Goal: Task Accomplishment & Management: Manage account settings

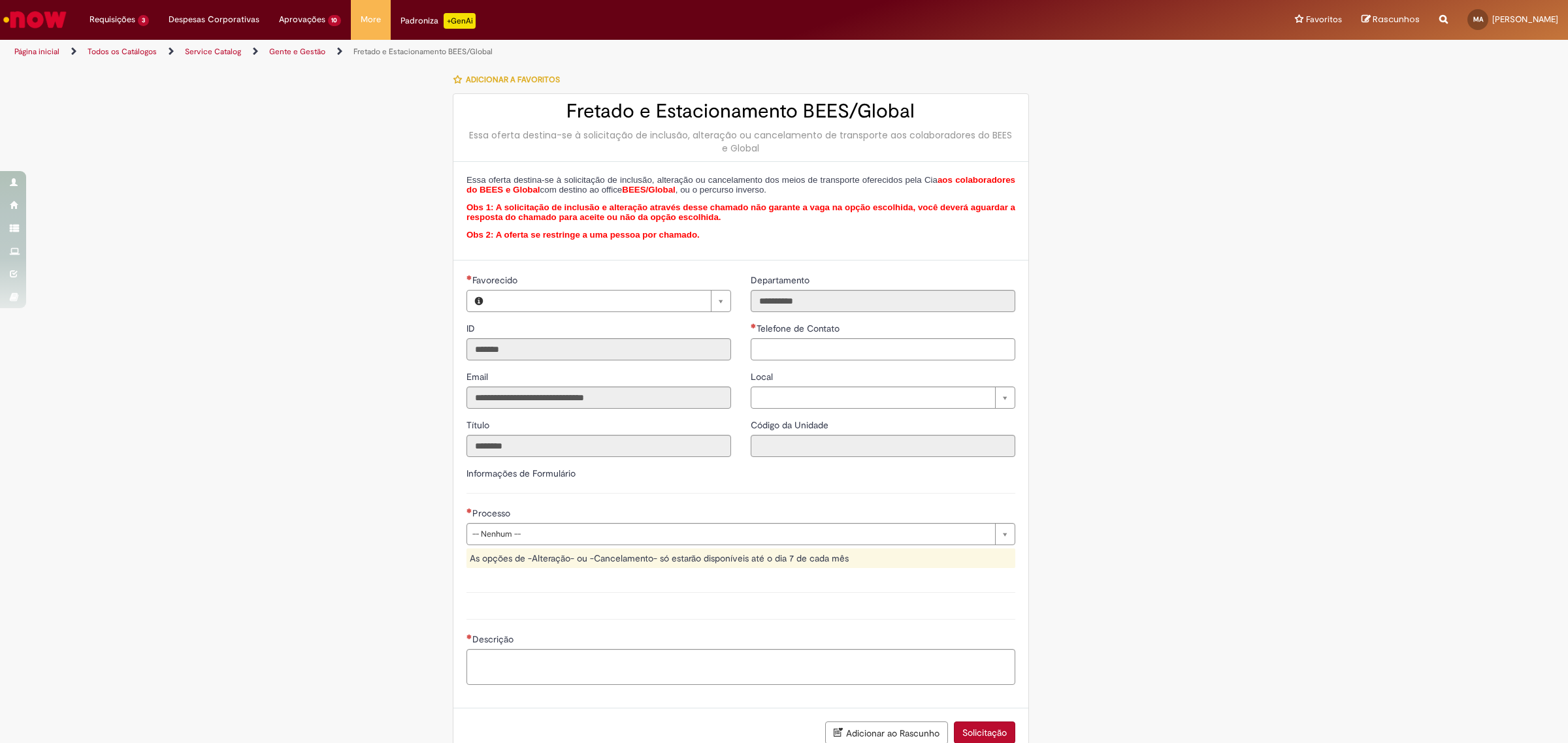
type input "**********"
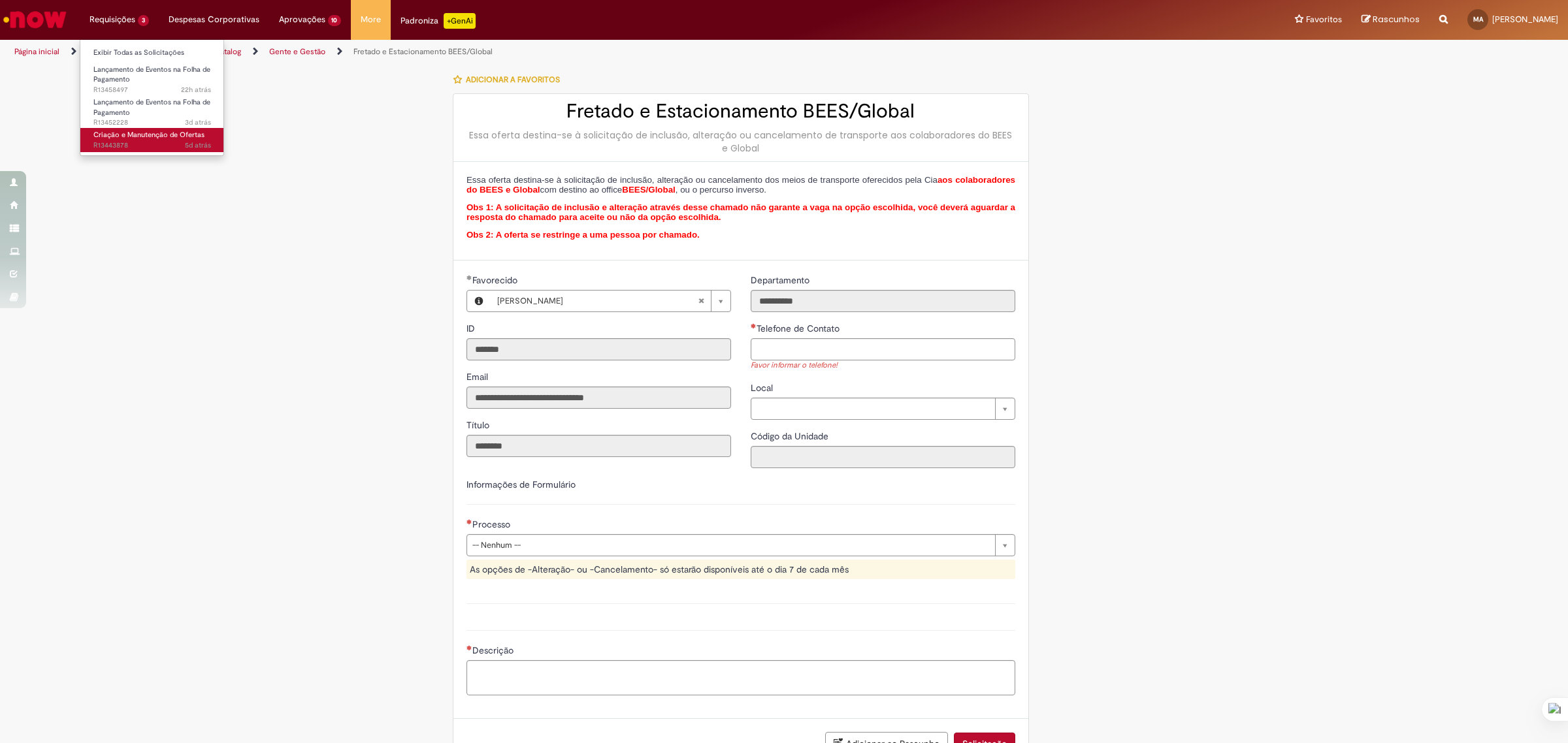
click at [145, 134] on span "Criação e Manutenção de Ofertas" at bounding box center [149, 135] width 111 height 10
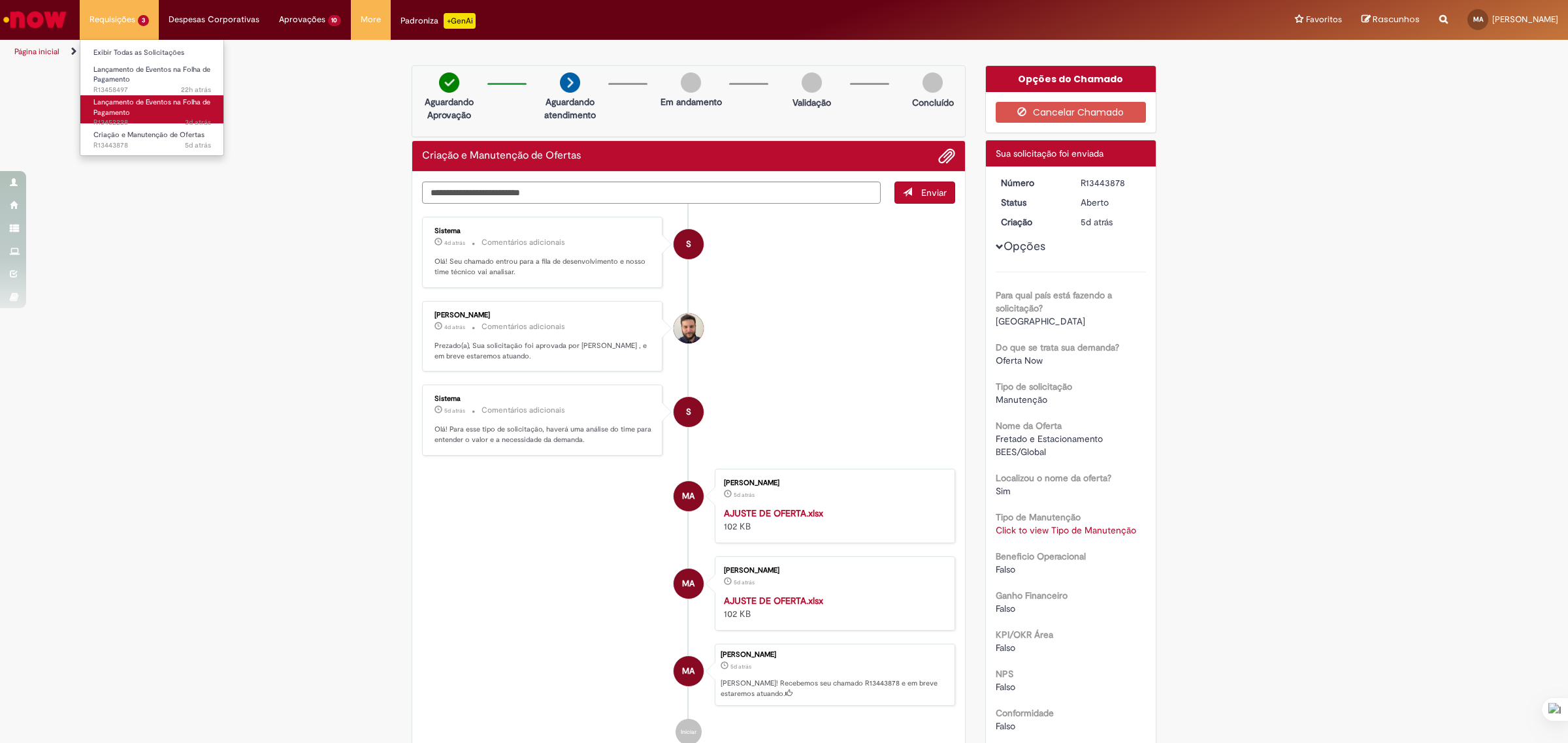
click at [139, 108] on link "Lançamento de Eventos na Folha de Pagamento 3d atrás 3 dias atrás R13452228" at bounding box center [152, 109] width 144 height 28
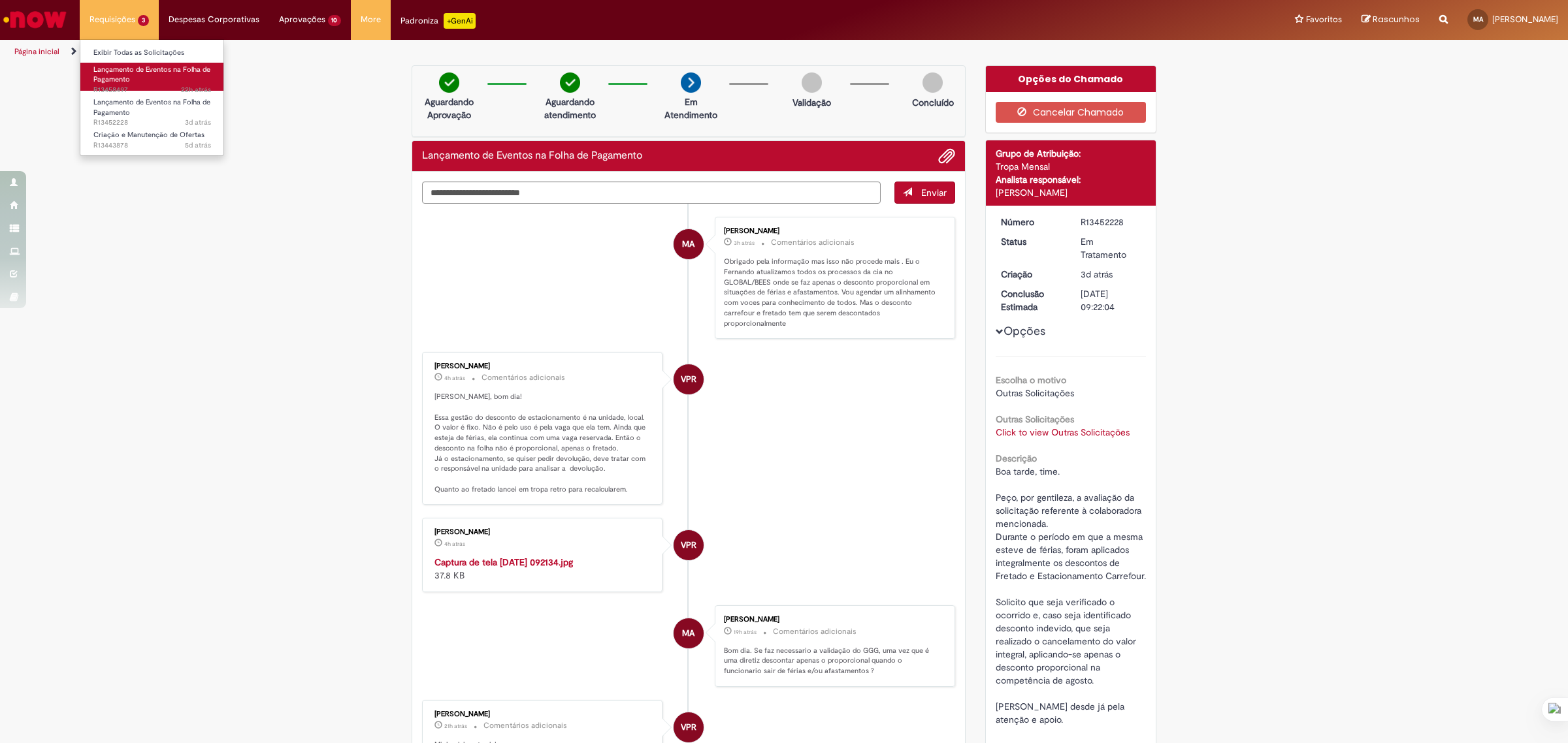
click at [145, 69] on span "Lançamento de Eventos na Folha de Pagamento" at bounding box center [152, 74] width 117 height 20
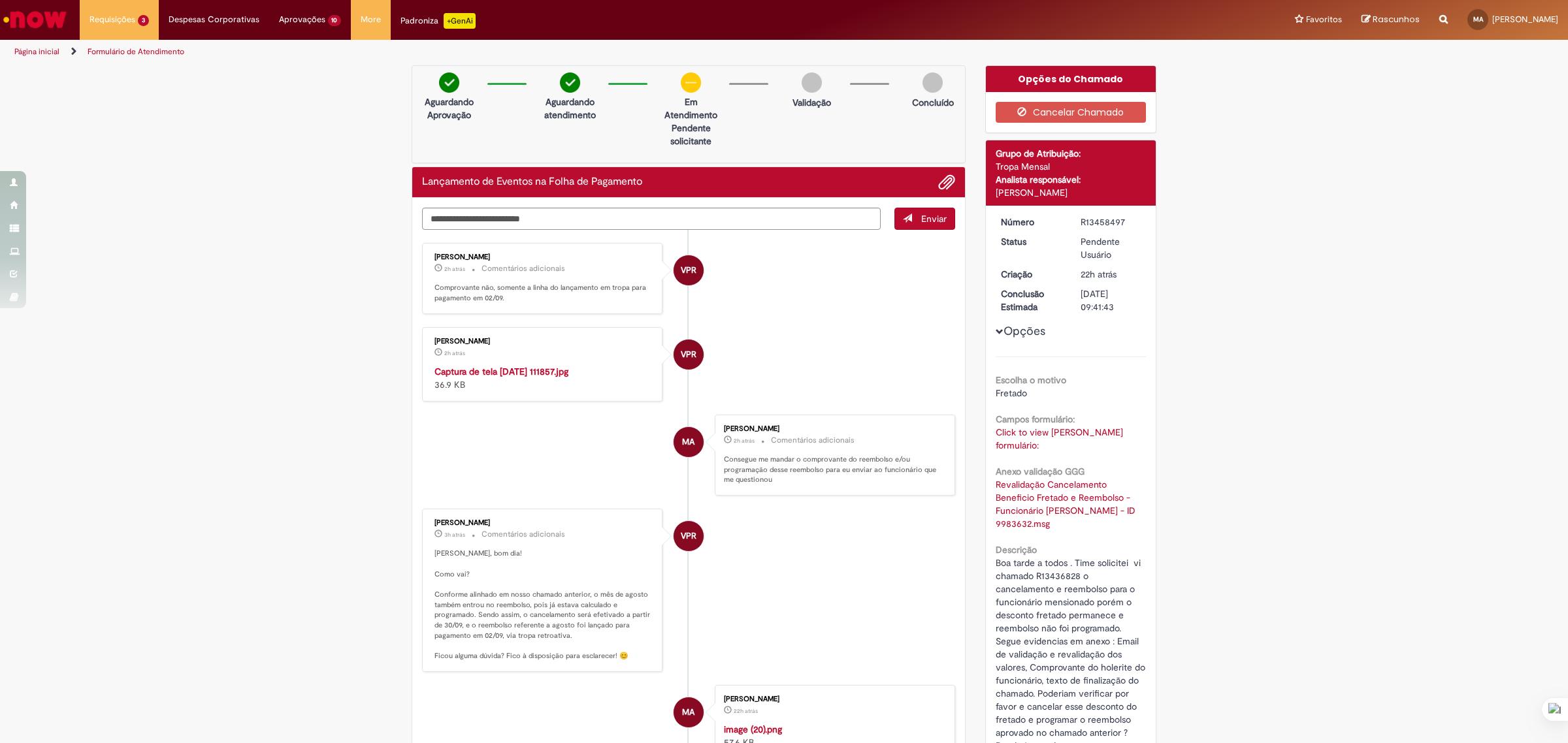
click at [559, 365] on img "Histórico de tíquete" at bounding box center [544, 365] width 218 height 0
click at [590, 216] on textarea "Digite sua mensagem aqui..." at bounding box center [652, 219] width 459 height 23
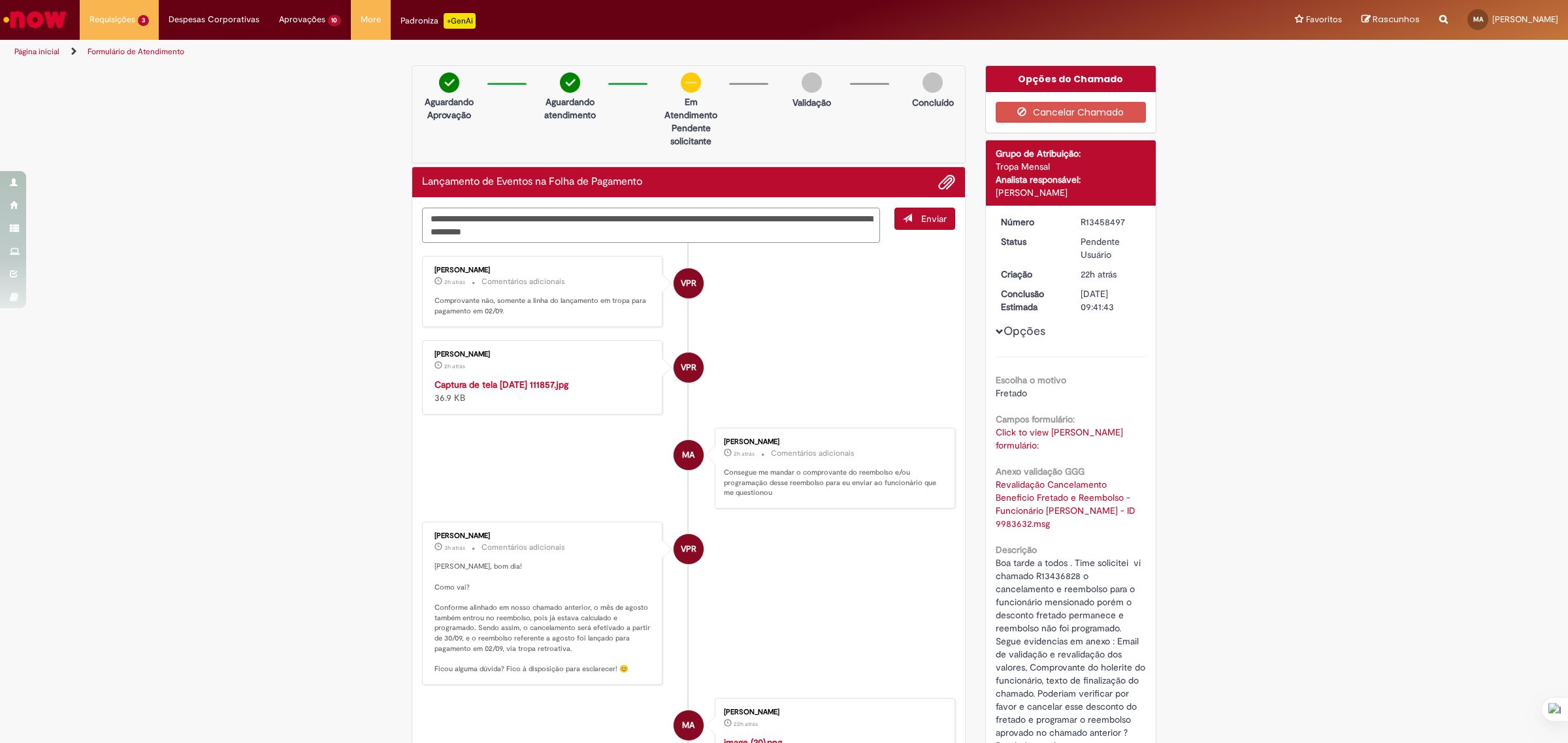
type textarea "**********"
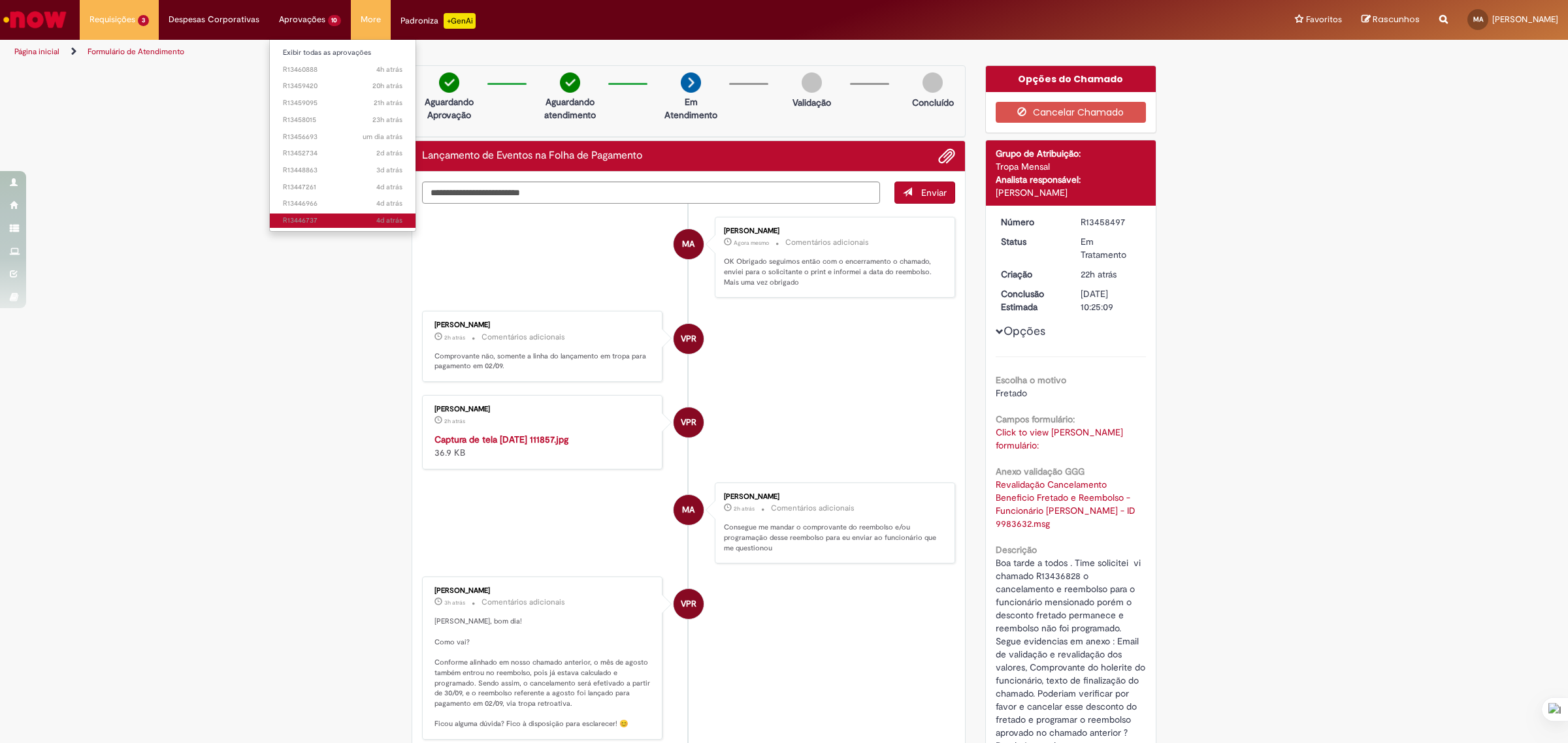
click at [324, 216] on span "4d atrás 4 dias atrás R13446737" at bounding box center [343, 220] width 120 height 10
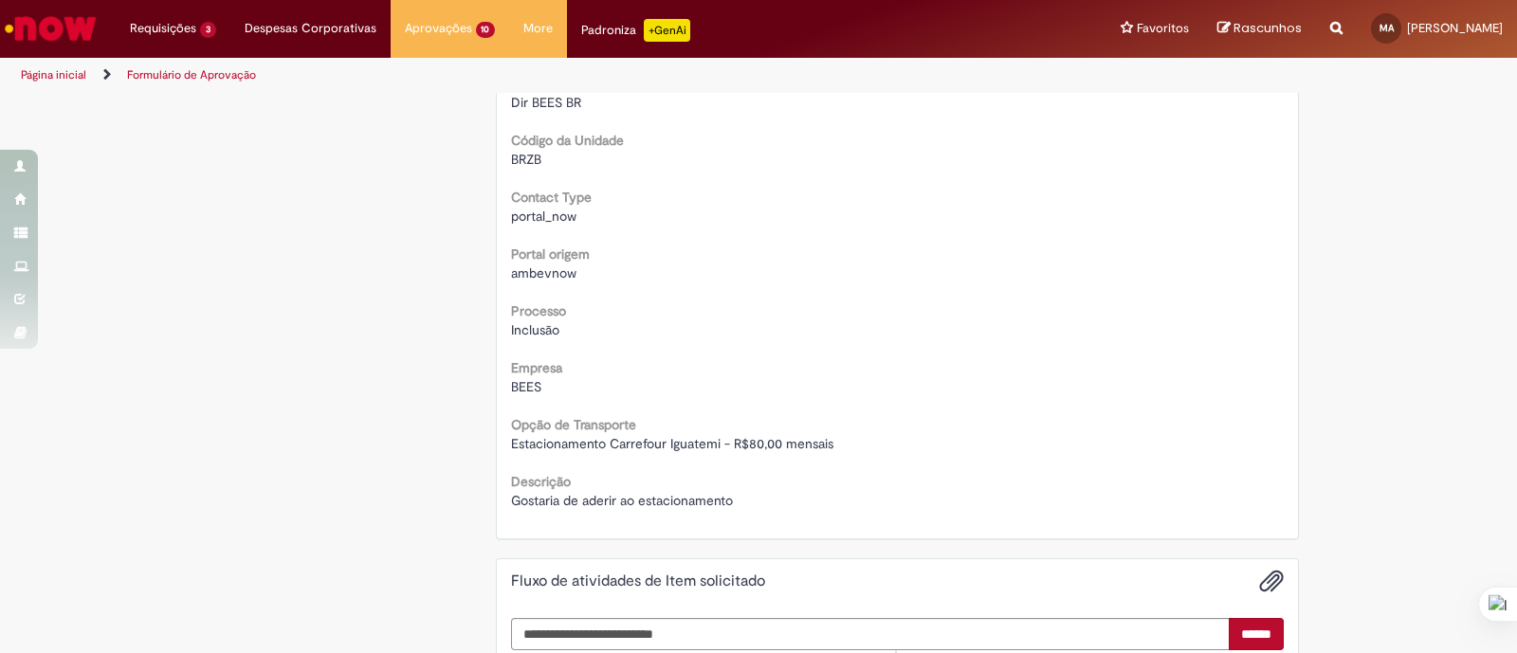
scroll to position [711, 0]
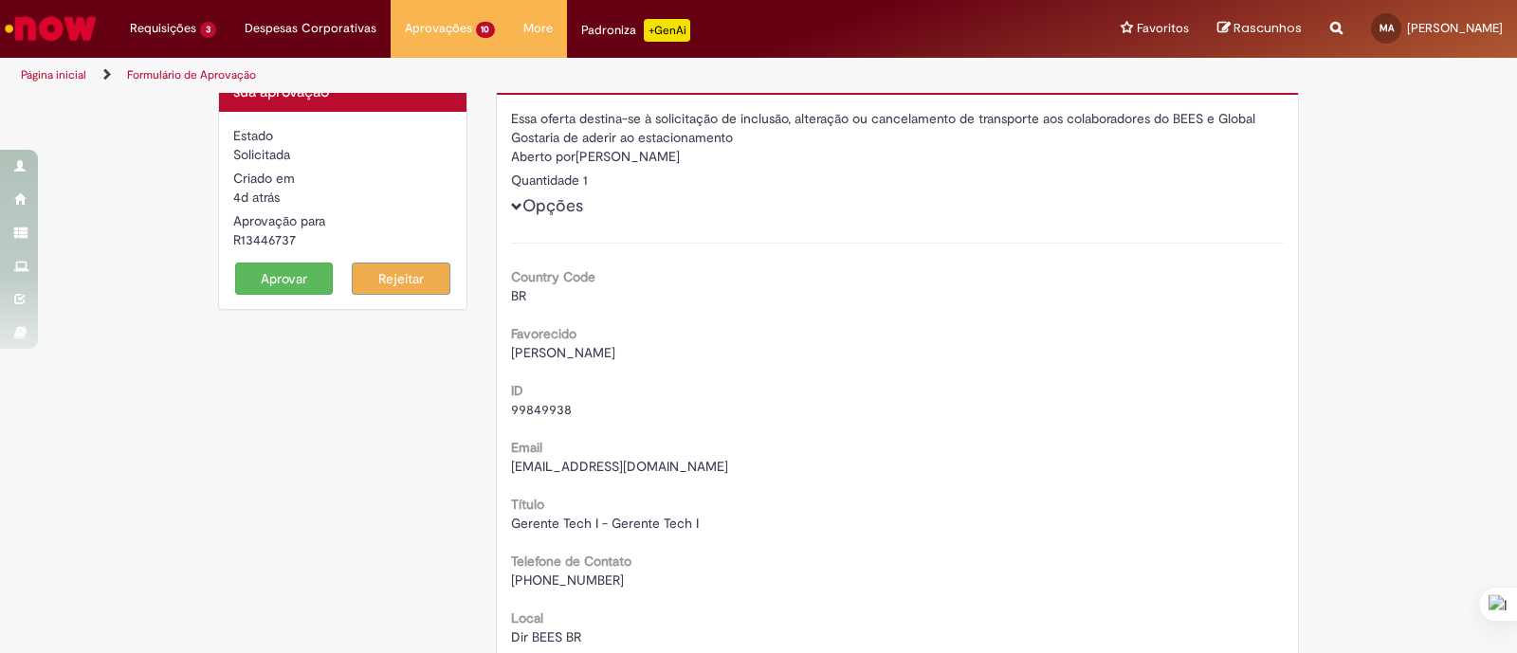
scroll to position [0, 0]
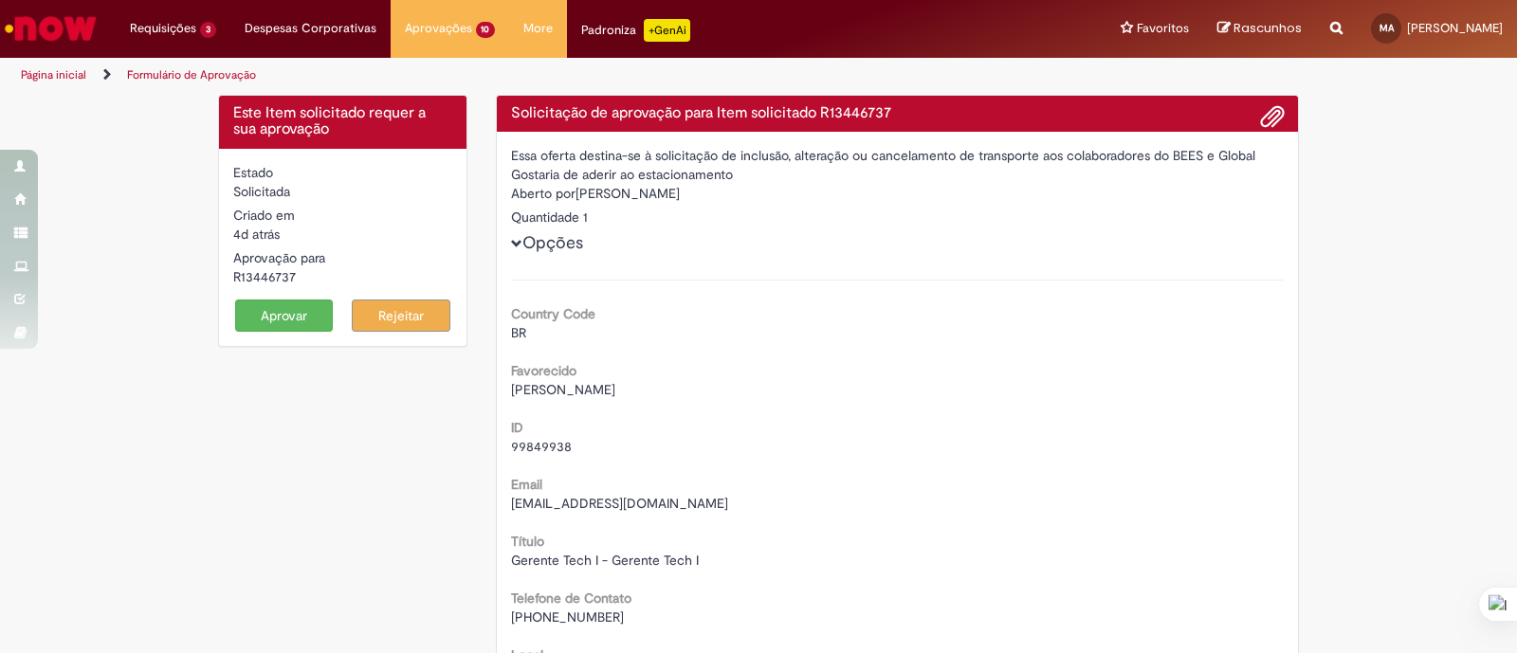
click at [583, 393] on span "[PERSON_NAME]" at bounding box center [563, 389] width 104 height 17
copy div "[PERSON_NAME]"
click at [544, 438] on span "99849938" at bounding box center [541, 446] width 61 height 17
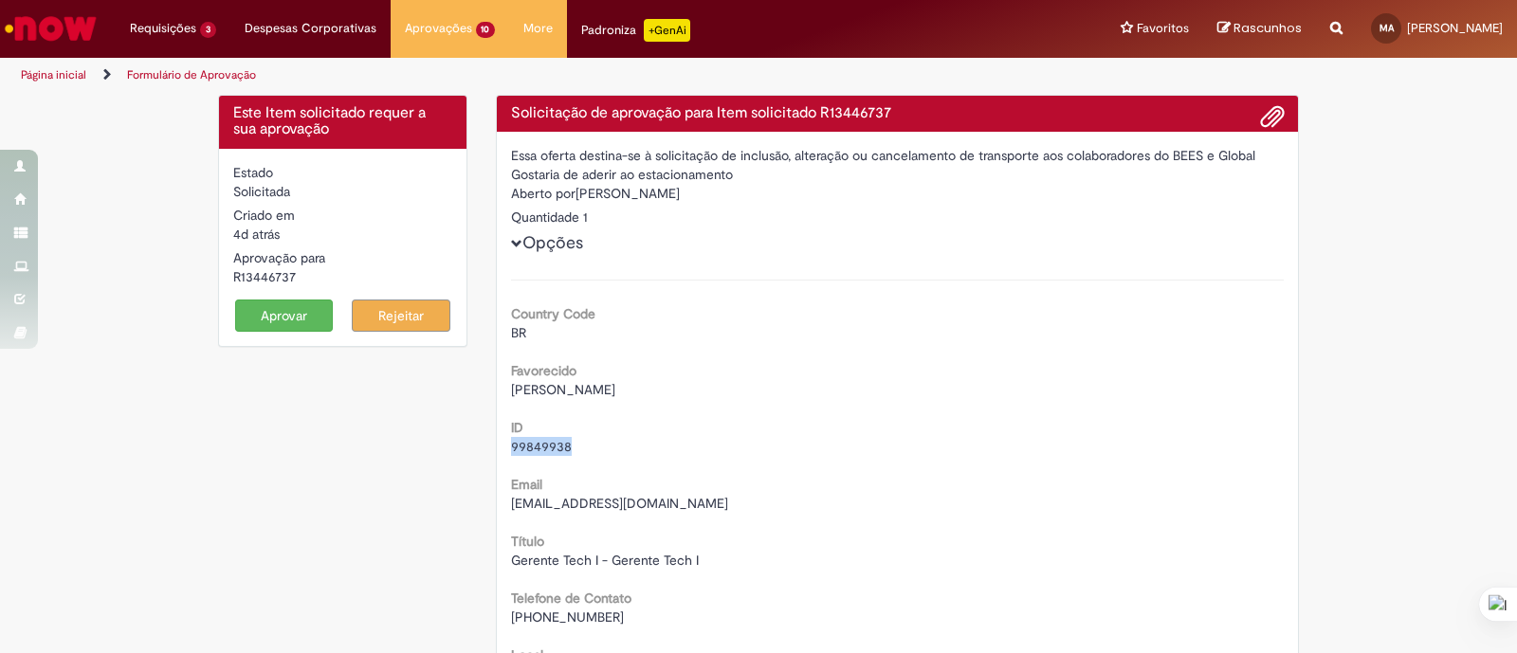
click at [545, 438] on span "99849938" at bounding box center [541, 446] width 61 height 17
copy span "99849938"
click at [596, 393] on span "[PERSON_NAME]" at bounding box center [563, 389] width 104 height 17
click at [596, 392] on span "[PERSON_NAME]" at bounding box center [563, 389] width 104 height 17
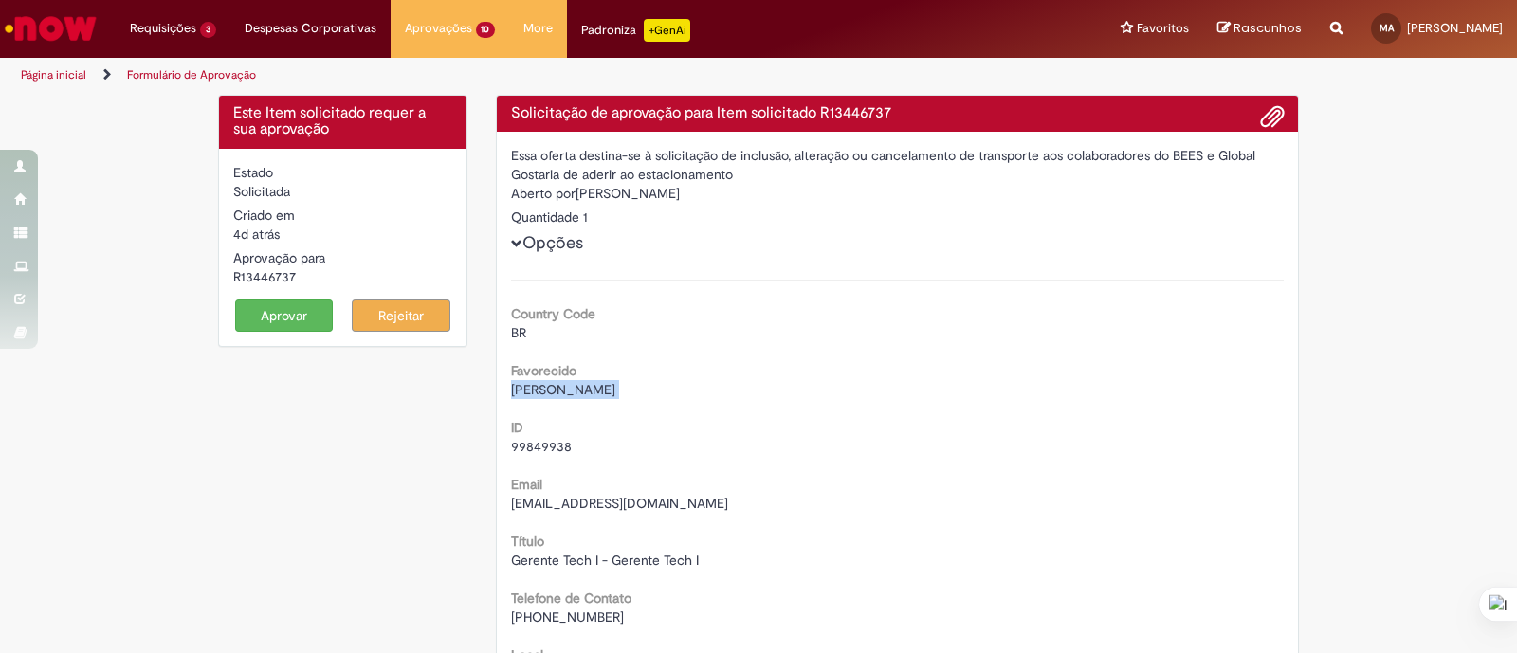
copy div "[PERSON_NAME]"
click at [541, 452] on span "99849938" at bounding box center [541, 446] width 61 height 17
click at [543, 447] on span "99849938" at bounding box center [541, 446] width 61 height 17
click at [543, 446] on span "99849938" at bounding box center [541, 446] width 61 height 17
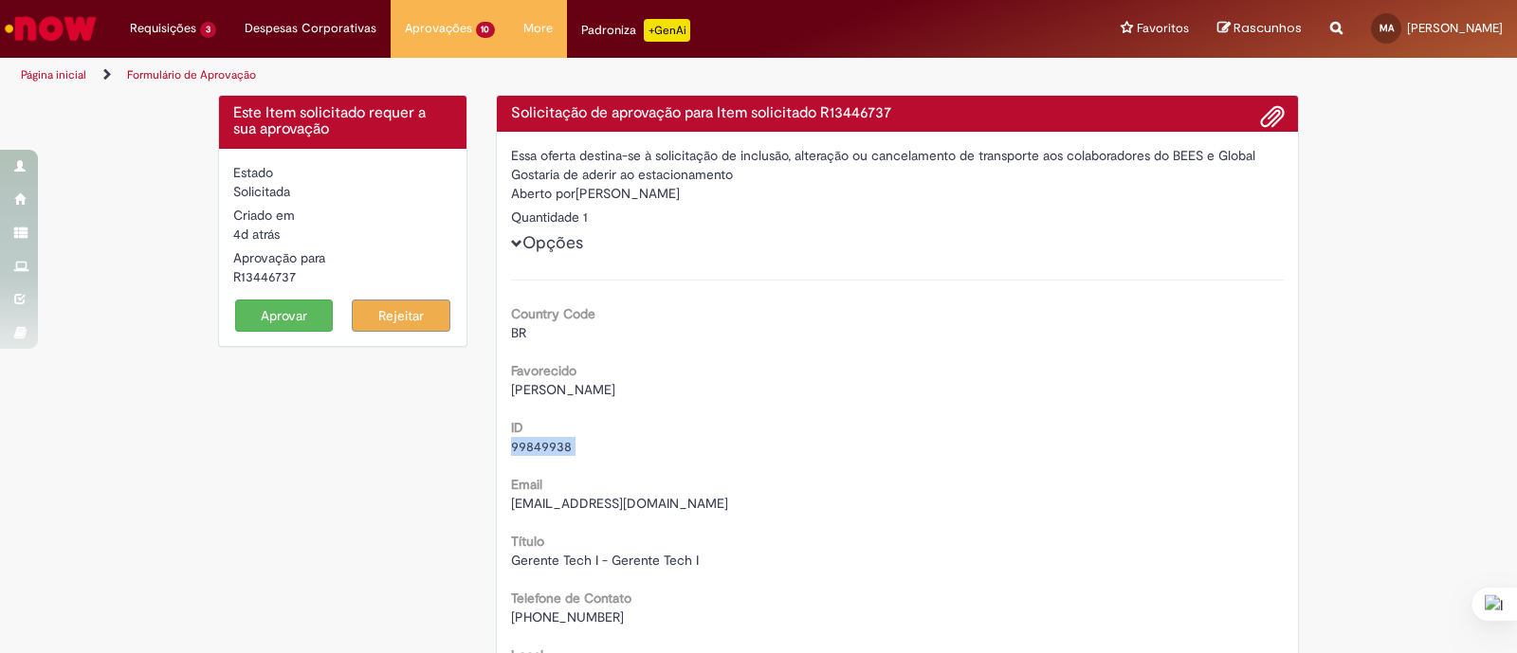
copy div "99849938"
click at [550, 499] on span "[EMAIL_ADDRESS][DOMAIN_NAME]" at bounding box center [619, 503] width 217 height 17
click at [552, 499] on span "[EMAIL_ADDRESS][DOMAIN_NAME]" at bounding box center [619, 503] width 217 height 17
copy div "[EMAIL_ADDRESS][DOMAIN_NAME]"
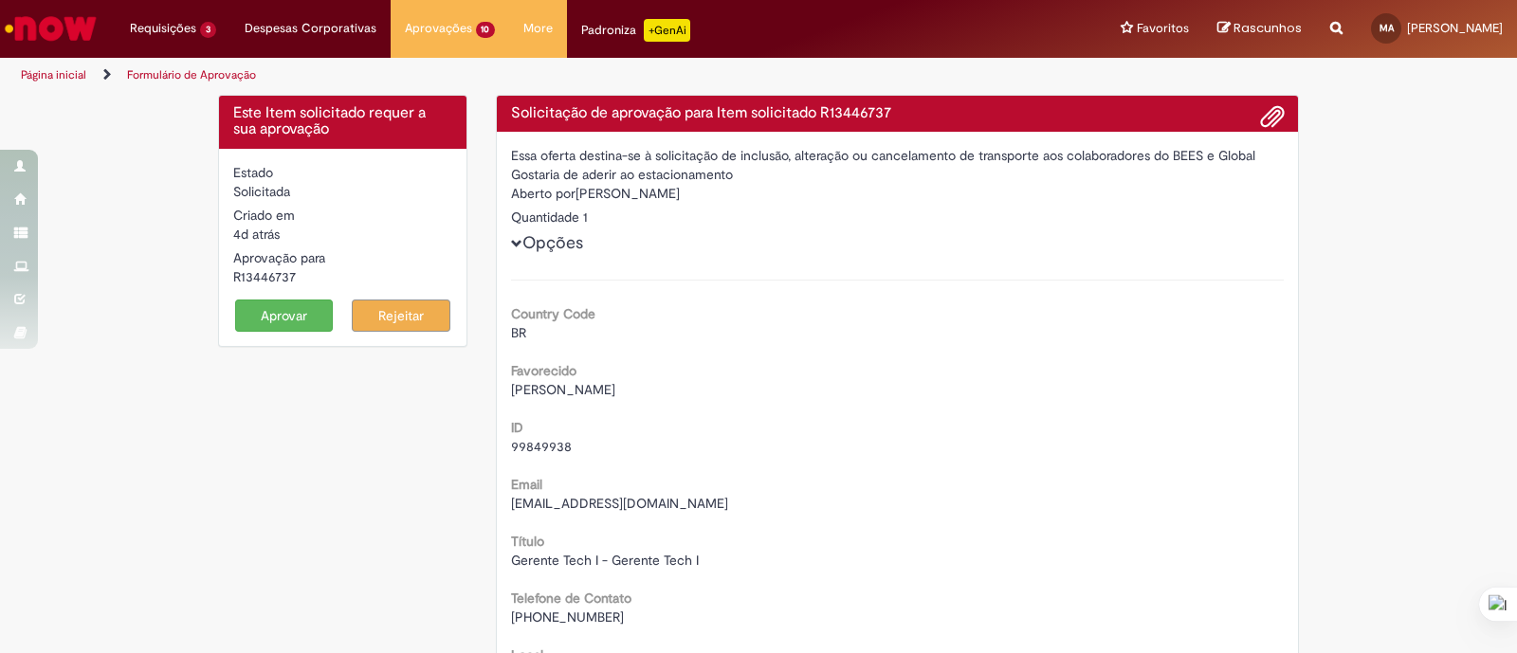
click at [615, 390] on span "[PERSON_NAME]" at bounding box center [563, 389] width 104 height 17
click at [615, 389] on span "[PERSON_NAME]" at bounding box center [563, 389] width 104 height 17
drag, startPoint x: 639, startPoint y: 388, endPoint x: 687, endPoint y: 384, distance: 48.5
click at [615, 390] on span "[PERSON_NAME]" at bounding box center [563, 389] width 104 height 17
click at [611, 393] on span "[PERSON_NAME]" at bounding box center [563, 389] width 104 height 17
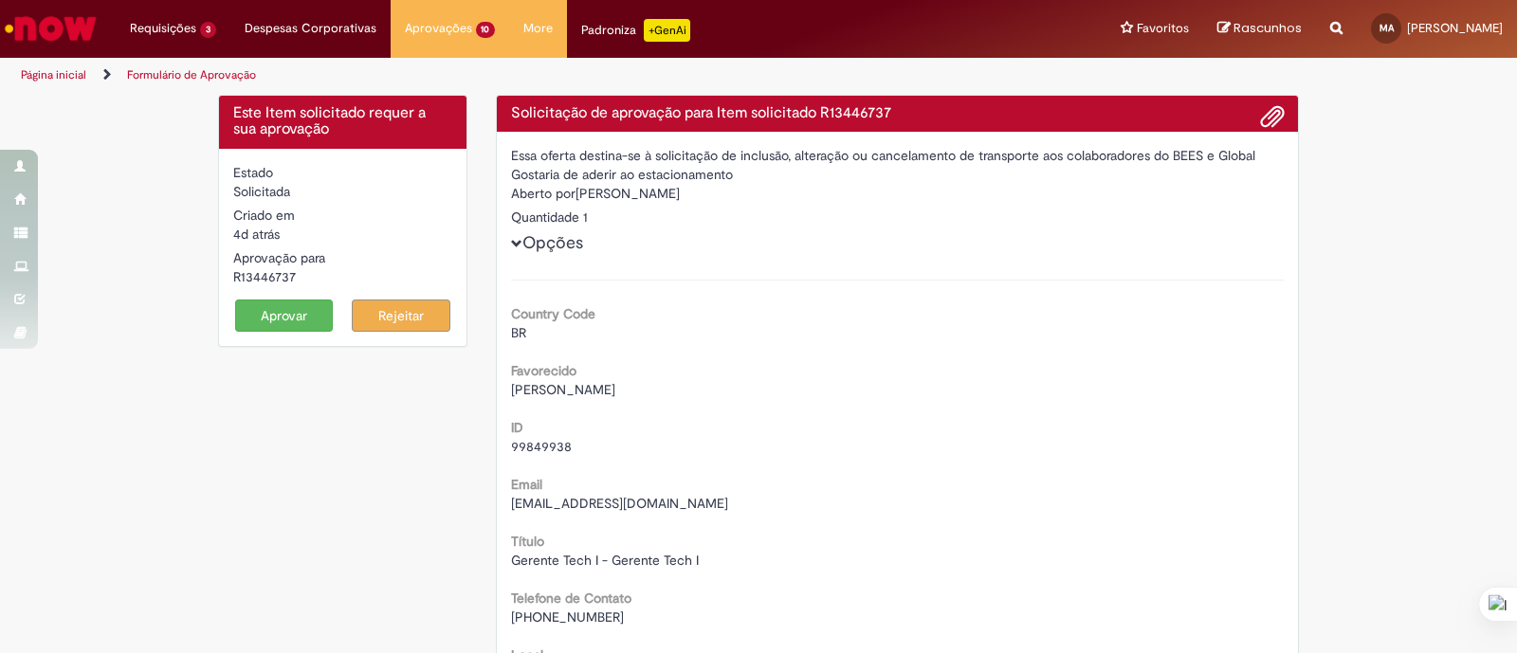
click at [611, 393] on span "[PERSON_NAME]" at bounding box center [563, 389] width 104 height 17
copy div "[PERSON_NAME]"
click at [265, 273] on div "R13446737" at bounding box center [342, 276] width 219 height 19
click at [264, 274] on div "R13446737" at bounding box center [342, 276] width 219 height 19
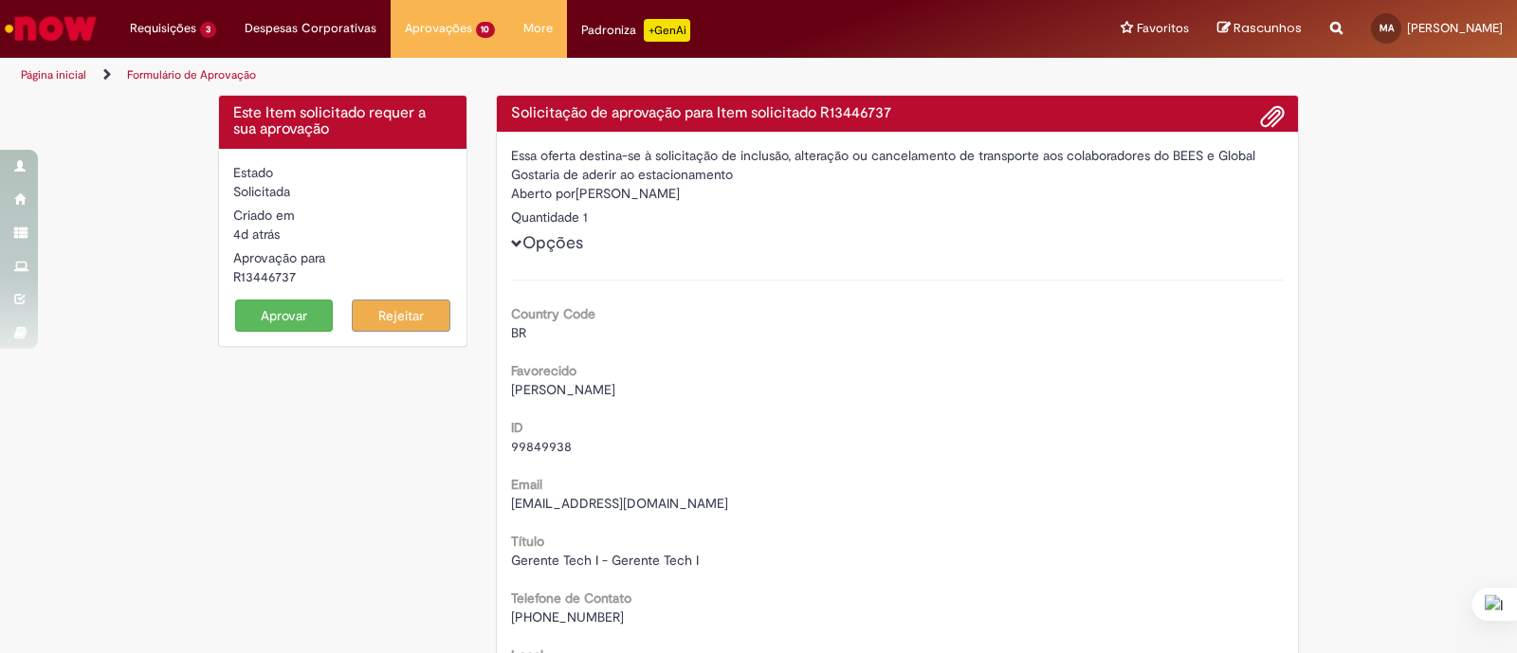
copy div "R13446737"
click at [540, 604] on b "Telefone de Contato" at bounding box center [571, 598] width 120 height 17
click at [541, 609] on span "[PHONE_NUMBER]" at bounding box center [567, 617] width 113 height 17
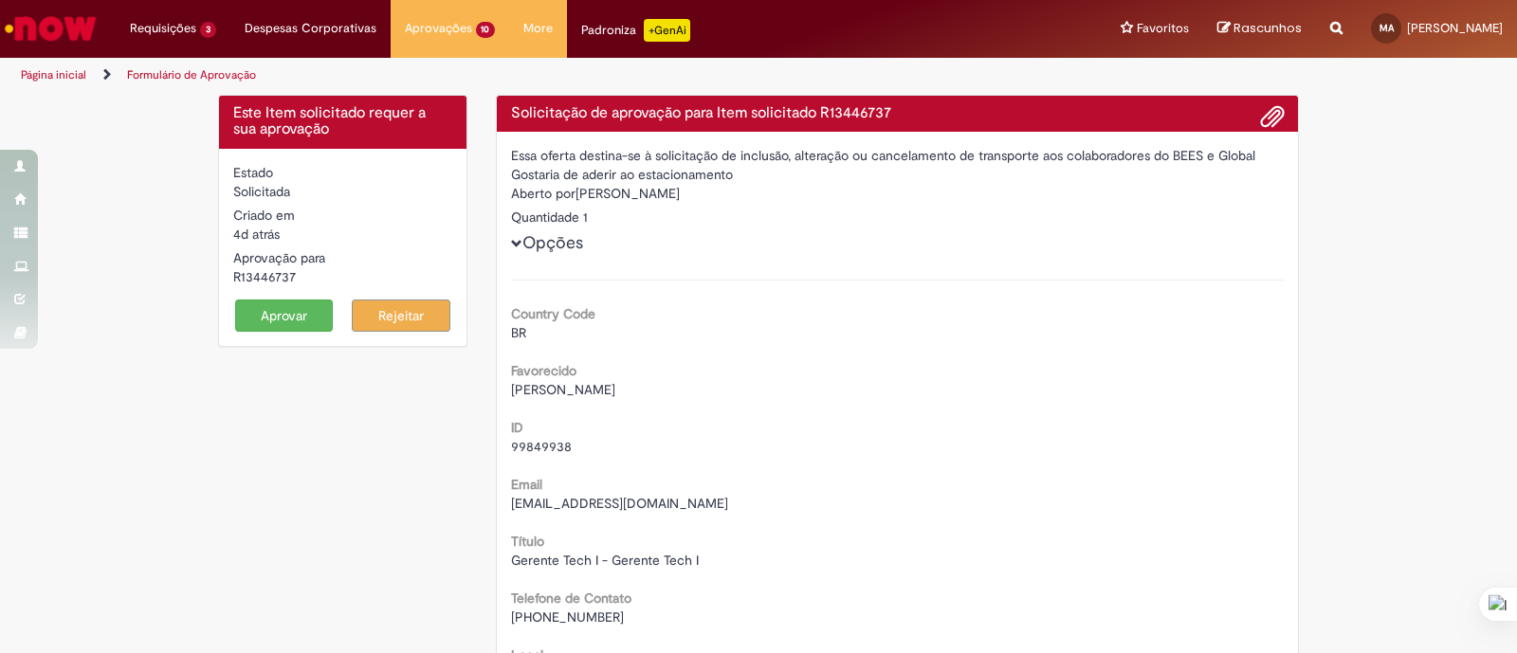
click at [541, 613] on span "[PHONE_NUMBER]" at bounding box center [567, 617] width 113 height 17
copy div "[PHONE_NUMBER]"
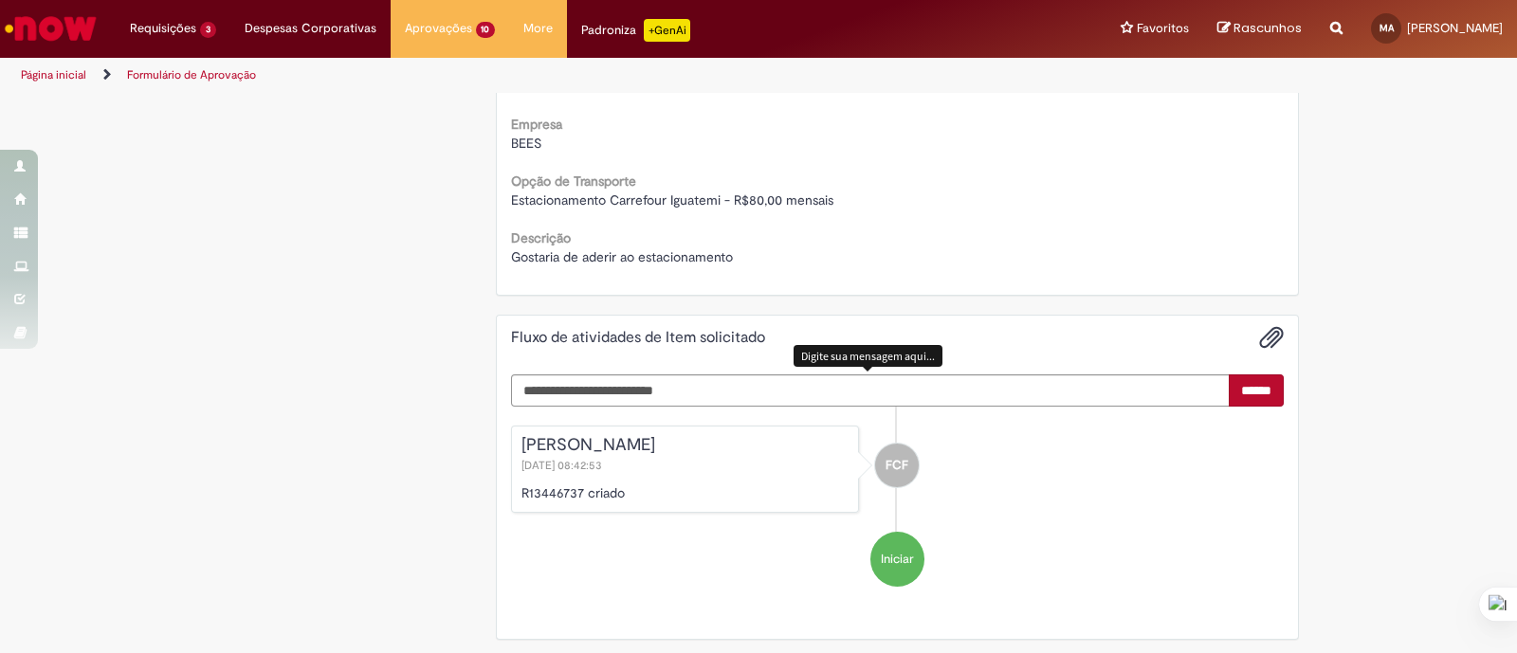
scroll to position [818, 0]
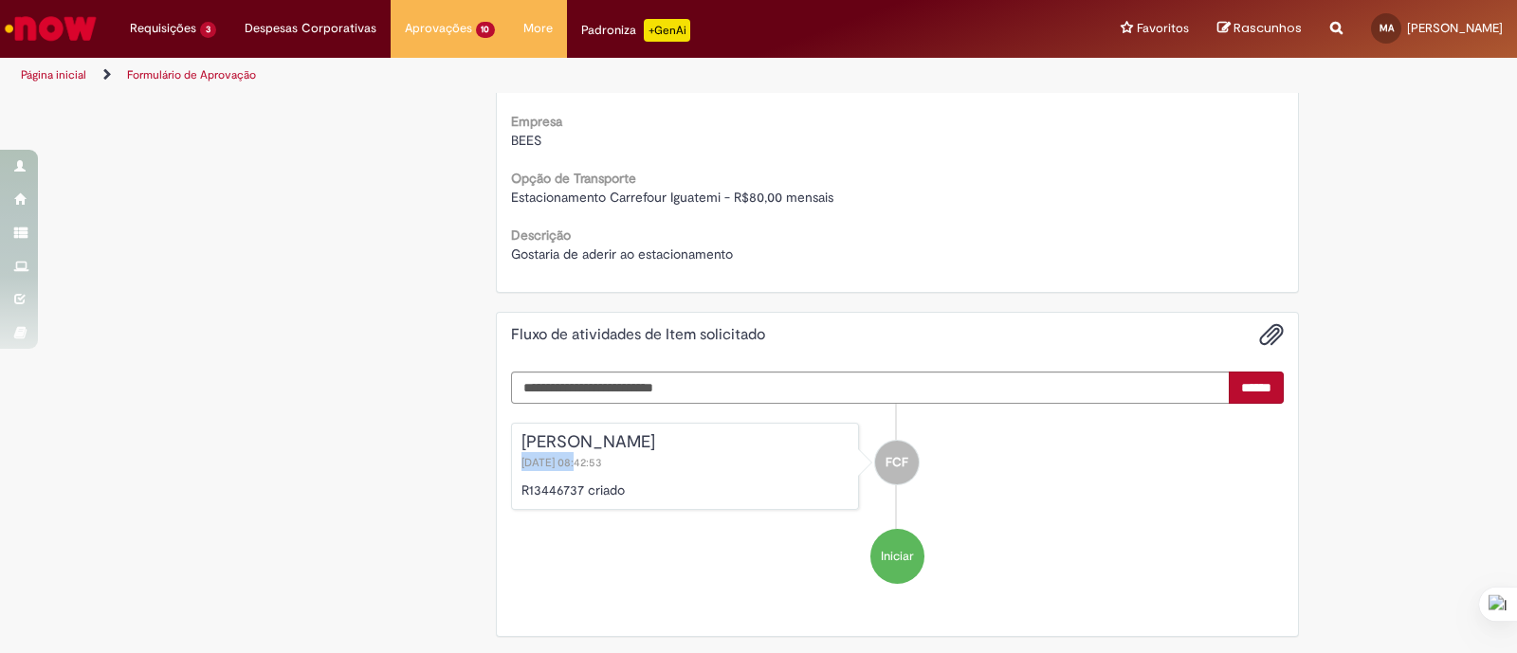
drag, startPoint x: 570, startPoint y: 458, endPoint x: 510, endPoint y: 466, distance: 60.3
click at [520, 463] on div "[PERSON_NAME] [DATE] 08:42:53" at bounding box center [685, 452] width 330 height 38
copy span "[DATE]"
click at [1005, 251] on div "Gostaria de aderir ao estacionamento" at bounding box center [898, 254] width 774 height 19
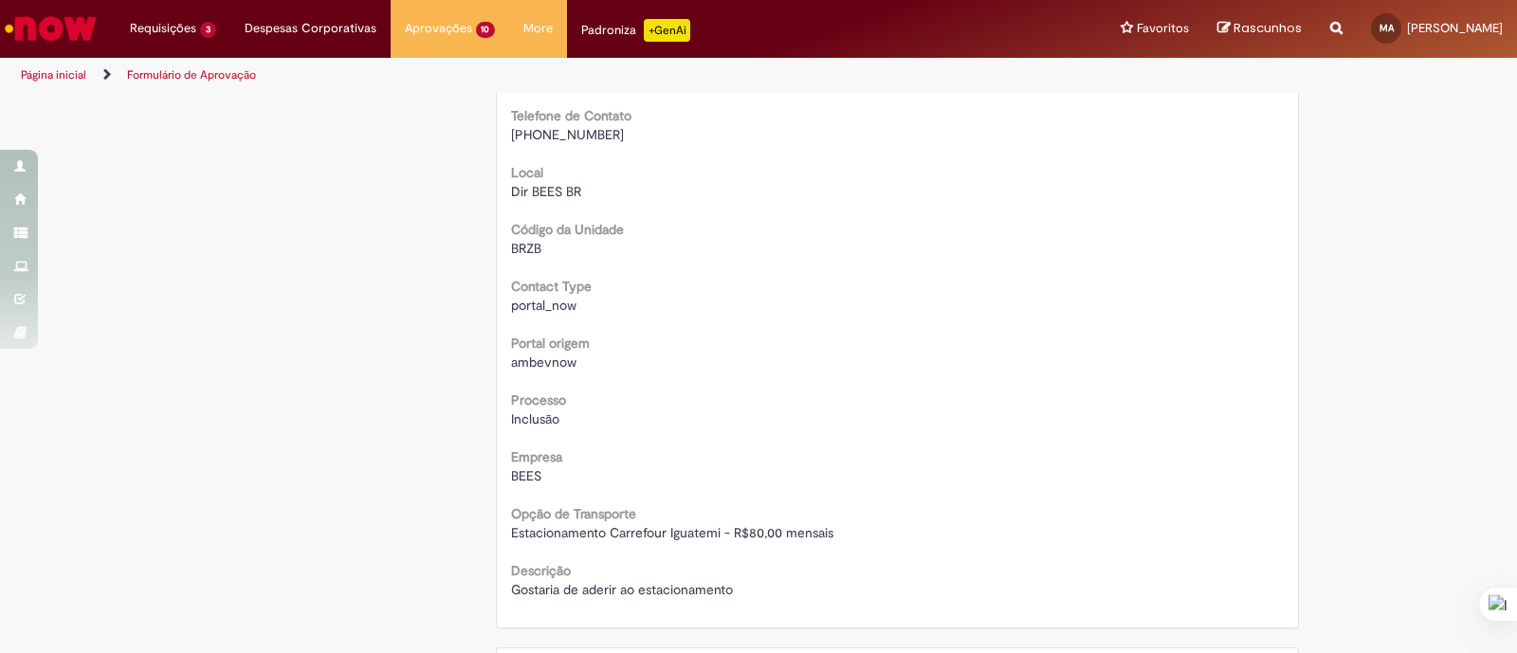
scroll to position [107, 0]
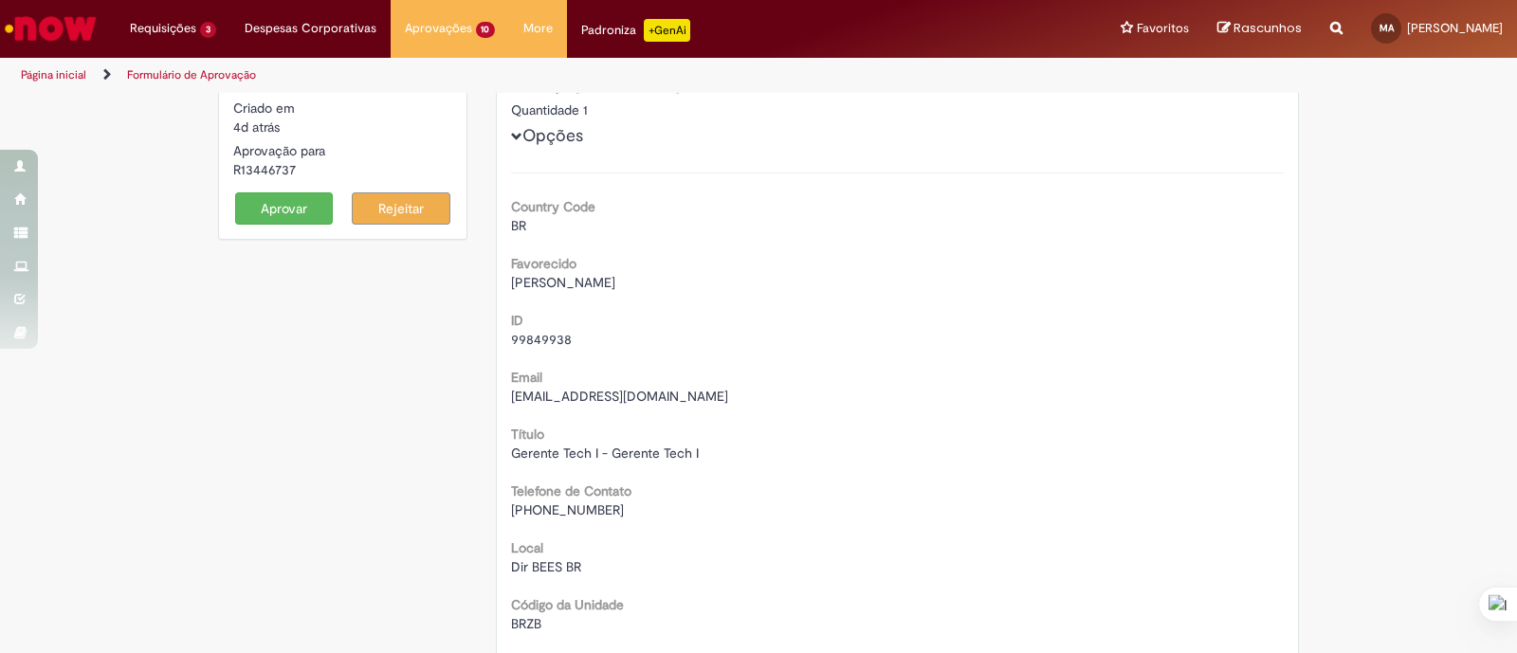
click at [260, 207] on button "Aprovar" at bounding box center [284, 208] width 99 height 32
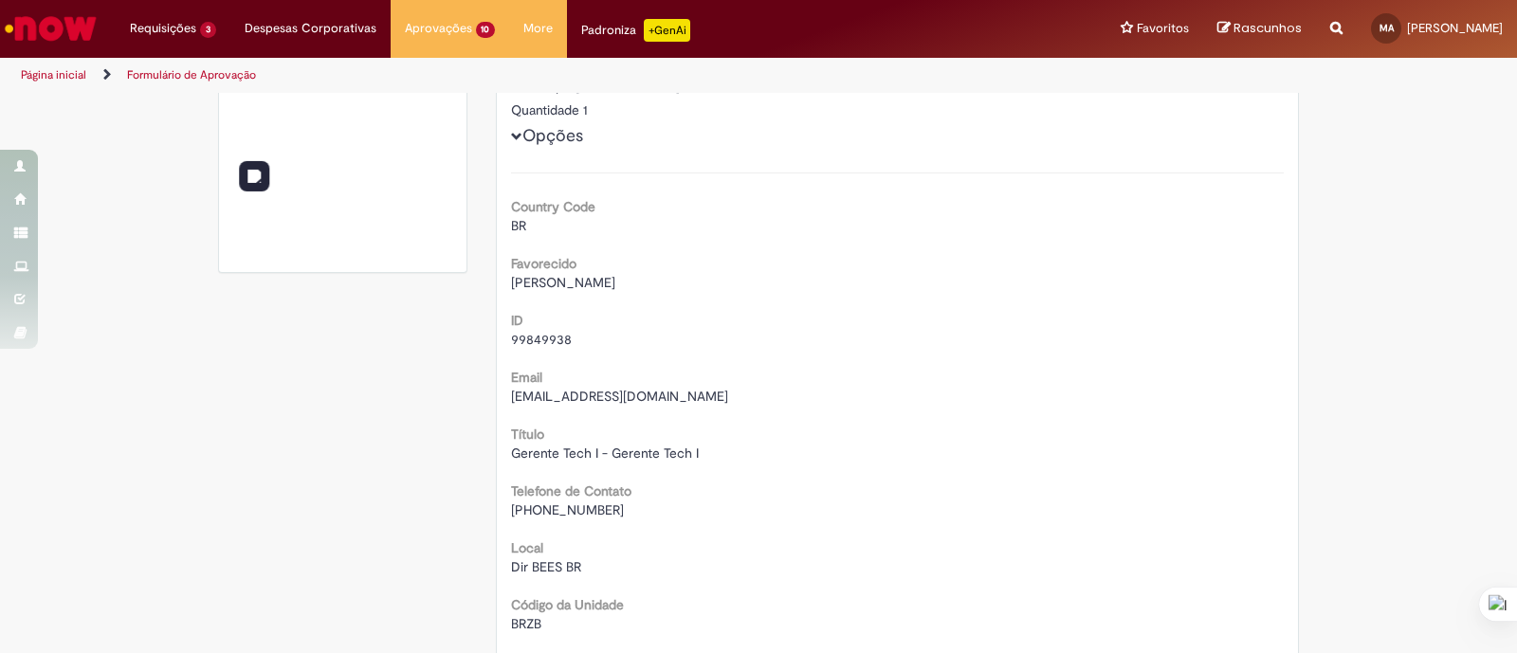
scroll to position [0, 0]
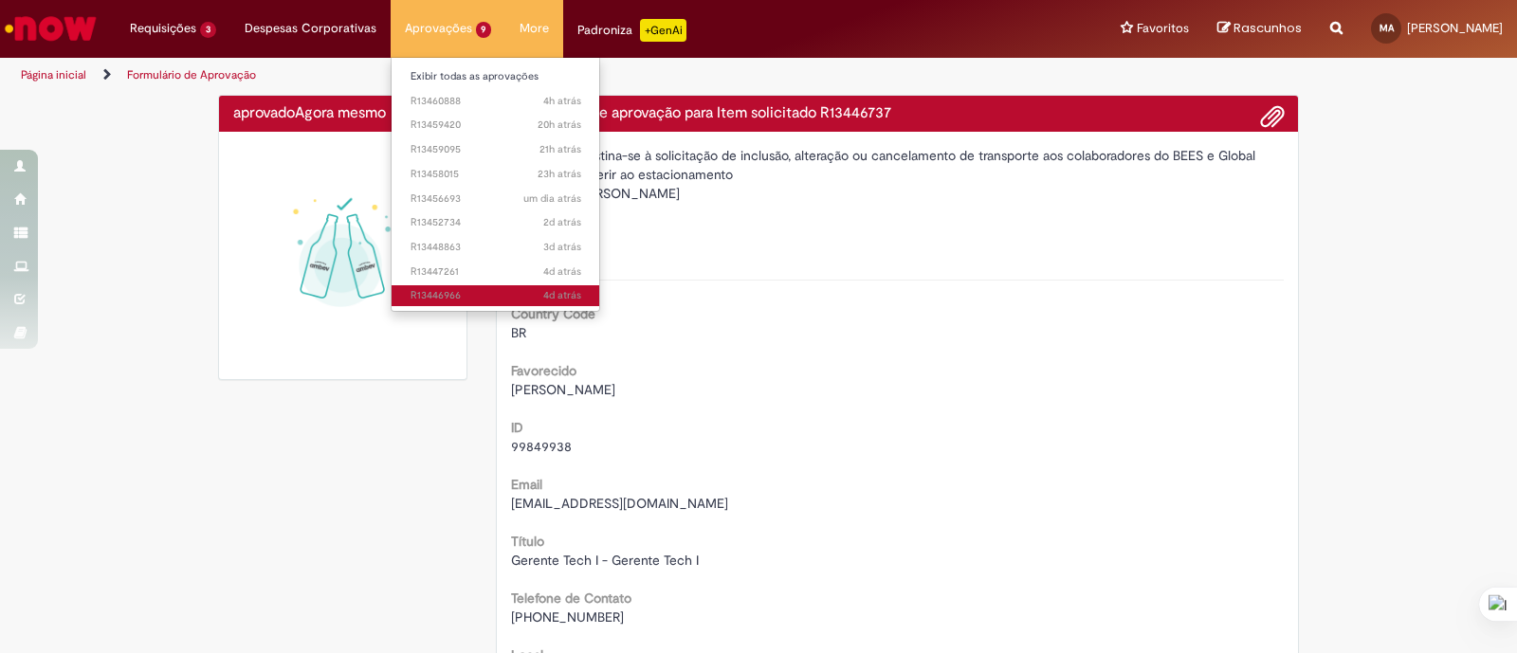
click at [503, 289] on span "4d atrás 4 dias atrás R13446966" at bounding box center [496, 295] width 171 height 15
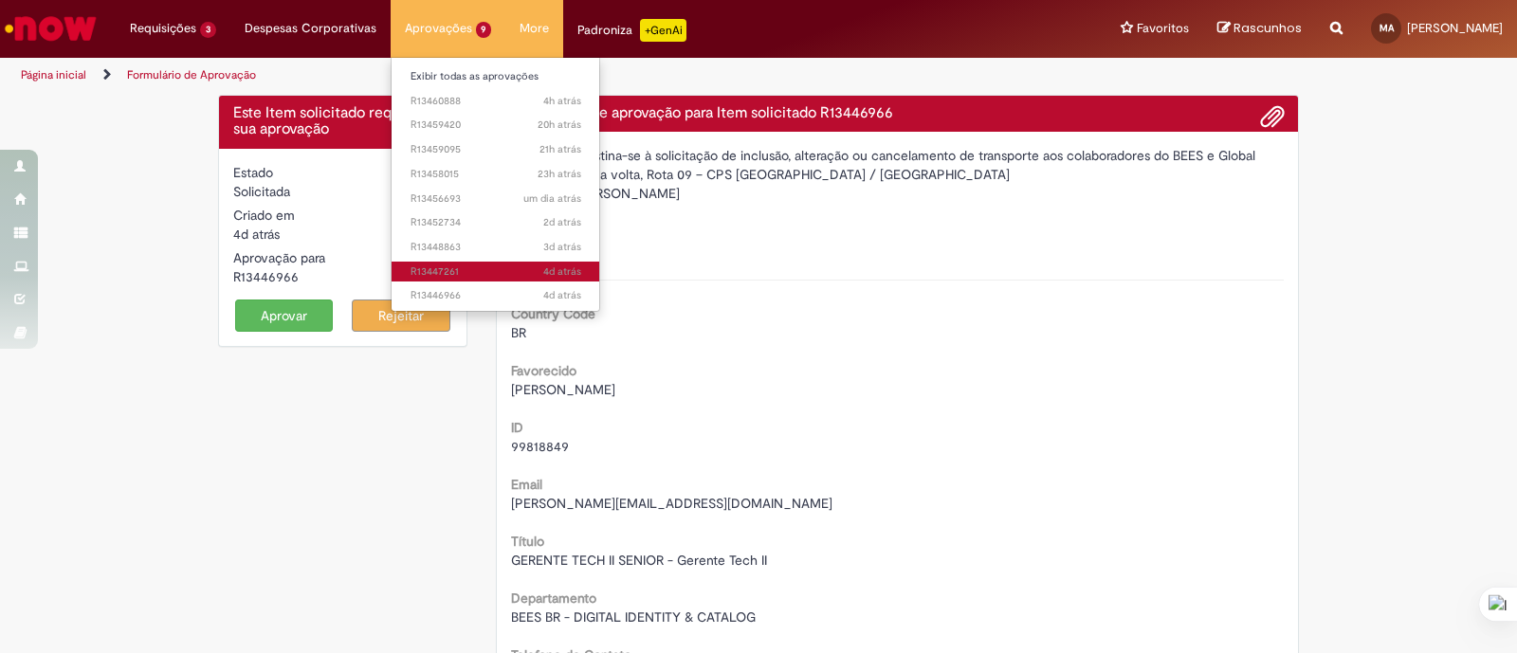
click at [497, 273] on span "4d atrás 4 dias atrás R13447261" at bounding box center [496, 272] width 171 height 15
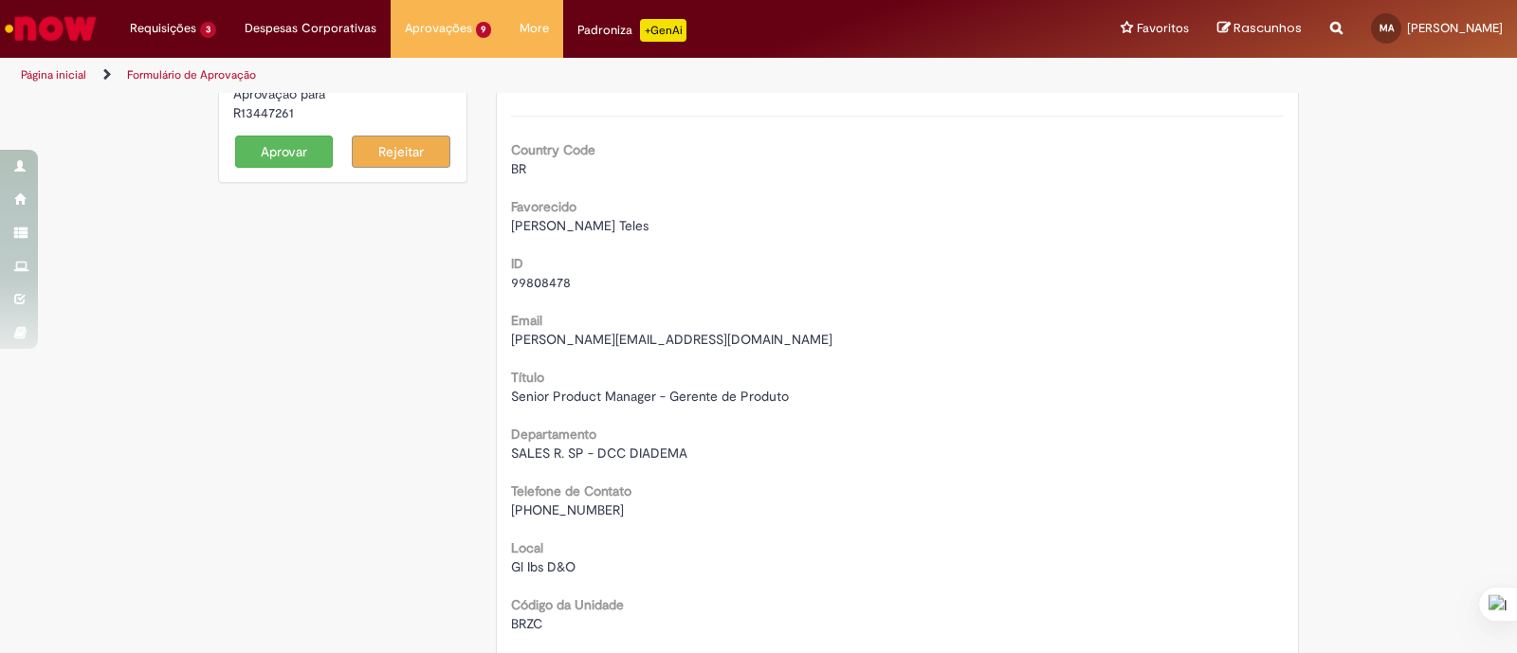
scroll to position [757, 0]
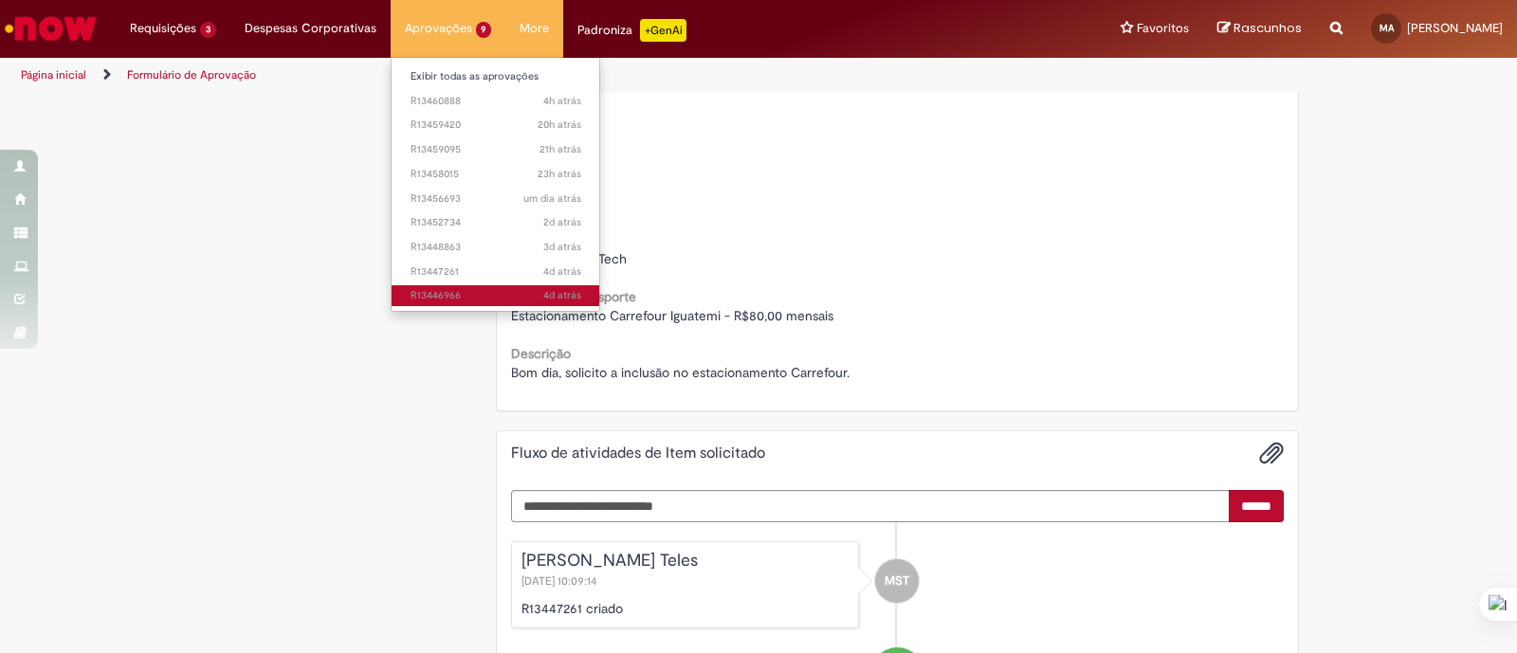
click at [462, 294] on span "4d atrás 4 dias atrás R13446966" at bounding box center [496, 295] width 171 height 15
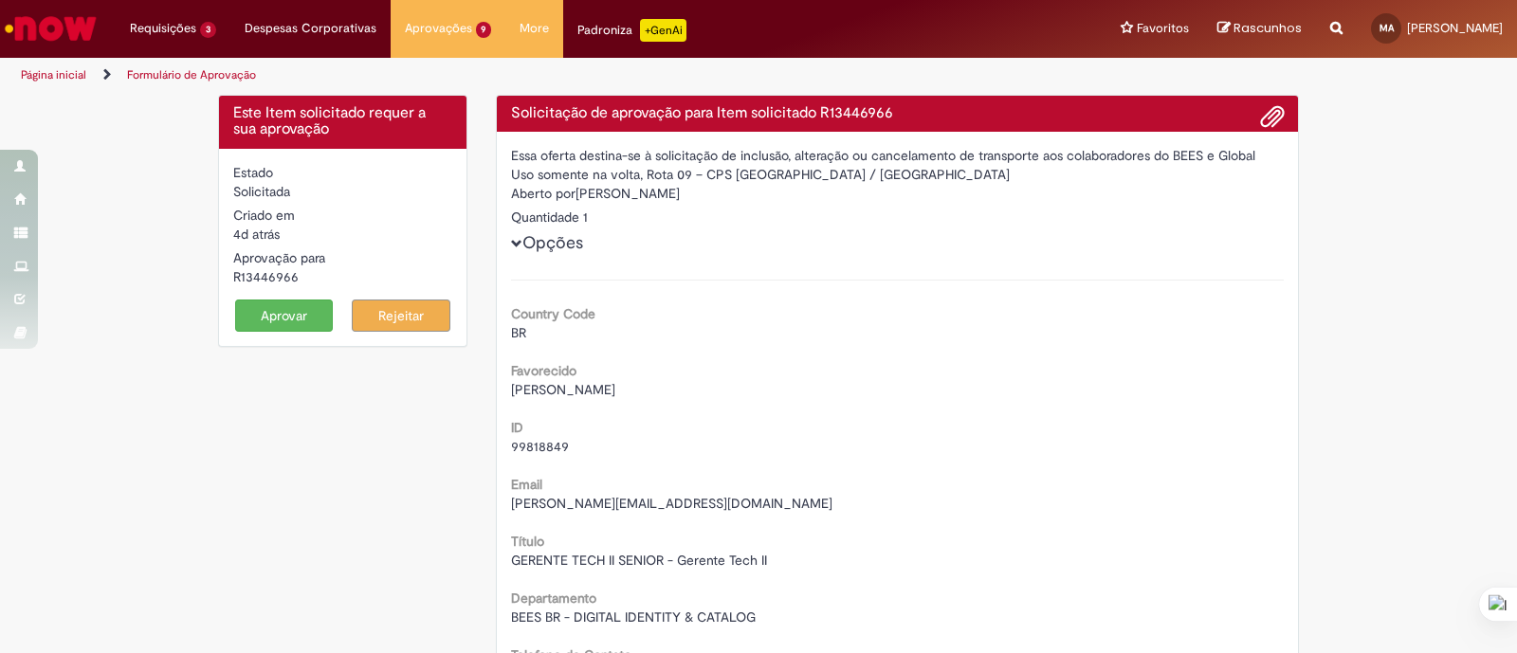
click at [615, 396] on span "[PERSON_NAME]" at bounding box center [563, 389] width 104 height 17
click at [615, 394] on span "[PERSON_NAME]" at bounding box center [563, 389] width 104 height 17
click at [615, 393] on span "[PERSON_NAME]" at bounding box center [563, 389] width 104 height 17
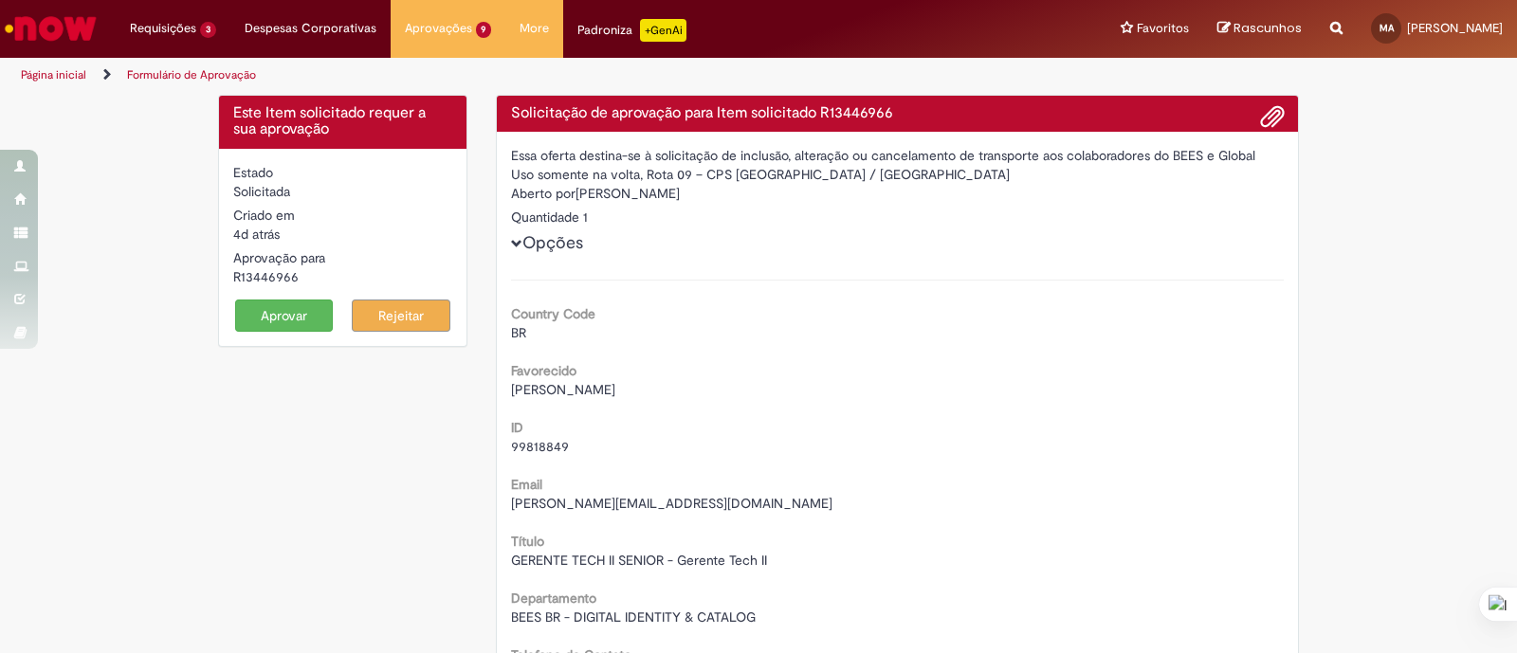
click at [615, 393] on span "[PERSON_NAME]" at bounding box center [563, 389] width 104 height 17
copy div "[PERSON_NAME]"
click at [517, 444] on span "99818849" at bounding box center [540, 446] width 58 height 17
click at [516, 444] on span "99818849" at bounding box center [540, 446] width 58 height 17
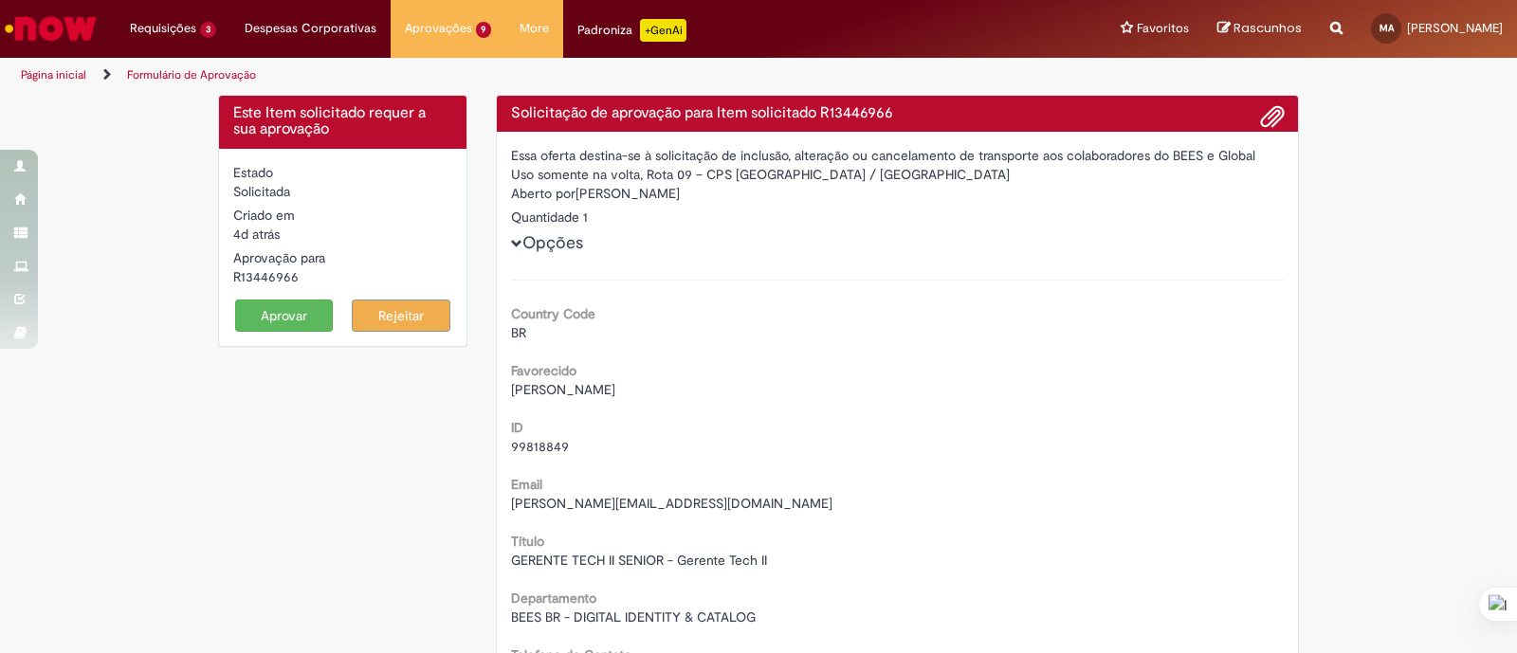
click at [556, 497] on span "[PERSON_NAME][EMAIL_ADDRESS][DOMAIN_NAME]" at bounding box center [671, 503] width 321 height 17
click at [556, 496] on span "[PERSON_NAME][EMAIL_ADDRESS][DOMAIN_NAME]" at bounding box center [671, 503] width 321 height 17
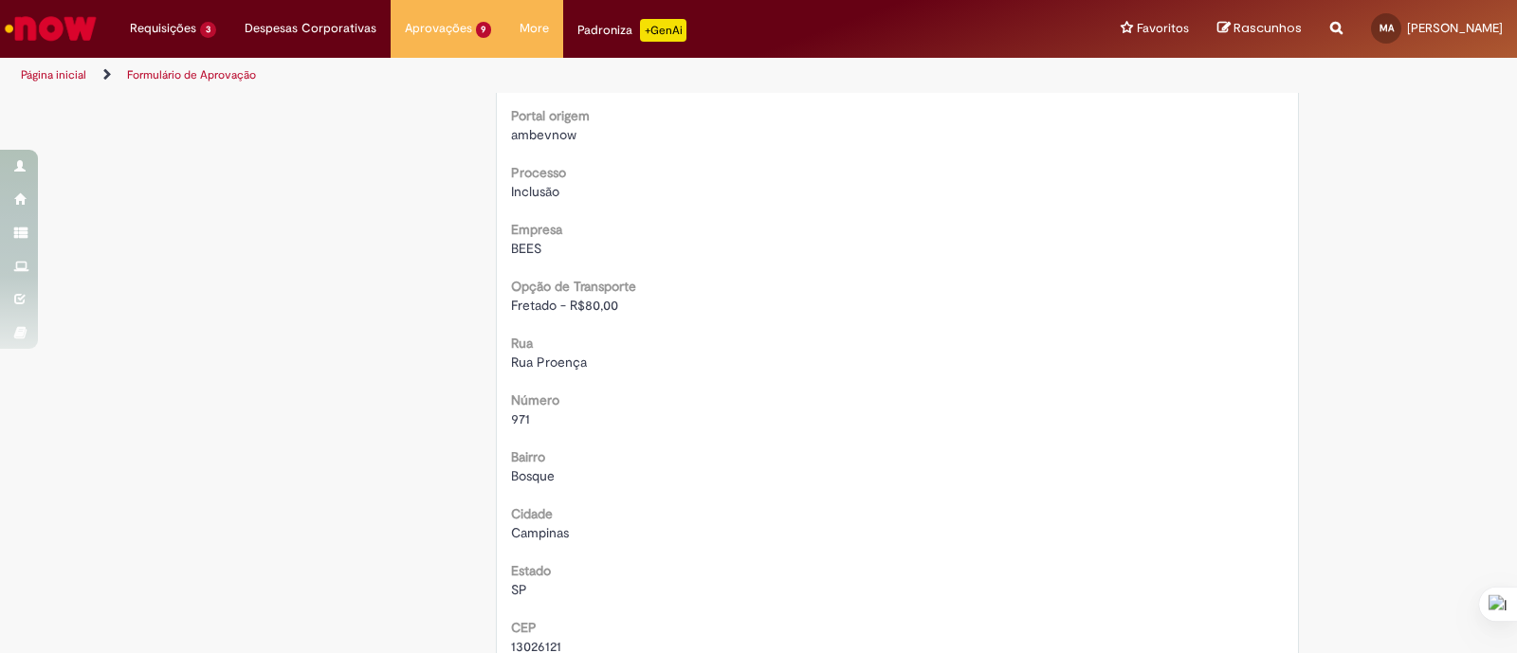
scroll to position [829, 0]
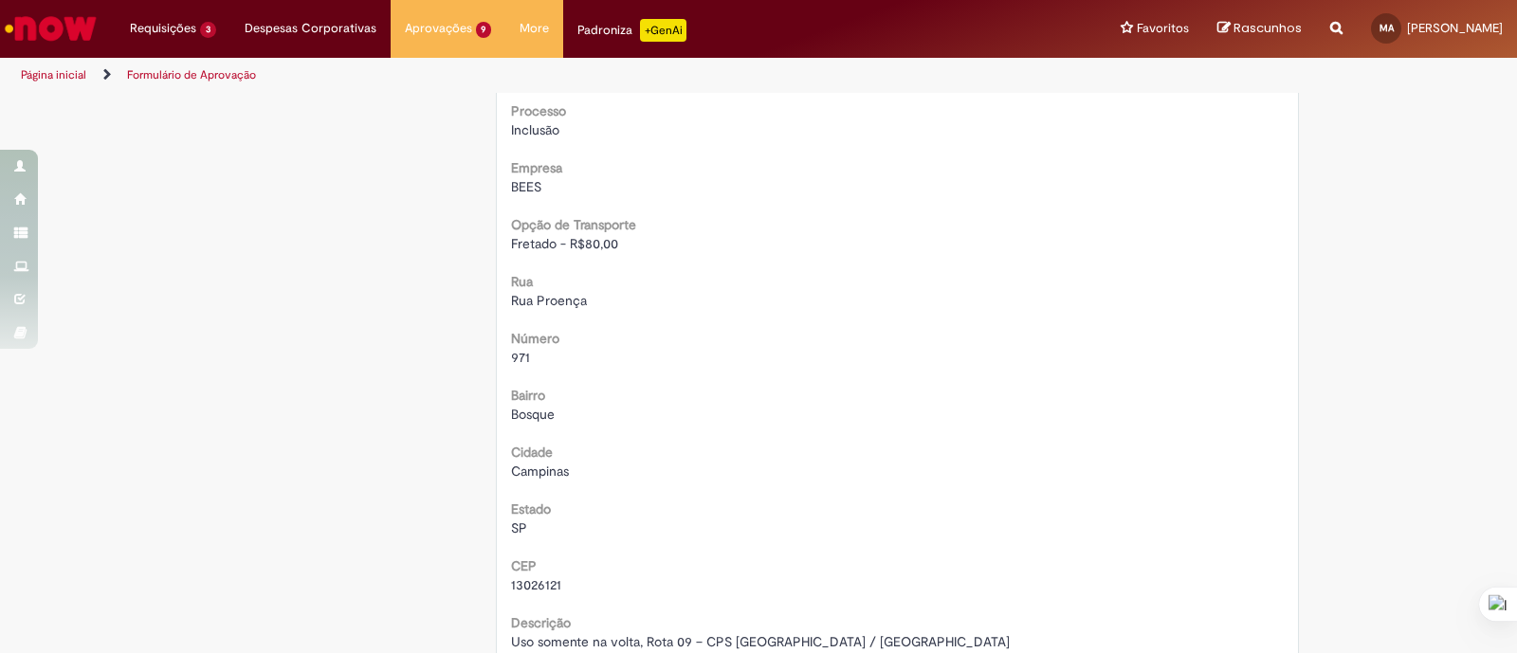
click at [553, 295] on span "Rua Proença" at bounding box center [549, 300] width 76 height 17
click at [554, 295] on span "Rua Proença" at bounding box center [549, 300] width 76 height 17
click at [557, 296] on span "Rua Proença" at bounding box center [549, 300] width 76 height 17
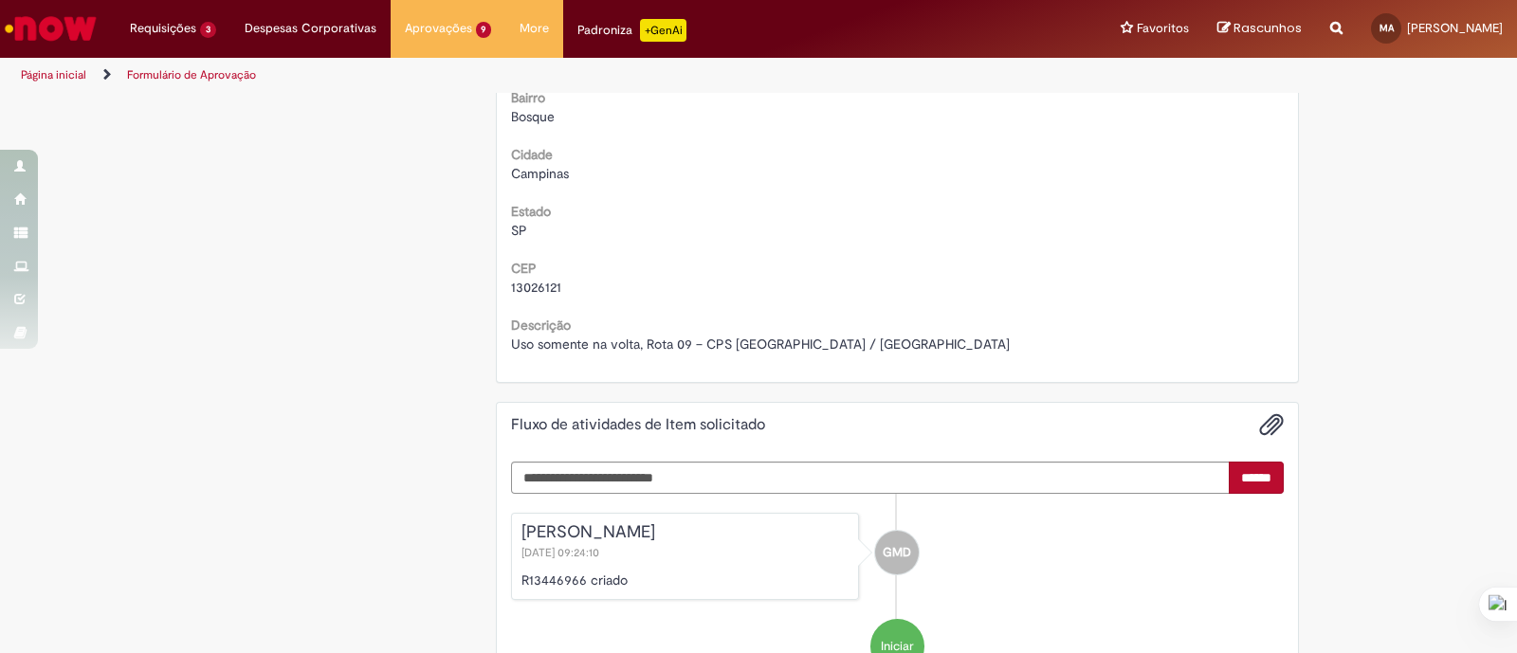
scroll to position [1185, 0]
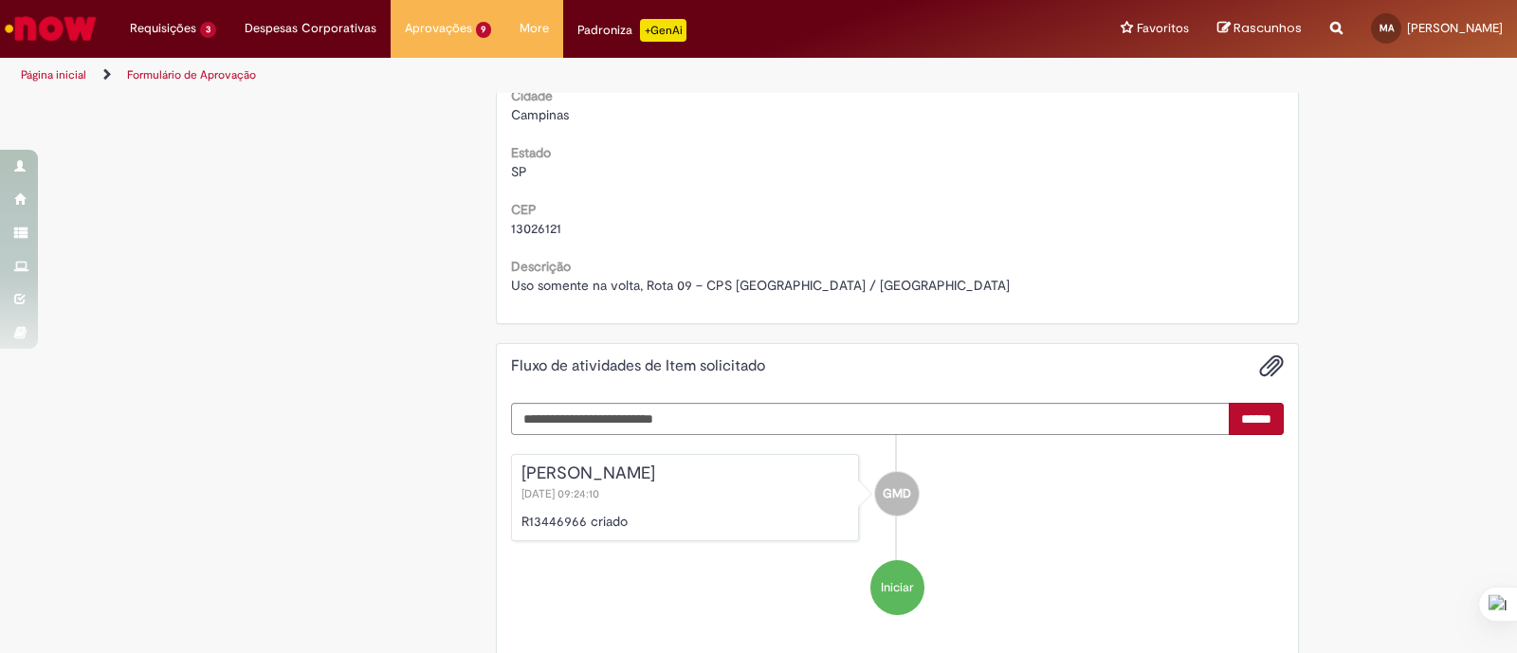
click at [532, 522] on p "R13446966 criado" at bounding box center [685, 521] width 328 height 19
click at [532, 521] on p "R13446966 criado" at bounding box center [685, 521] width 328 height 19
drag, startPoint x: 637, startPoint y: 278, endPoint x: 924, endPoint y: 286, distance: 286.5
click at [924, 286] on div "Uso somente na volta, Rota 09 – CPS [GEOGRAPHIC_DATA] / [GEOGRAPHIC_DATA]" at bounding box center [898, 285] width 774 height 19
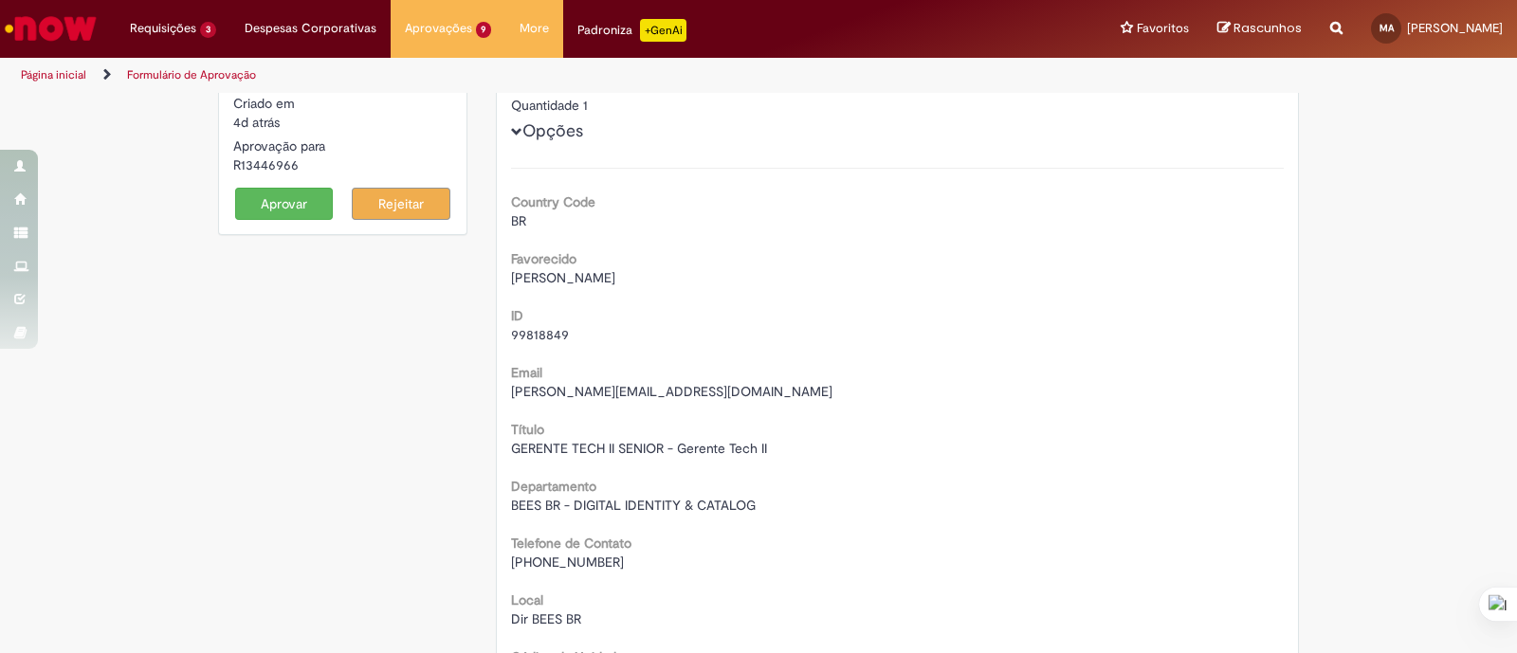
scroll to position [0, 0]
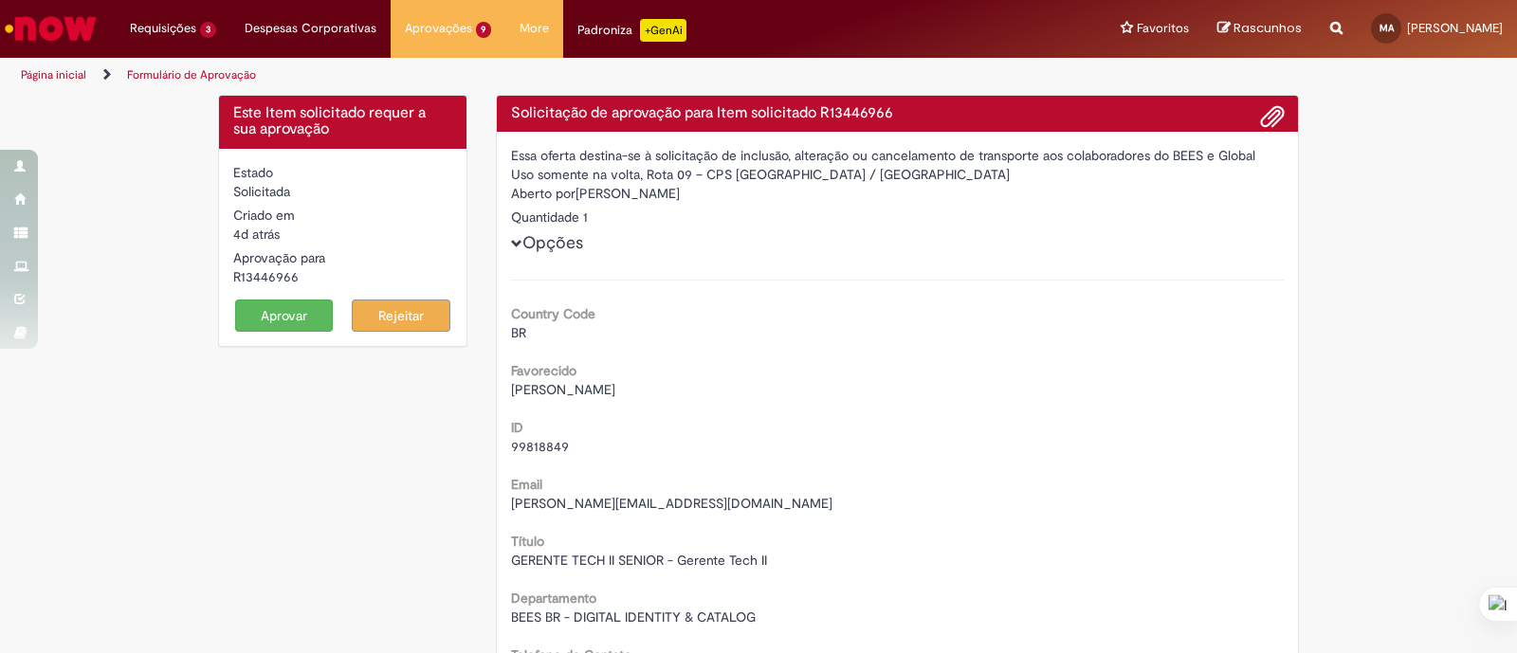
click at [535, 386] on span "[PERSON_NAME]" at bounding box center [563, 389] width 104 height 17
click at [535, 385] on span "[PERSON_NAME]" at bounding box center [563, 389] width 104 height 17
click at [535, 386] on span "[PERSON_NAME]" at bounding box center [563, 389] width 104 height 17
click at [536, 386] on span "[PERSON_NAME]" at bounding box center [563, 389] width 104 height 17
click at [511, 435] on div "ID 99818849" at bounding box center [898, 434] width 774 height 43
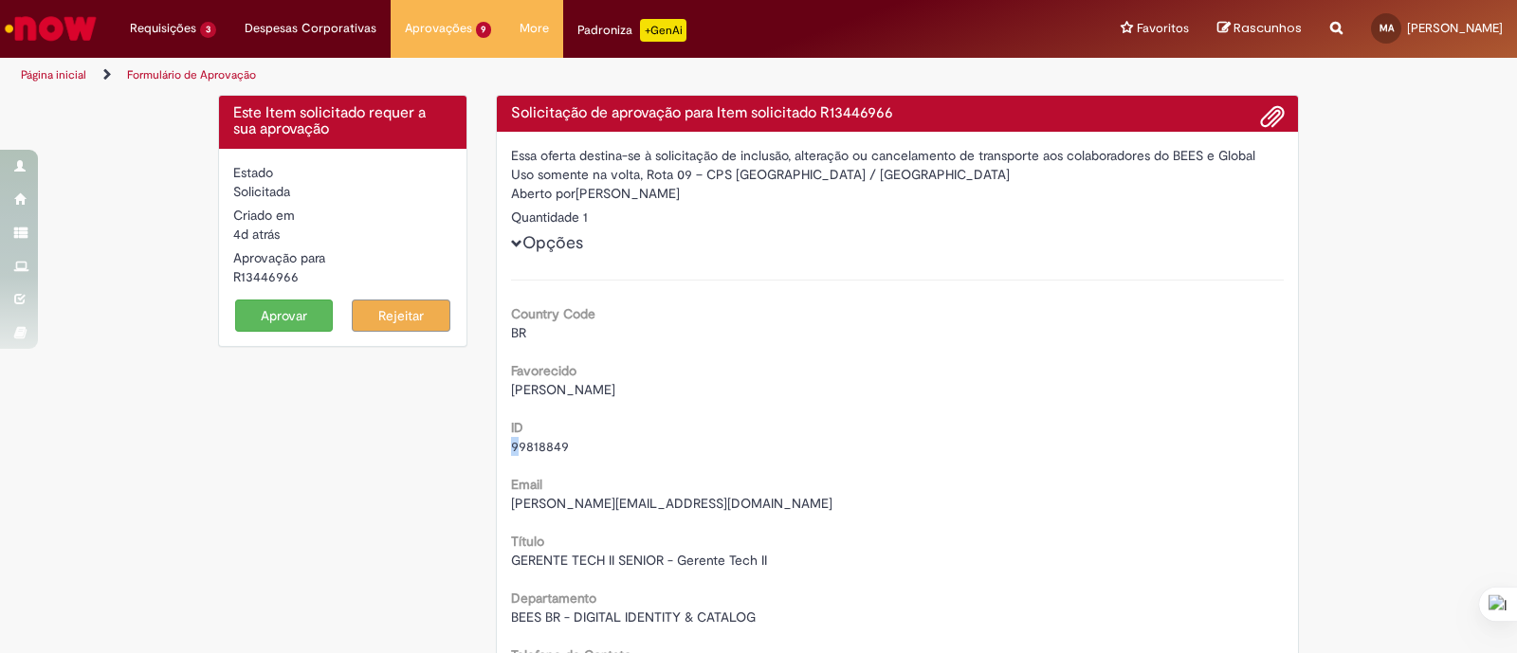
click at [511, 435] on label "ID" at bounding box center [517, 427] width 12 height 19
click at [536, 444] on span "99818849" at bounding box center [540, 446] width 58 height 17
click at [536, 443] on span "99818849" at bounding box center [540, 446] width 58 height 17
click at [593, 391] on span "[PERSON_NAME]" at bounding box center [563, 389] width 104 height 17
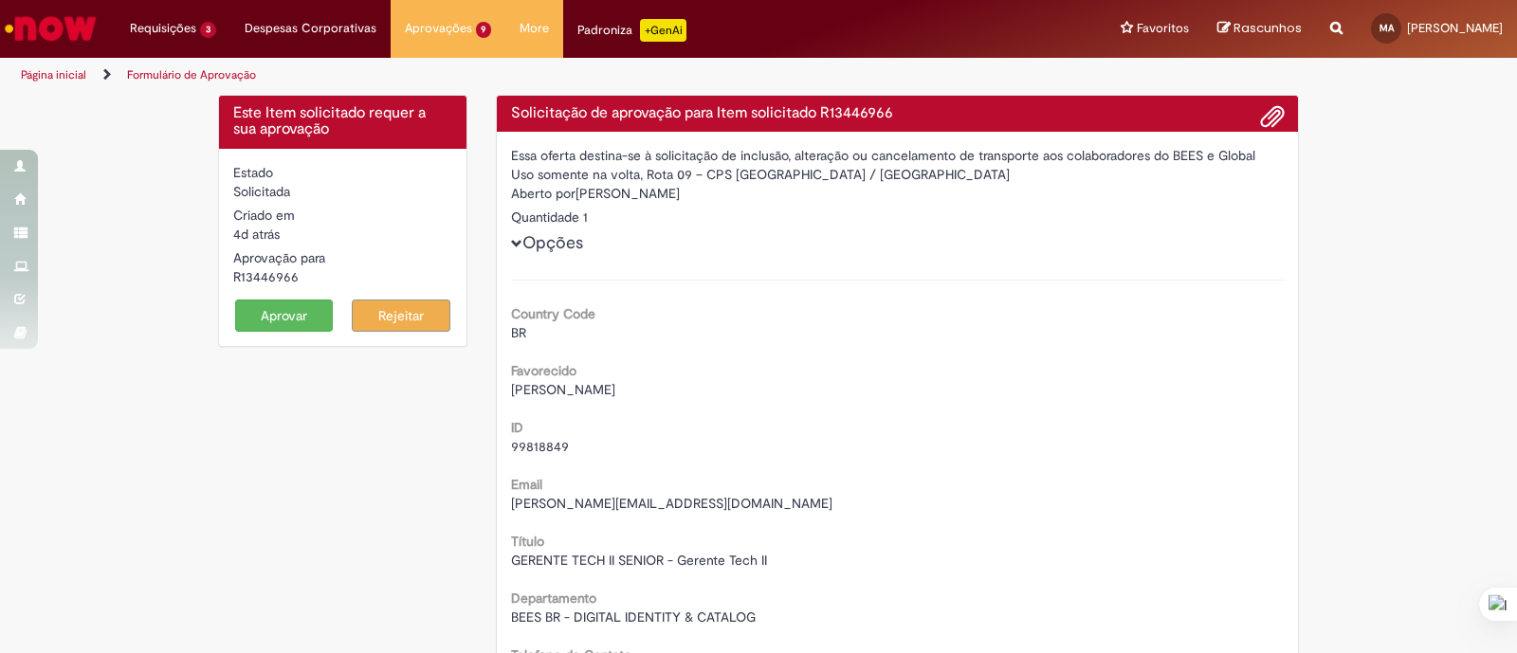
click at [593, 391] on span "[PERSON_NAME]" at bounding box center [563, 389] width 104 height 17
click at [593, 390] on span "[PERSON_NAME]" at bounding box center [563, 389] width 104 height 17
click at [545, 450] on span "99818849" at bounding box center [540, 446] width 58 height 17
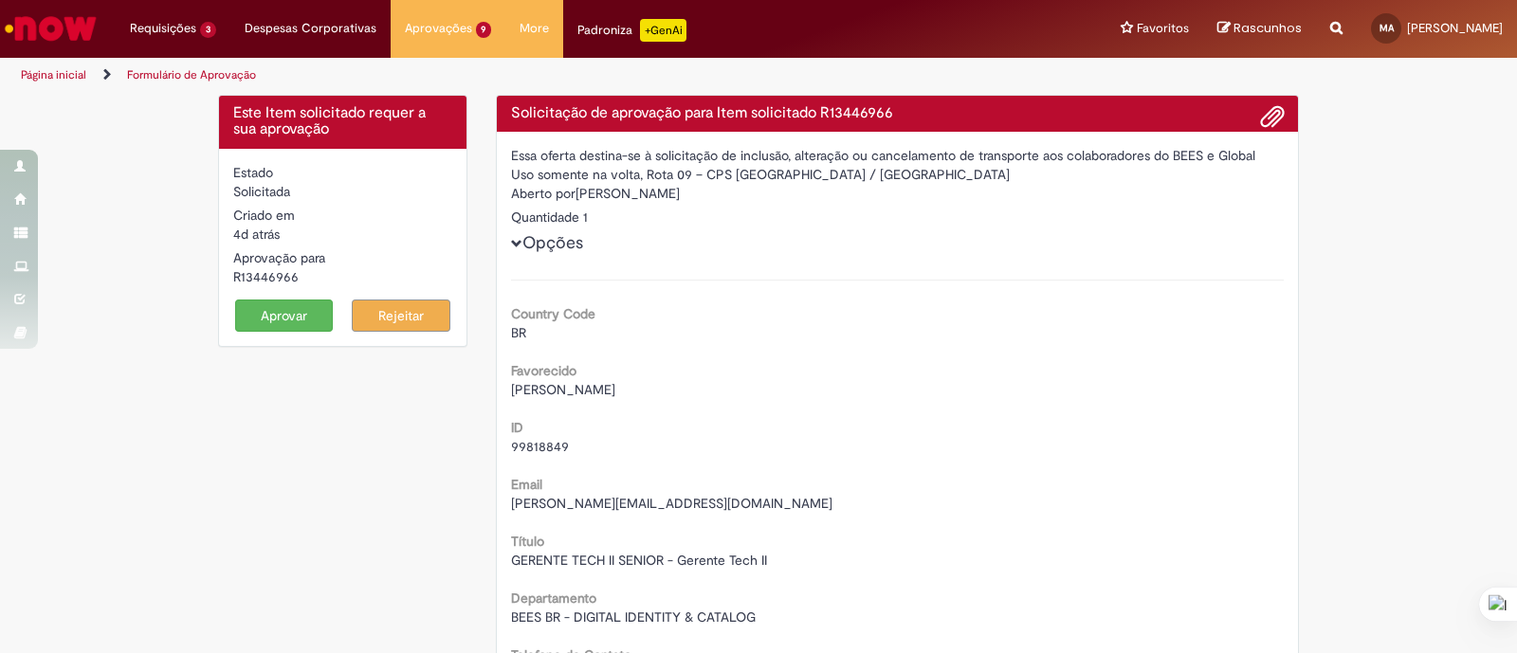
click at [1148, 505] on div "[PERSON_NAME][EMAIL_ADDRESS][DOMAIN_NAME]" at bounding box center [898, 503] width 774 height 19
click at [274, 276] on div "R13446966" at bounding box center [342, 276] width 219 height 19
click at [556, 488] on div "Email [PERSON_NAME][EMAIL_ADDRESS][DOMAIN_NAME]" at bounding box center [898, 491] width 774 height 43
click at [574, 503] on span "[PERSON_NAME][EMAIL_ADDRESS][DOMAIN_NAME]" at bounding box center [671, 503] width 321 height 17
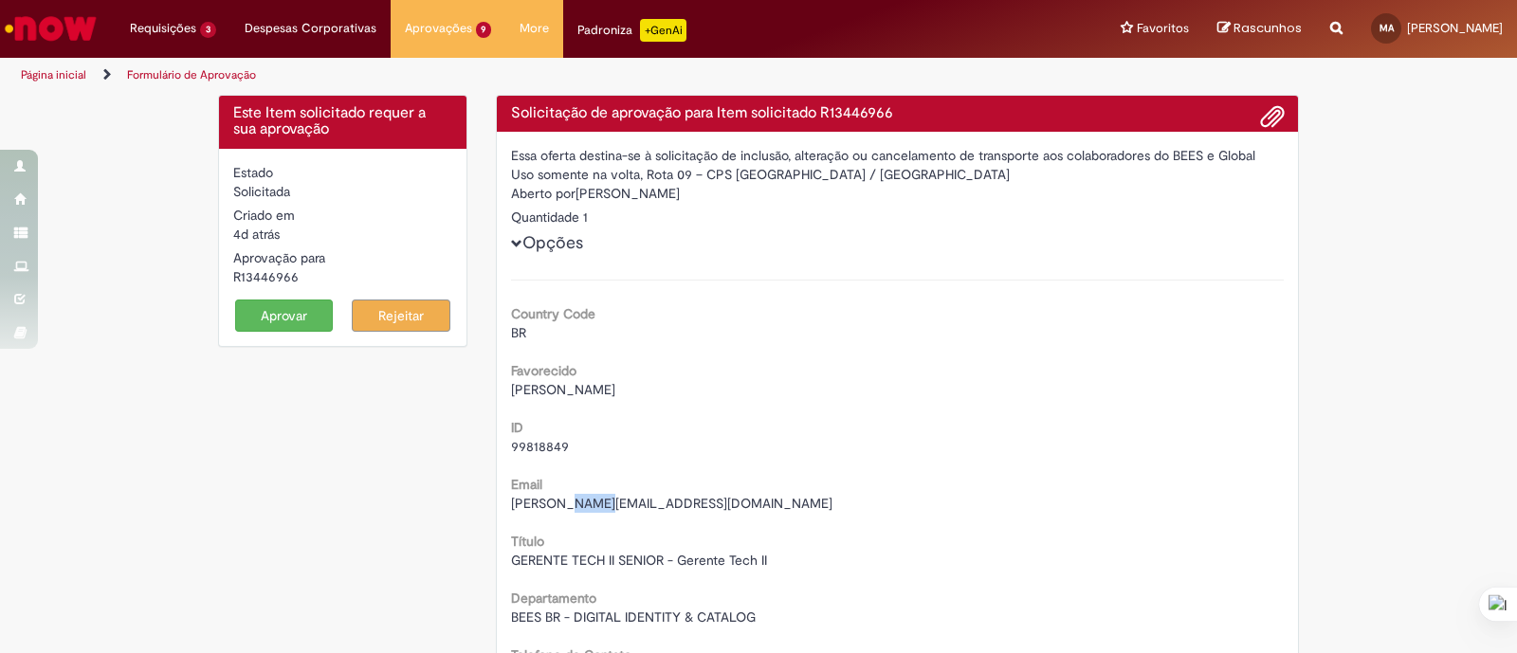
click at [574, 503] on span "[PERSON_NAME][EMAIL_ADDRESS][DOMAIN_NAME]" at bounding box center [671, 503] width 321 height 17
click at [263, 319] on button "Aprovar" at bounding box center [284, 316] width 99 height 32
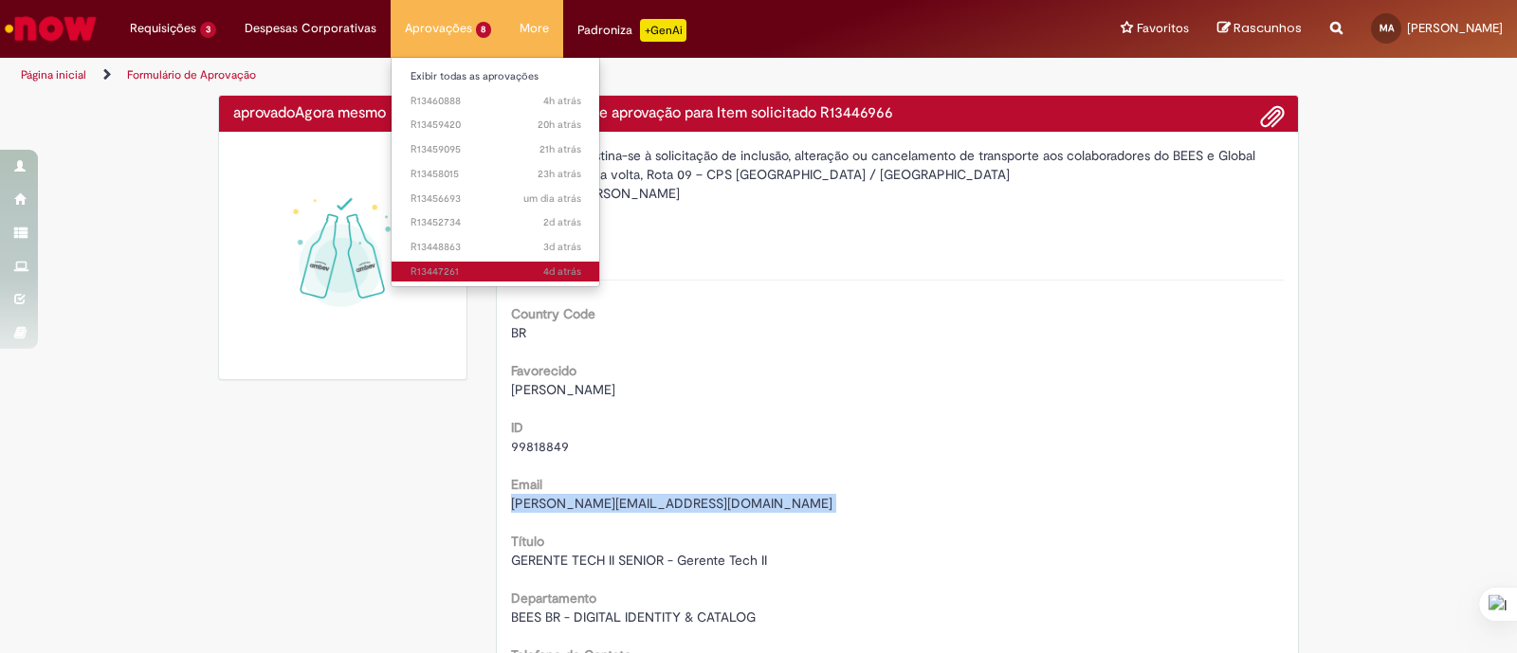
click at [482, 271] on span "4d atrás 4 dias atrás R13447261" at bounding box center [496, 272] width 171 height 15
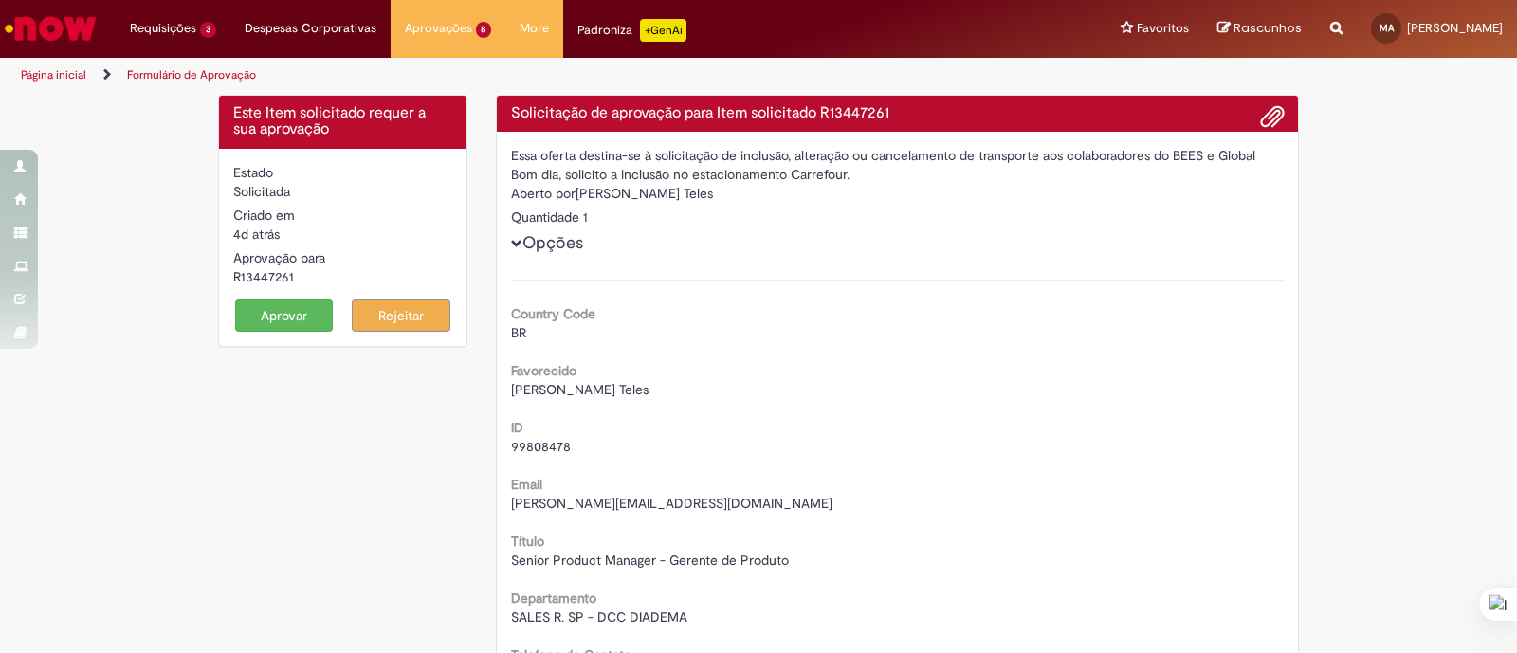
click at [551, 383] on span "[PERSON_NAME] Teles" at bounding box center [579, 389] width 137 height 17
click at [551, 385] on span "[PERSON_NAME] Teles" at bounding box center [579, 389] width 137 height 17
click at [545, 437] on div "ID 99808478" at bounding box center [898, 434] width 774 height 43
click at [549, 447] on span "99808478" at bounding box center [541, 446] width 60 height 17
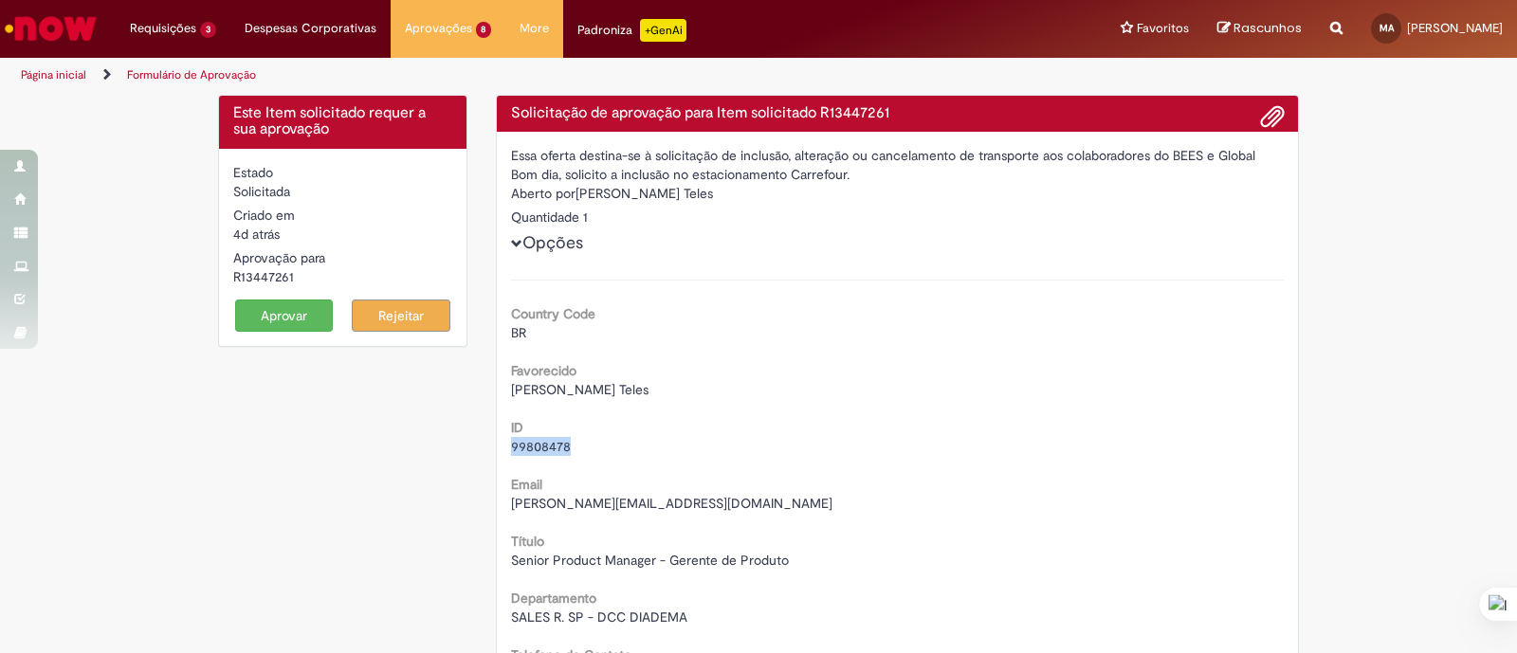
click at [549, 447] on span "99808478" at bounding box center [541, 446] width 60 height 17
click at [532, 393] on span "[PERSON_NAME] Teles" at bounding box center [579, 389] width 137 height 17
click at [532, 392] on span "[PERSON_NAME] Teles" at bounding box center [579, 389] width 137 height 17
click at [554, 497] on span "[PERSON_NAME][EMAIL_ADDRESS][DOMAIN_NAME]" at bounding box center [671, 503] width 321 height 17
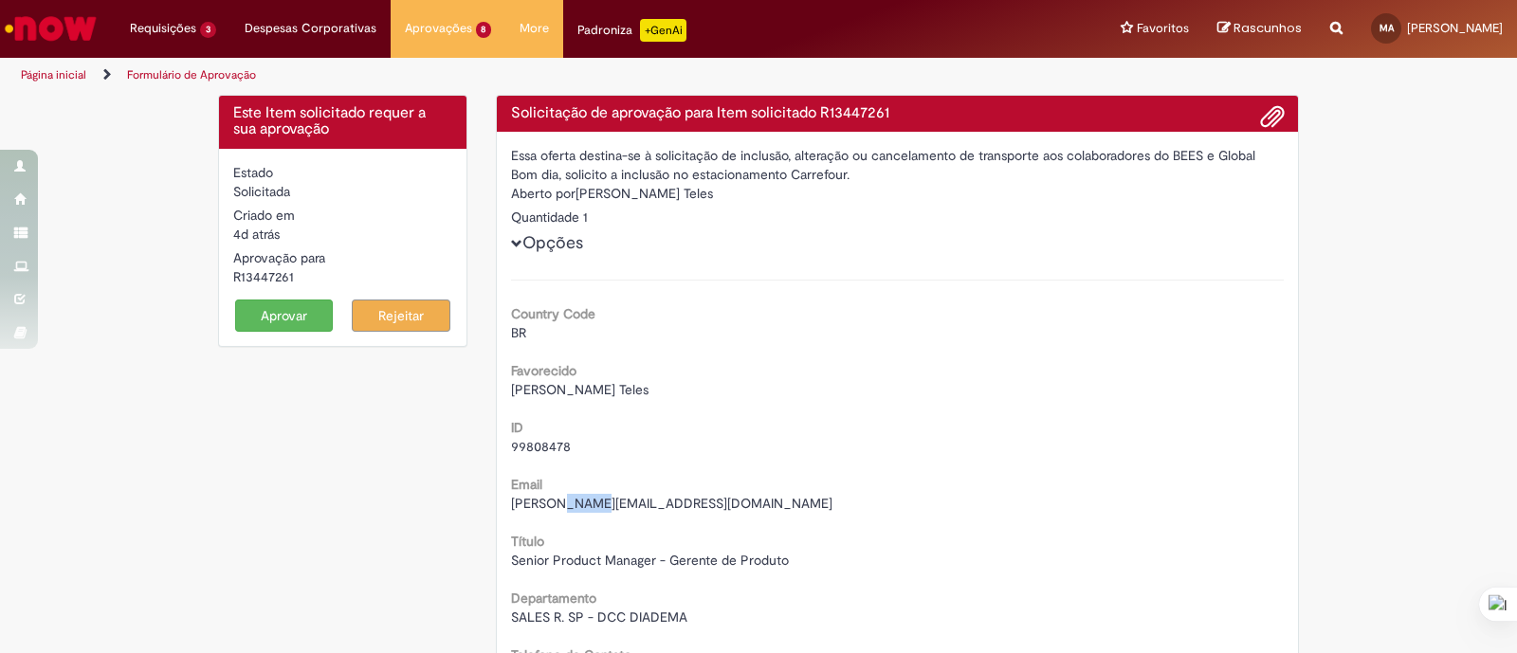
click at [554, 498] on span "[PERSON_NAME][EMAIL_ADDRESS][DOMAIN_NAME]" at bounding box center [671, 503] width 321 height 17
click at [537, 450] on span "99808478" at bounding box center [541, 446] width 60 height 17
click at [536, 452] on span "99808478" at bounding box center [541, 446] width 60 height 17
click at [524, 444] on span "99808478" at bounding box center [541, 446] width 60 height 17
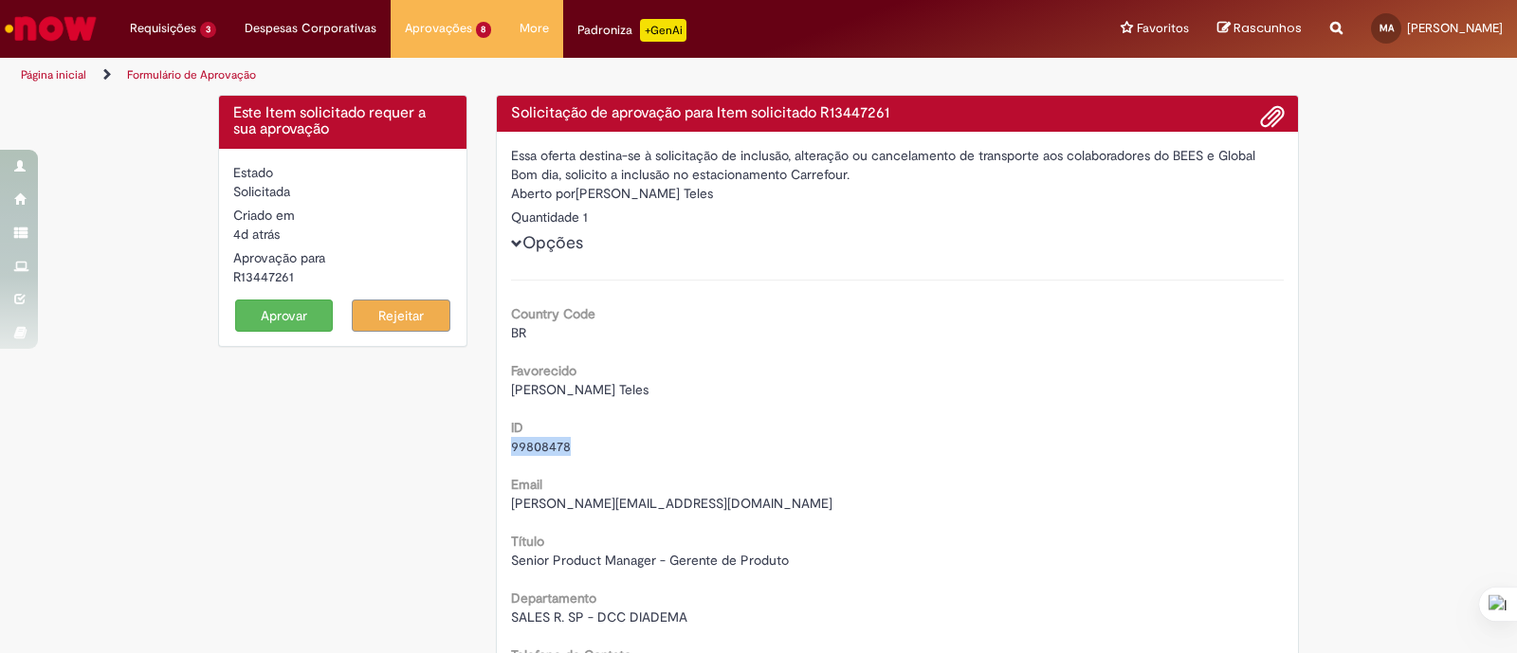
click at [524, 443] on span "99808478" at bounding box center [541, 446] width 60 height 17
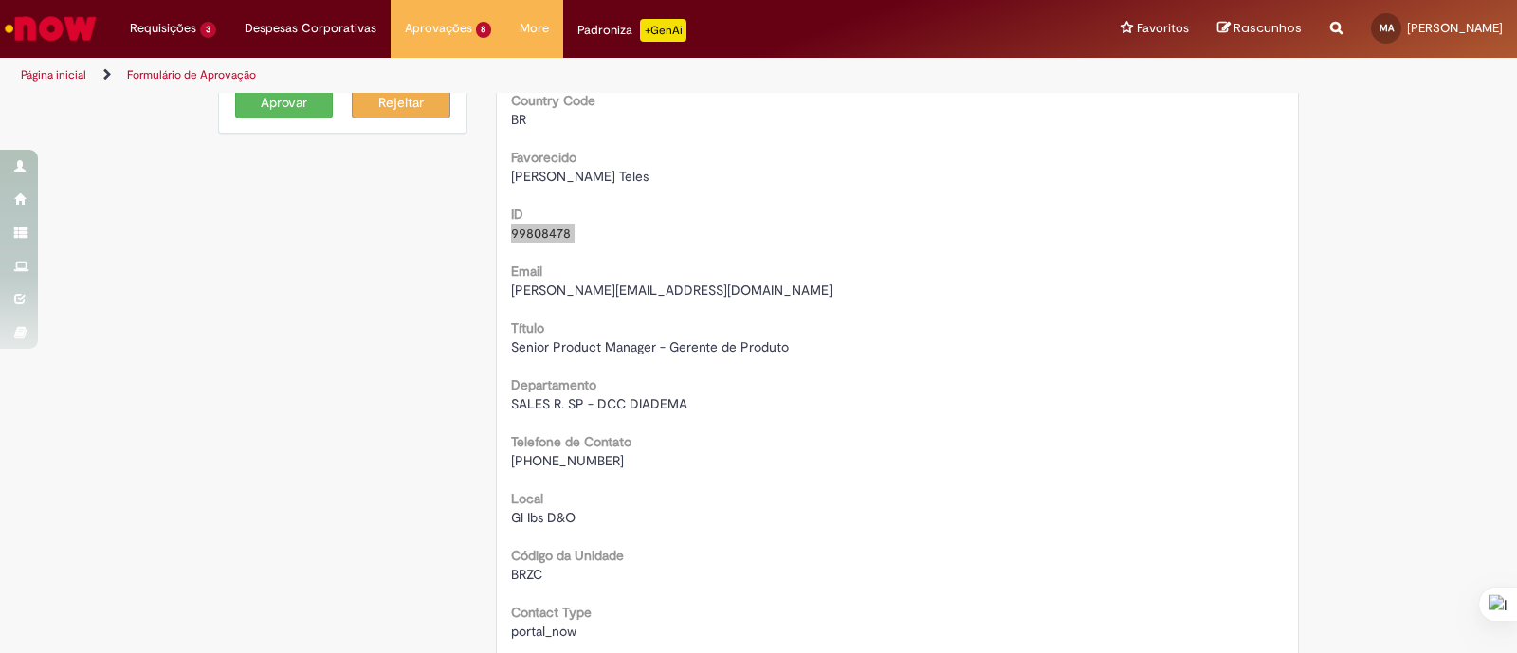
scroll to position [236, 0]
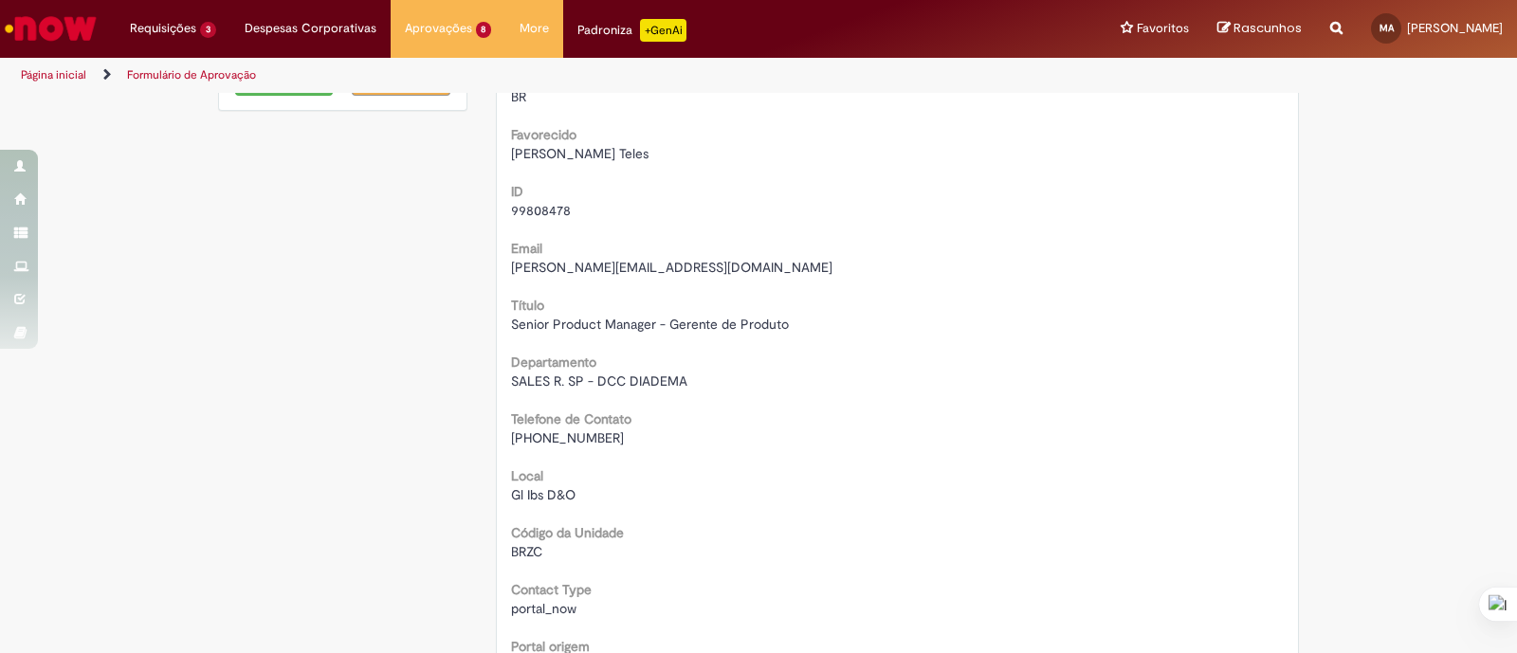
click at [527, 432] on span "[PHONE_NUMBER]" at bounding box center [567, 438] width 113 height 17
click at [527, 431] on span "[PHONE_NUMBER]" at bounding box center [567, 438] width 113 height 17
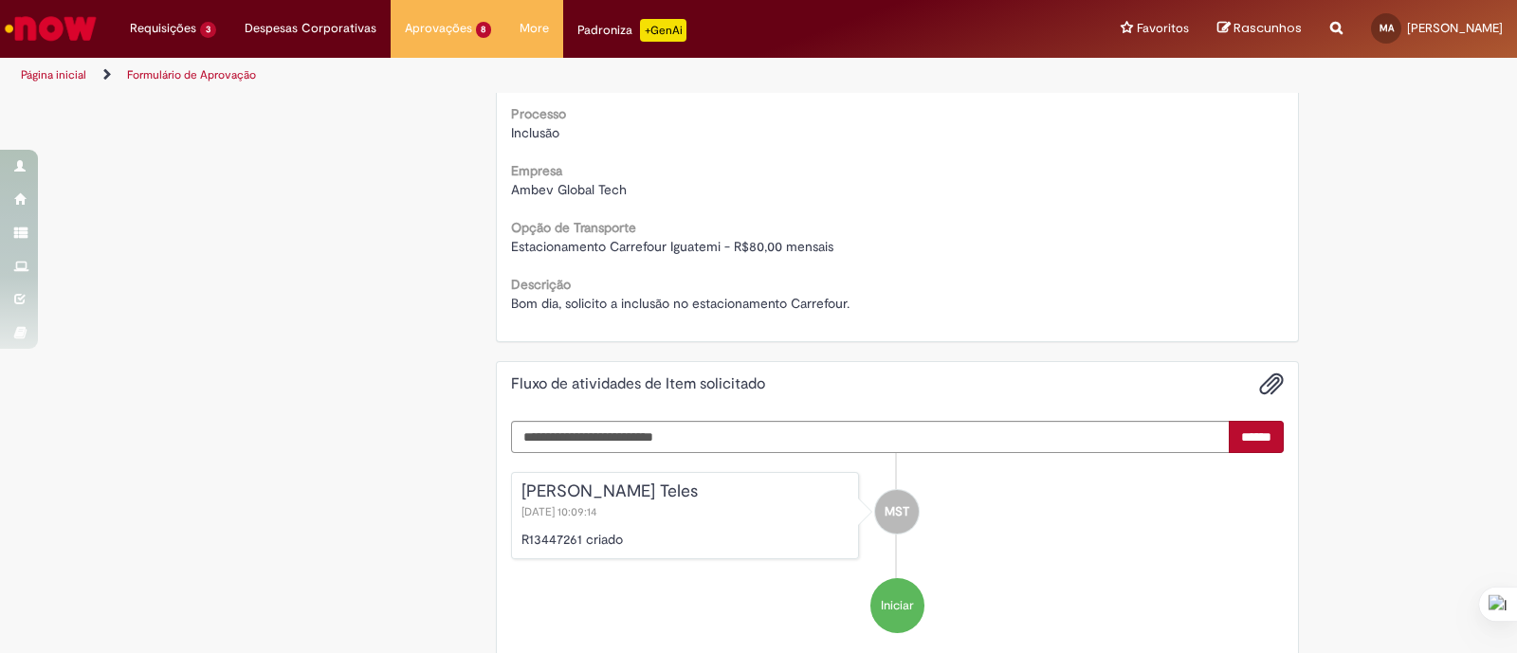
scroll to position [829, 0]
drag, startPoint x: 513, startPoint y: 503, endPoint x: 593, endPoint y: 510, distance: 79.9
click at [576, 511] on div "[PERSON_NAME] Teles [DATE] 10:09:14 R13447261 criado" at bounding box center [685, 512] width 349 height 87
click at [536, 534] on p "R13447261 criado" at bounding box center [685, 536] width 328 height 19
click at [538, 533] on p "R13447261 criado" at bounding box center [685, 536] width 328 height 19
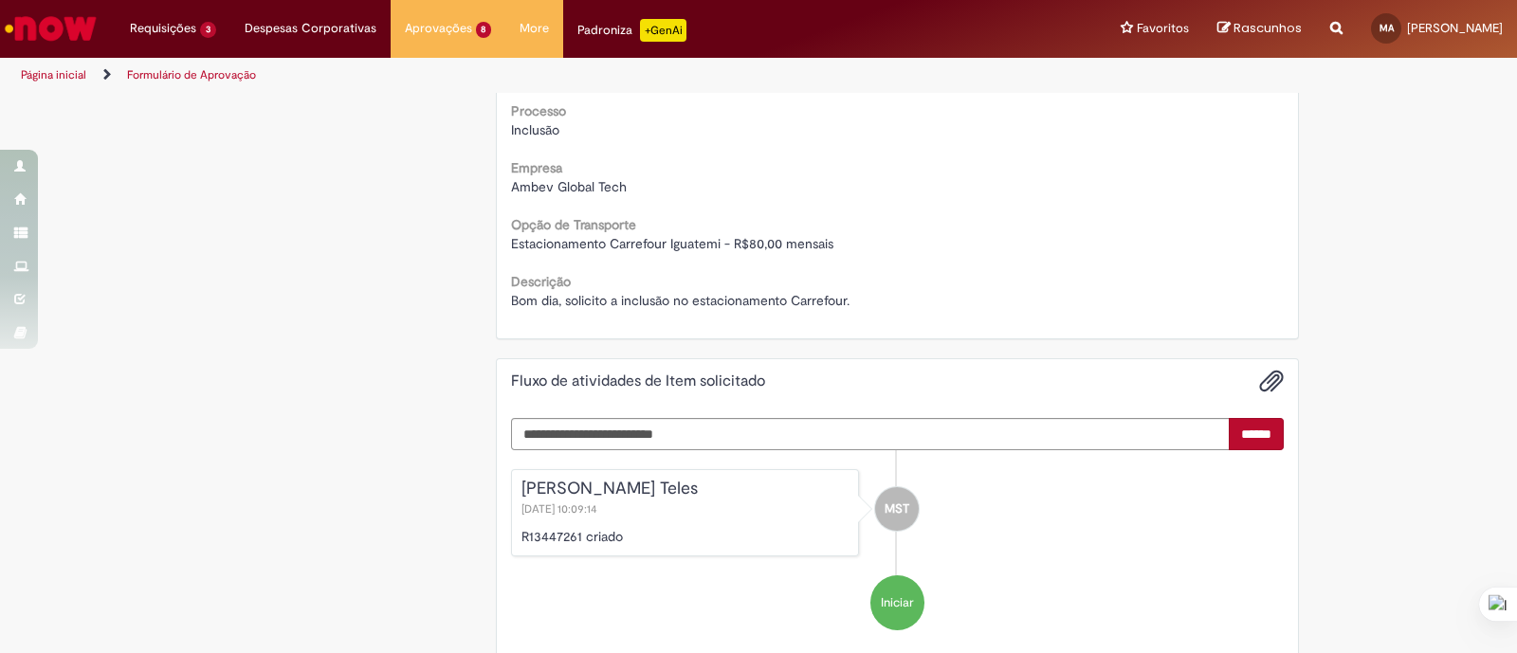
click at [1008, 234] on div "Estacionamento Carrefour Iguatemi - R$80,00 mensais" at bounding box center [898, 243] width 774 height 19
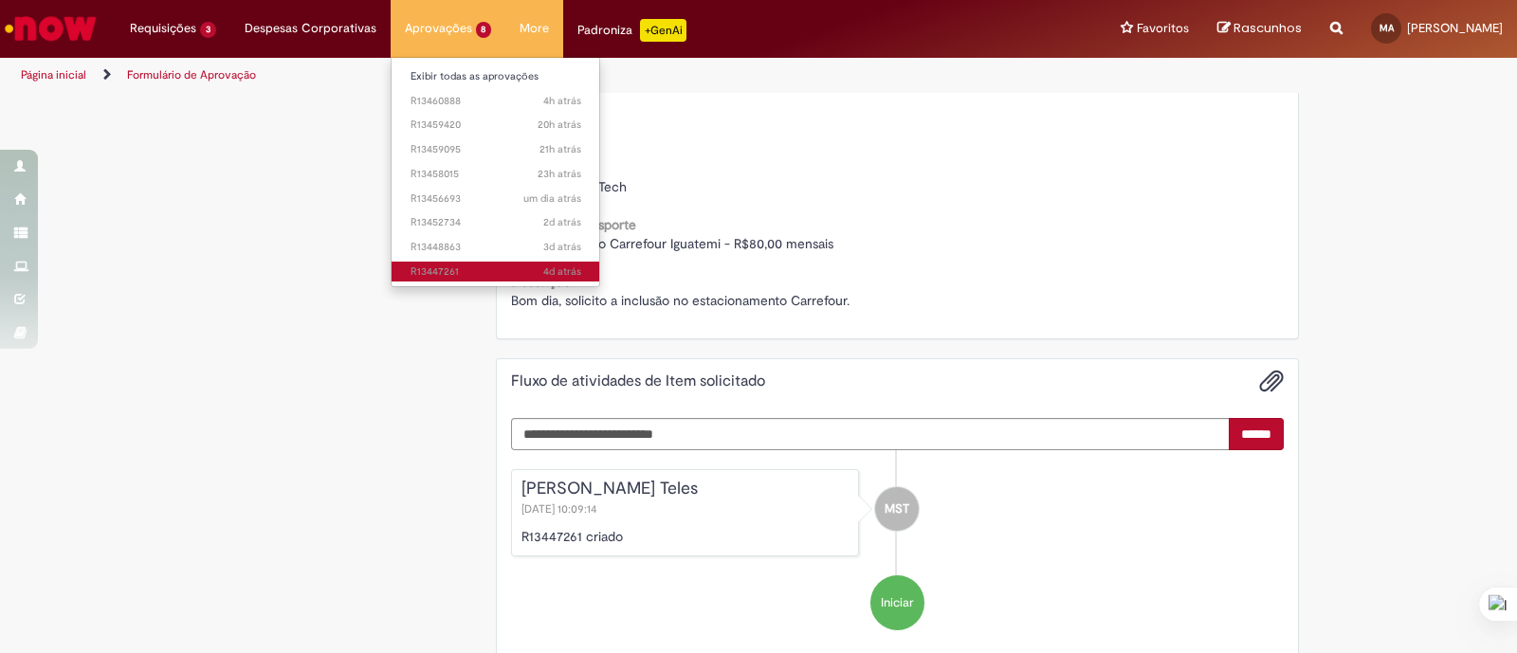
click at [497, 270] on span "4d atrás 4 dias atrás R13447261" at bounding box center [496, 272] width 171 height 15
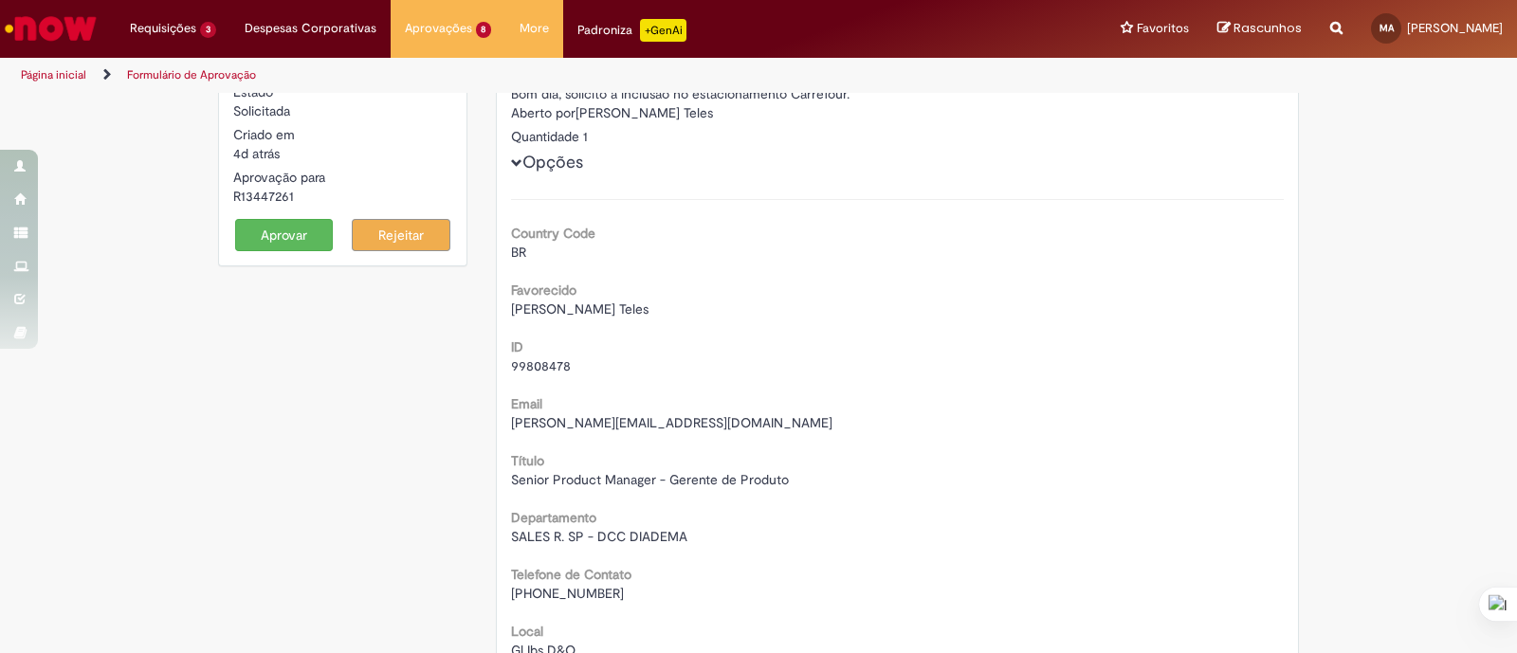
scroll to position [0, 0]
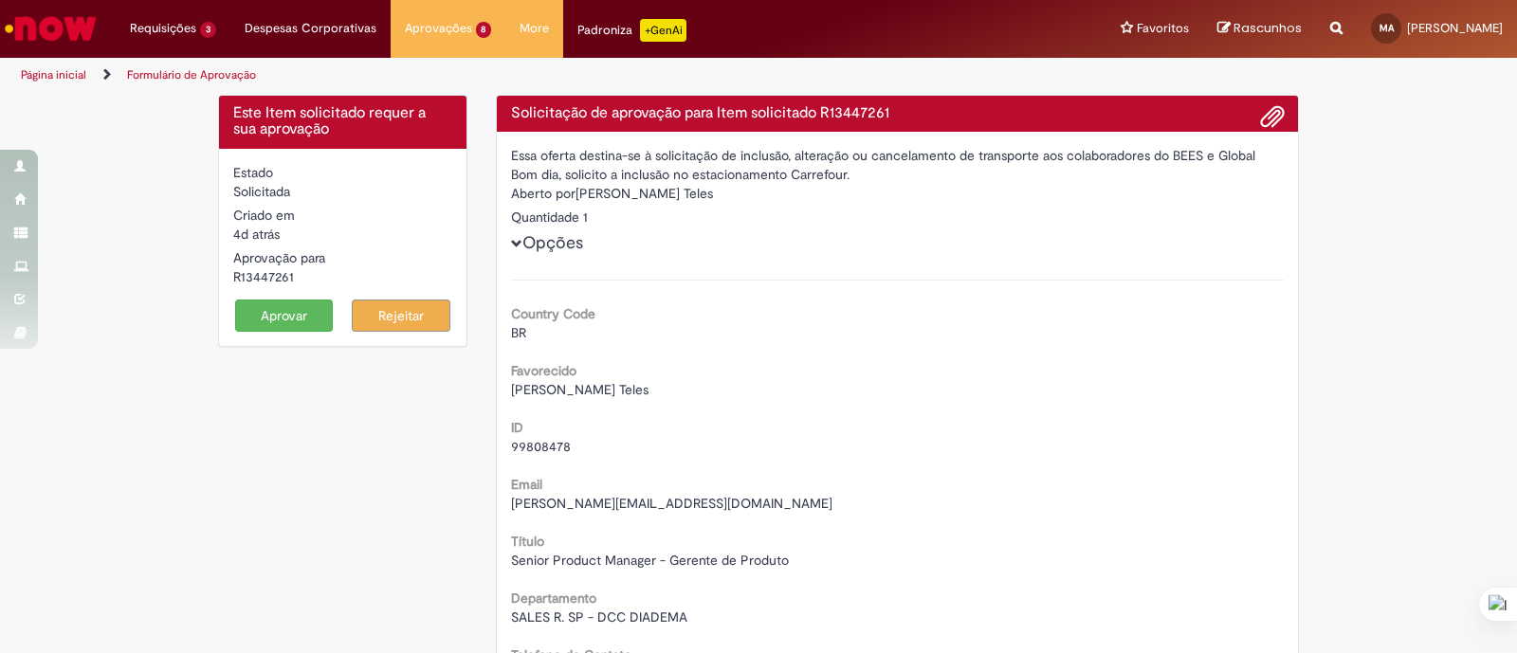
click at [287, 294] on form "Estado Solicitada Criado em 4d atrás 4 dias atrás Aprovação para R13447261 Apro…" at bounding box center [342, 247] width 219 height 169
click at [289, 306] on button "Aprovar" at bounding box center [284, 316] width 99 height 32
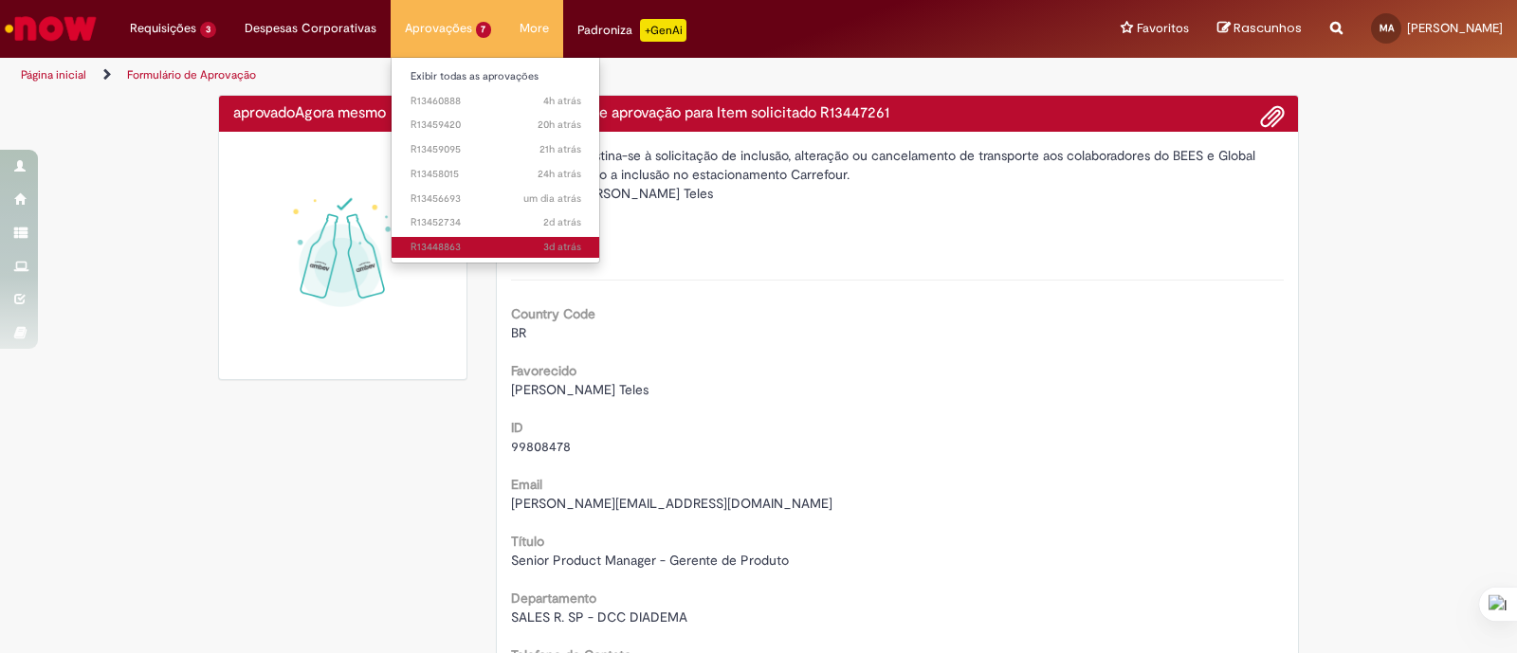
click at [425, 247] on span "3d atrás 3 dias atrás R13448863" at bounding box center [496, 247] width 171 height 15
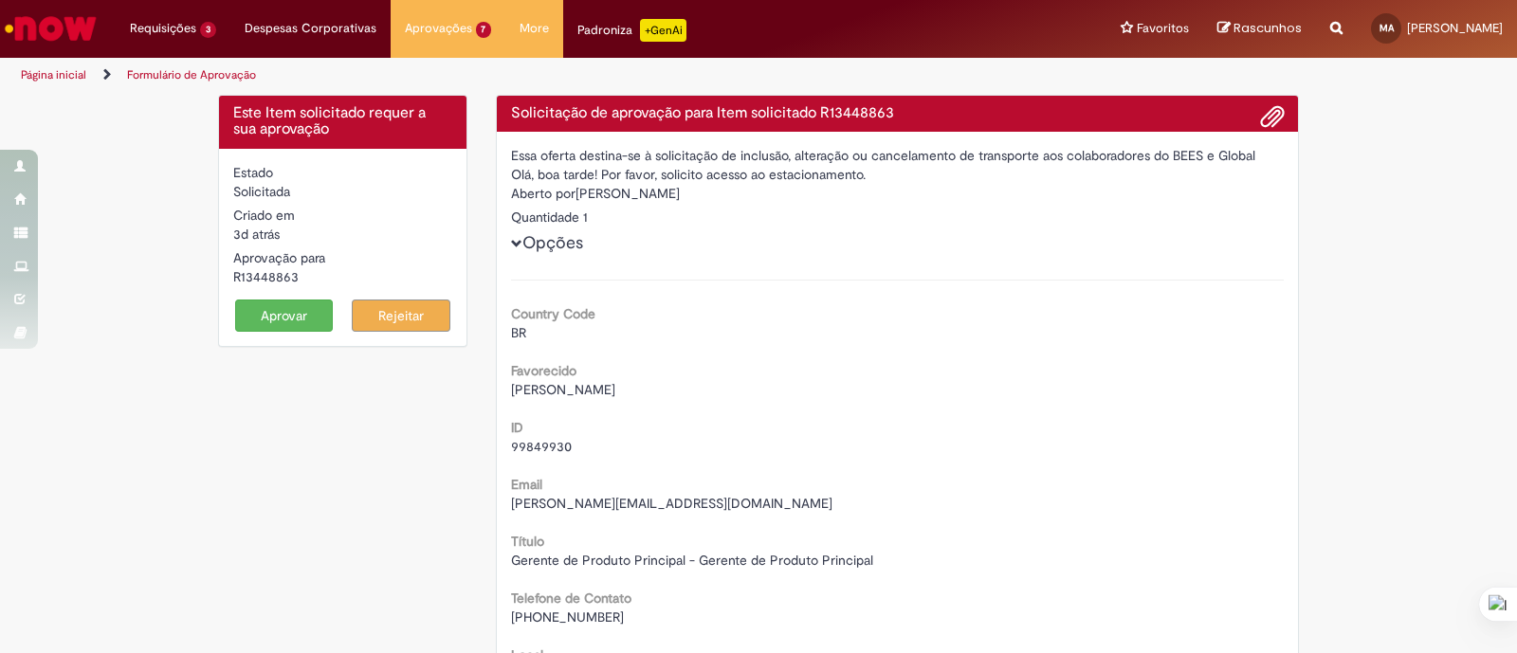
click at [588, 390] on span "[PERSON_NAME]" at bounding box center [563, 389] width 104 height 17
click at [588, 388] on span "[PERSON_NAME]" at bounding box center [563, 389] width 104 height 17
click at [588, 387] on span "[PERSON_NAME]" at bounding box center [563, 389] width 104 height 17
click at [586, 391] on span "[PERSON_NAME]" at bounding box center [563, 389] width 104 height 17
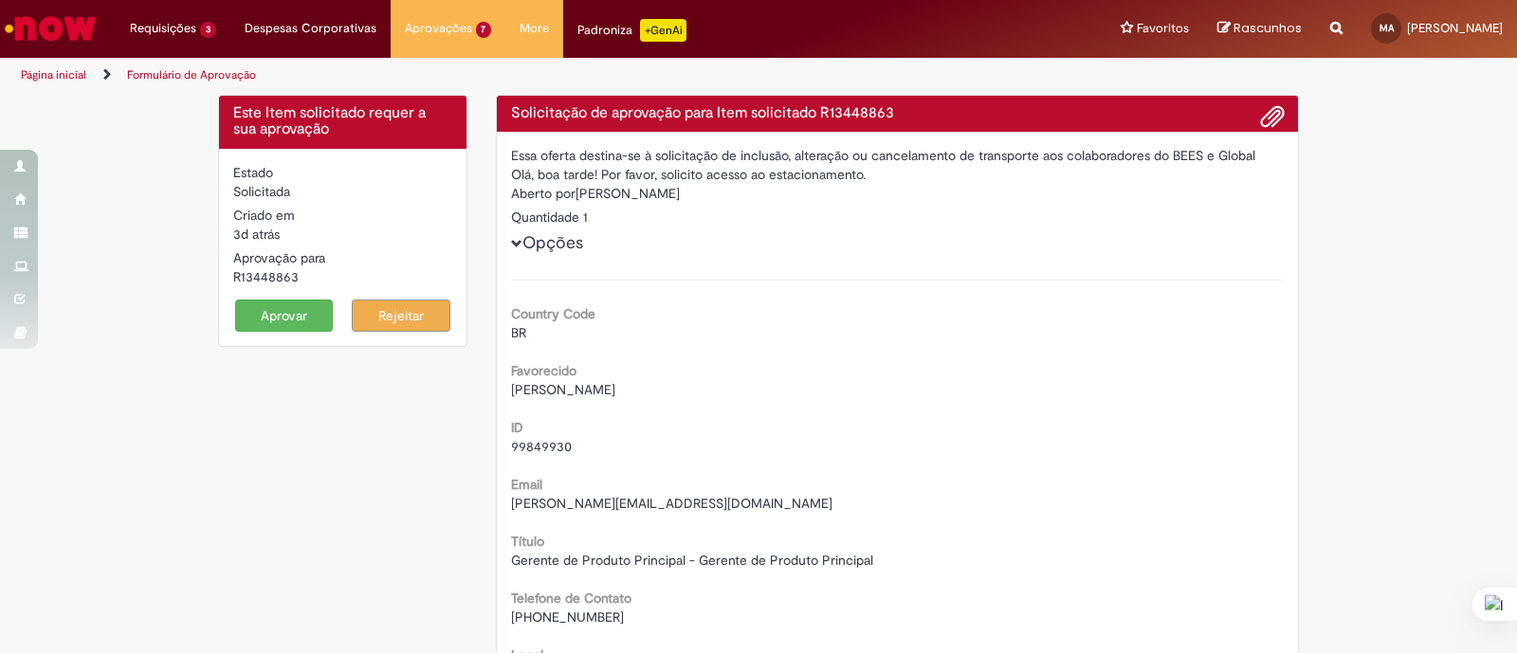
click at [586, 391] on span "[PERSON_NAME]" at bounding box center [563, 389] width 104 height 17
drag, startPoint x: 586, startPoint y: 391, endPoint x: 597, endPoint y: 391, distance: 11.4
click at [587, 391] on span "[PERSON_NAME]" at bounding box center [563, 389] width 104 height 17
click at [549, 447] on span "99849930" at bounding box center [541, 446] width 61 height 17
click at [549, 446] on span "99849930" at bounding box center [541, 446] width 61 height 17
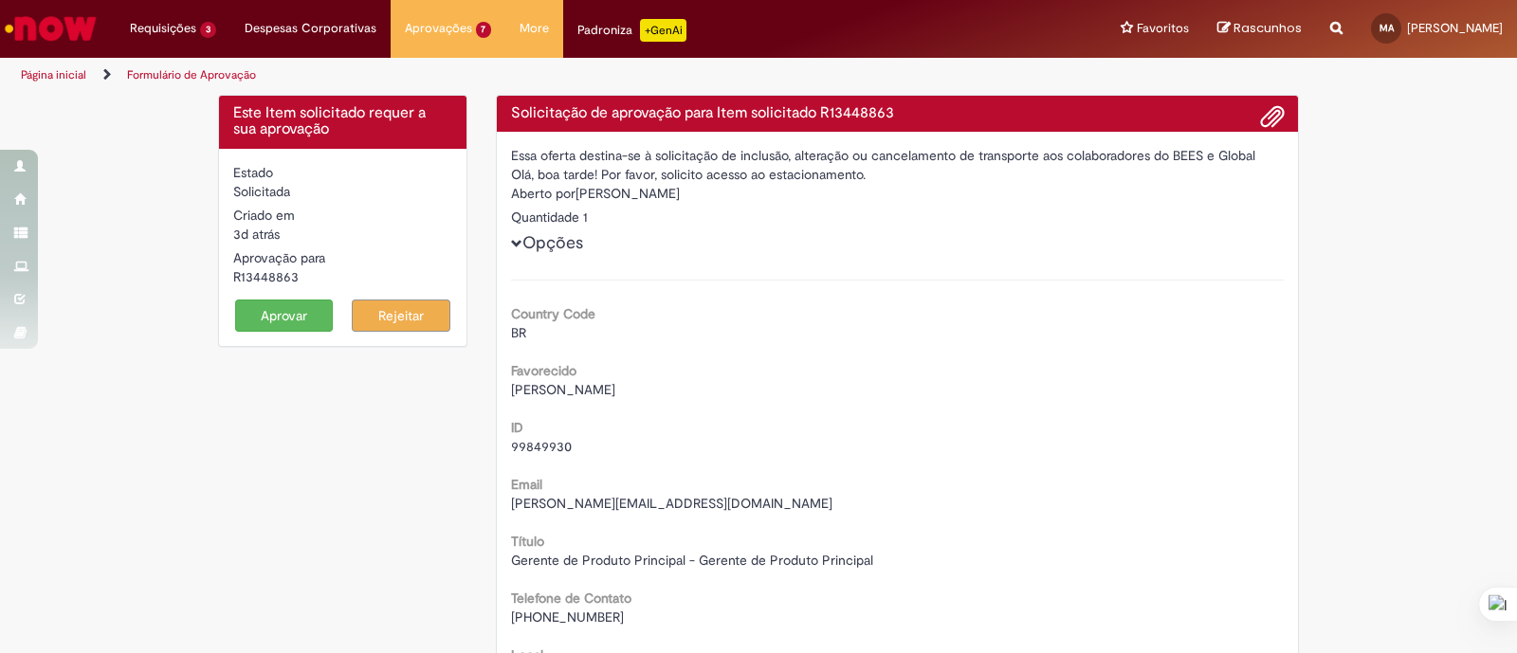
click at [550, 386] on span "[PERSON_NAME]" at bounding box center [563, 389] width 104 height 17
click at [550, 385] on span "[PERSON_NAME]" at bounding box center [563, 389] width 104 height 17
drag, startPoint x: 550, startPoint y: 385, endPoint x: 699, endPoint y: 371, distance: 149.5
click at [550, 386] on span "[PERSON_NAME]" at bounding box center [563, 389] width 104 height 17
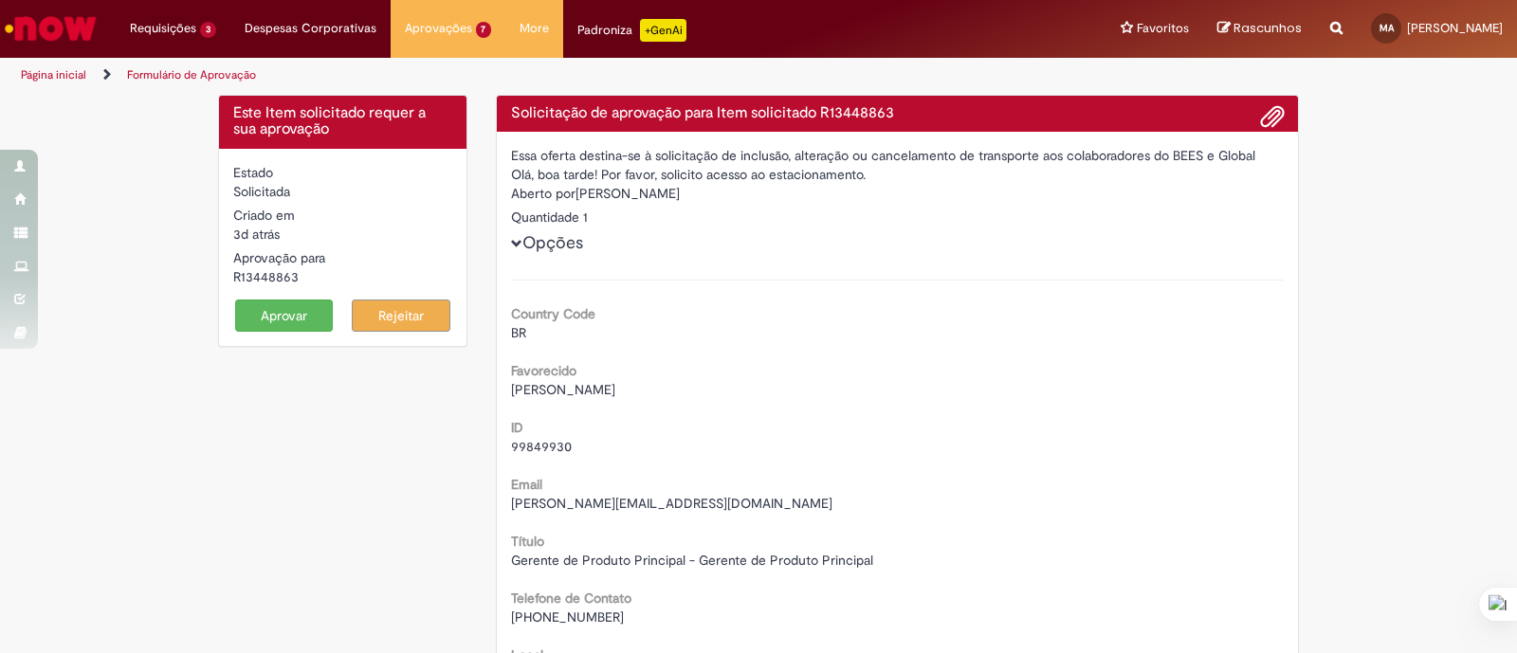
click at [536, 446] on span "99849930" at bounding box center [541, 446] width 61 height 17
click at [536, 444] on span "99849930" at bounding box center [541, 446] width 61 height 17
click at [588, 503] on span "[PERSON_NAME][EMAIL_ADDRESS][DOMAIN_NAME]" at bounding box center [671, 503] width 321 height 17
click at [588, 501] on span "[PERSON_NAME][EMAIL_ADDRESS][DOMAIN_NAME]" at bounding box center [671, 503] width 321 height 17
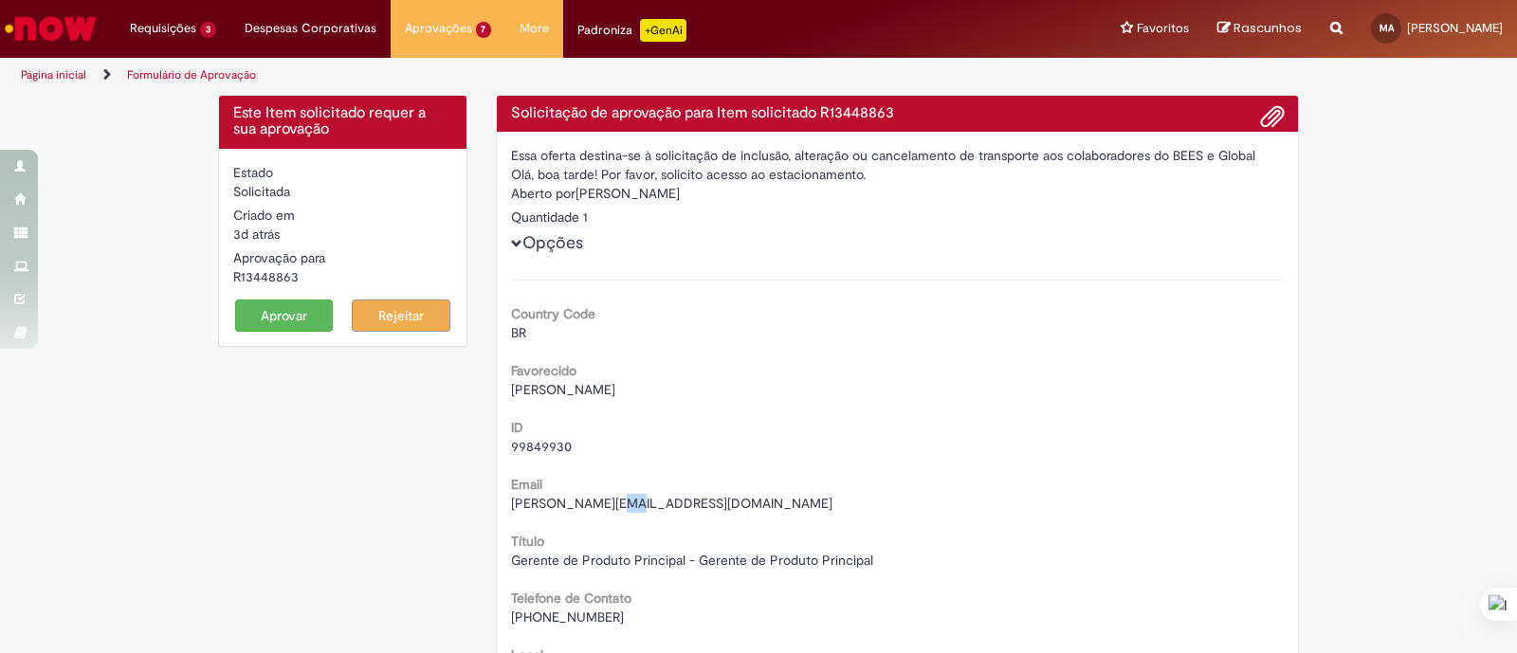
click at [588, 501] on span "[PERSON_NAME][EMAIL_ADDRESS][DOMAIN_NAME]" at bounding box center [671, 503] width 321 height 17
click at [588, 500] on span "[PERSON_NAME][EMAIL_ADDRESS][DOMAIN_NAME]" at bounding box center [671, 503] width 321 height 17
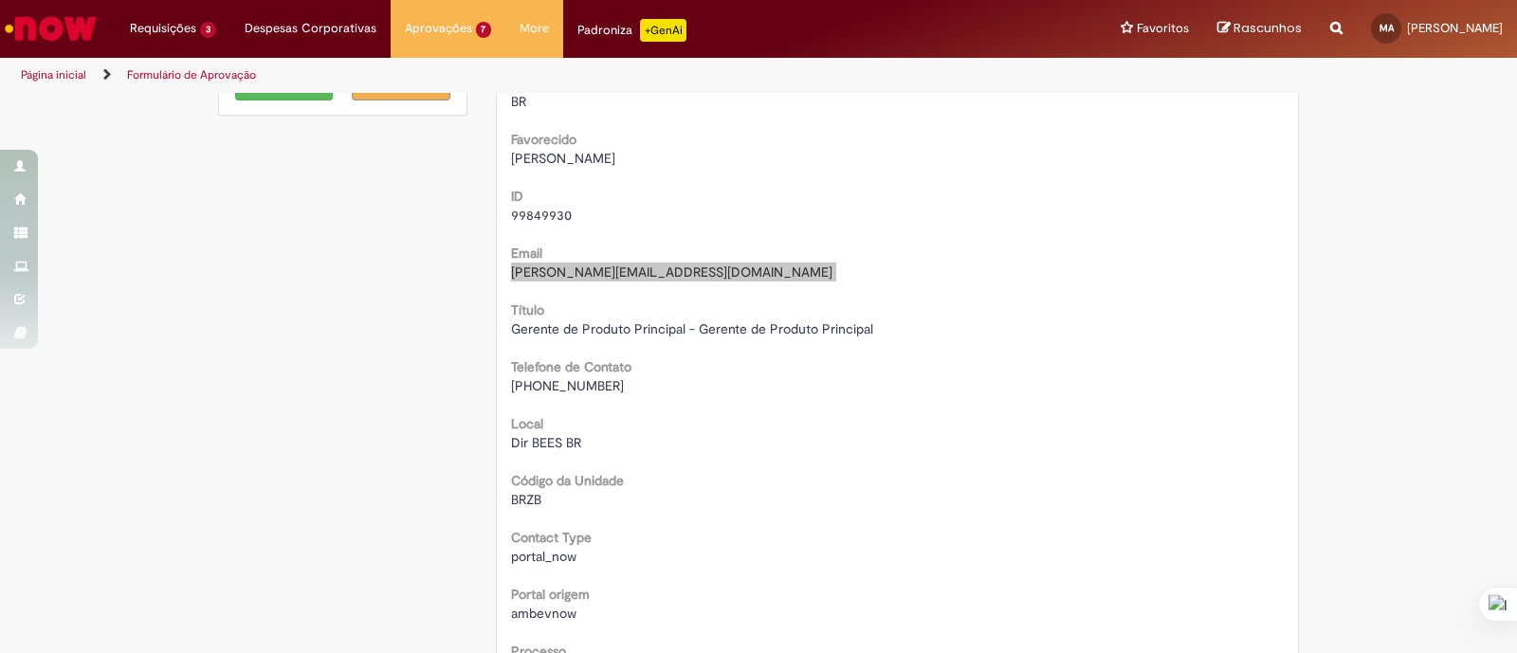
scroll to position [236, 0]
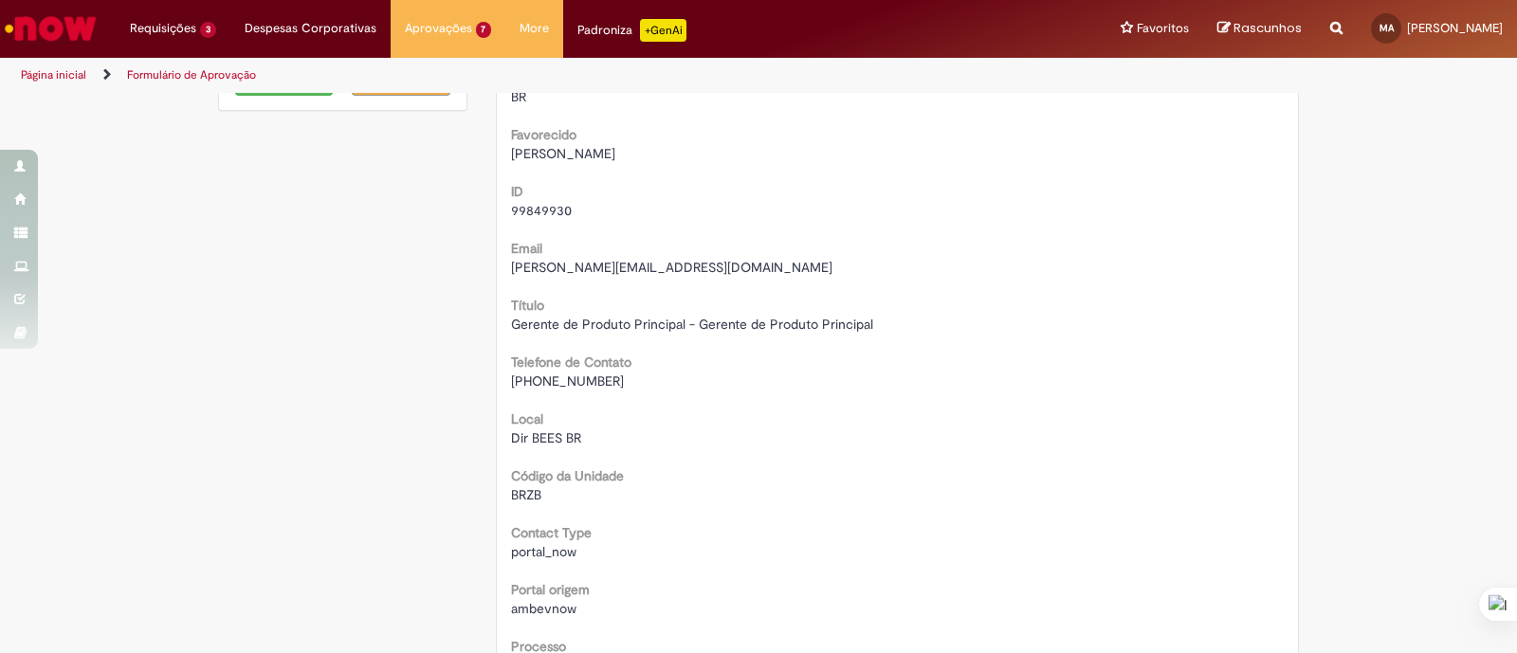
click at [550, 382] on span "[PHONE_NUMBER]" at bounding box center [567, 381] width 113 height 17
click at [550, 381] on span "[PHONE_NUMBER]" at bounding box center [567, 381] width 113 height 17
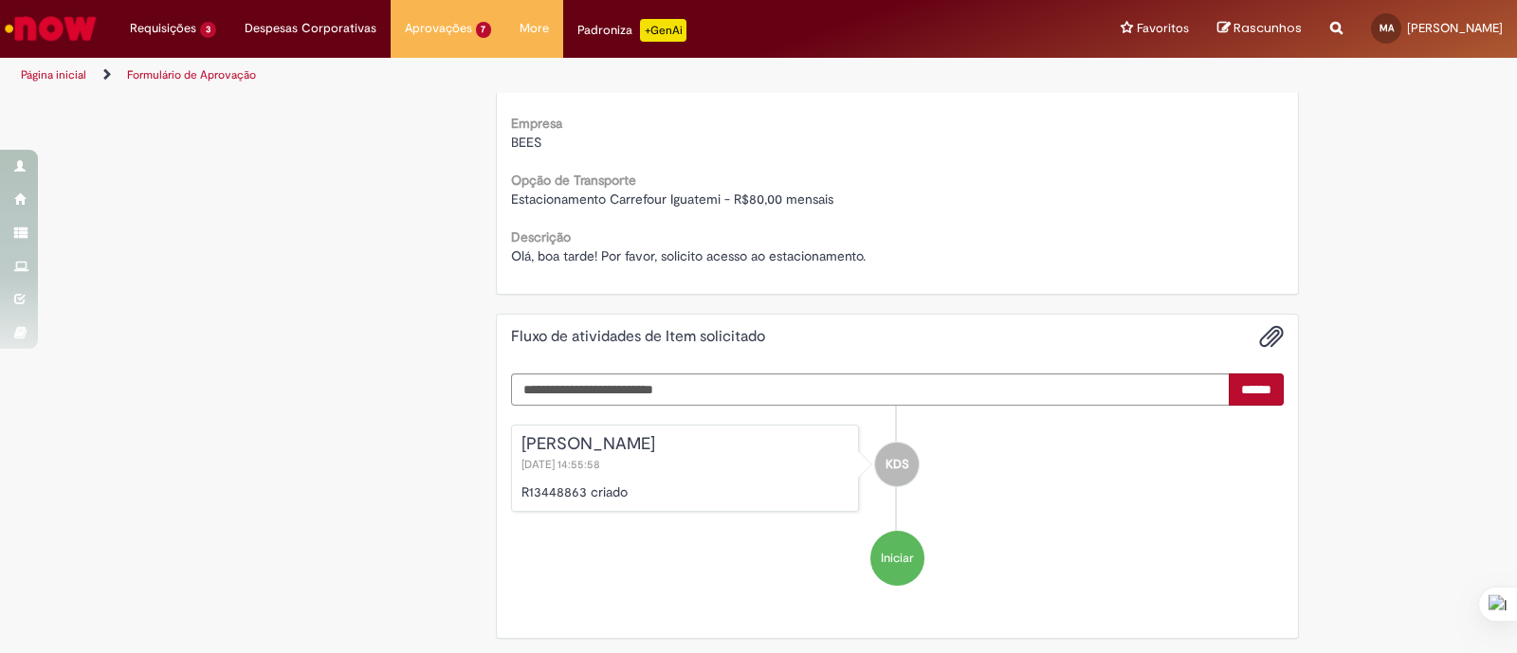
scroll to position [818, 0]
click at [544, 474] on div "[PERSON_NAME] [DATE] 14:55:58 R13448863 criado" at bounding box center [685, 466] width 349 height 87
click at [544, 485] on p "R13448863 criado" at bounding box center [685, 490] width 328 height 19
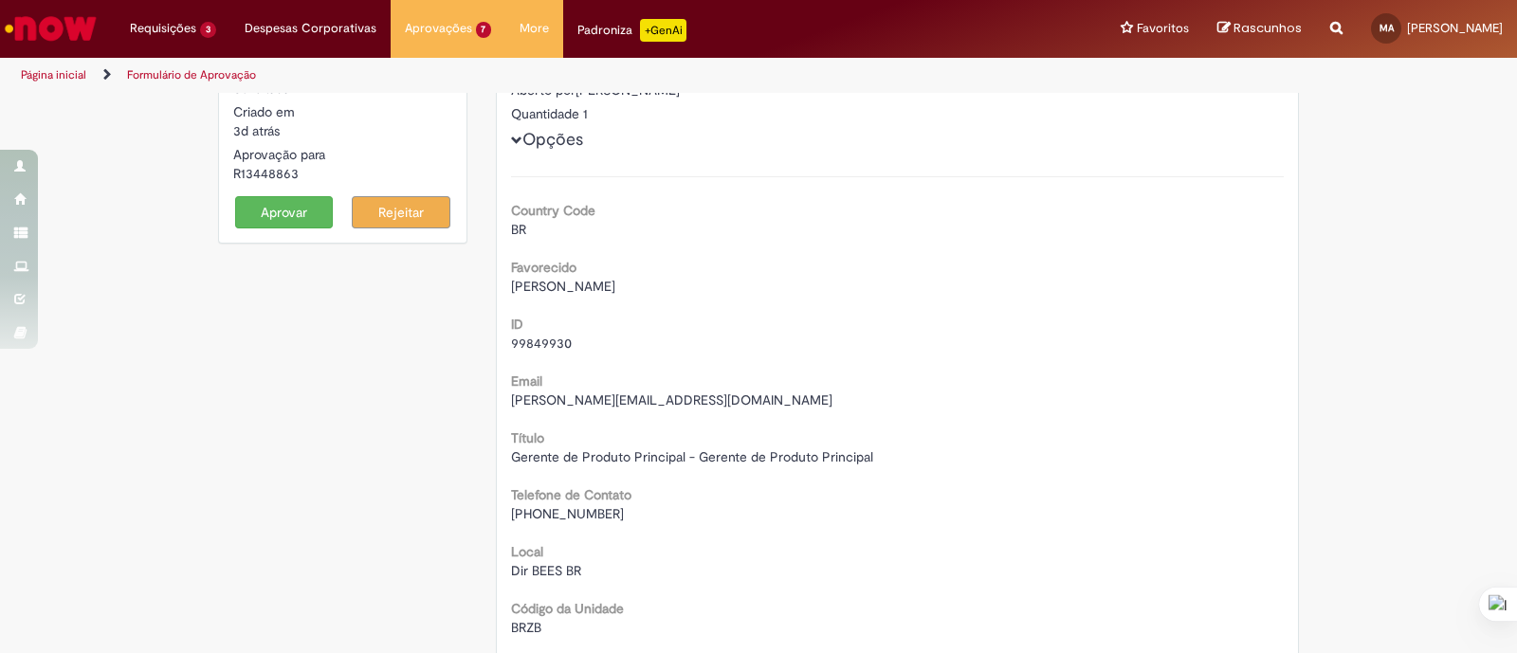
scroll to position [0, 0]
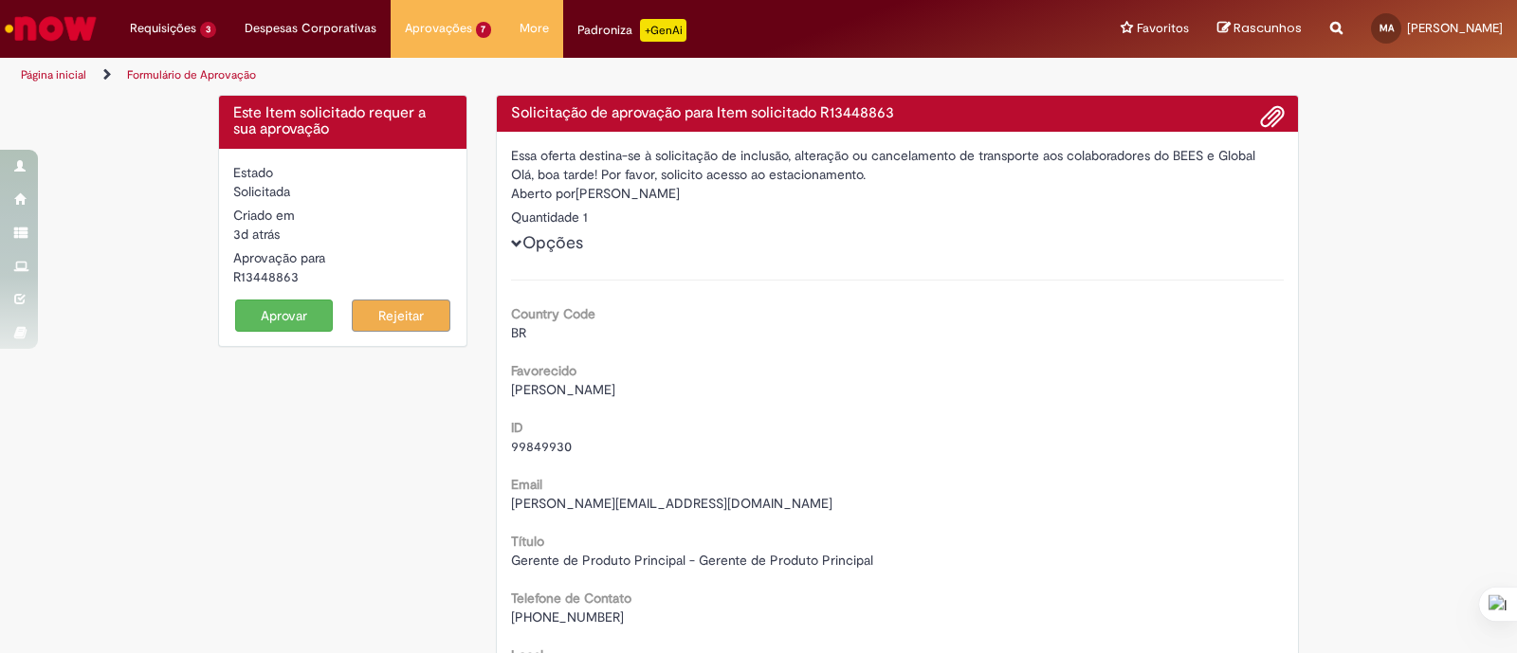
click at [271, 304] on button "Aprovar" at bounding box center [284, 316] width 99 height 32
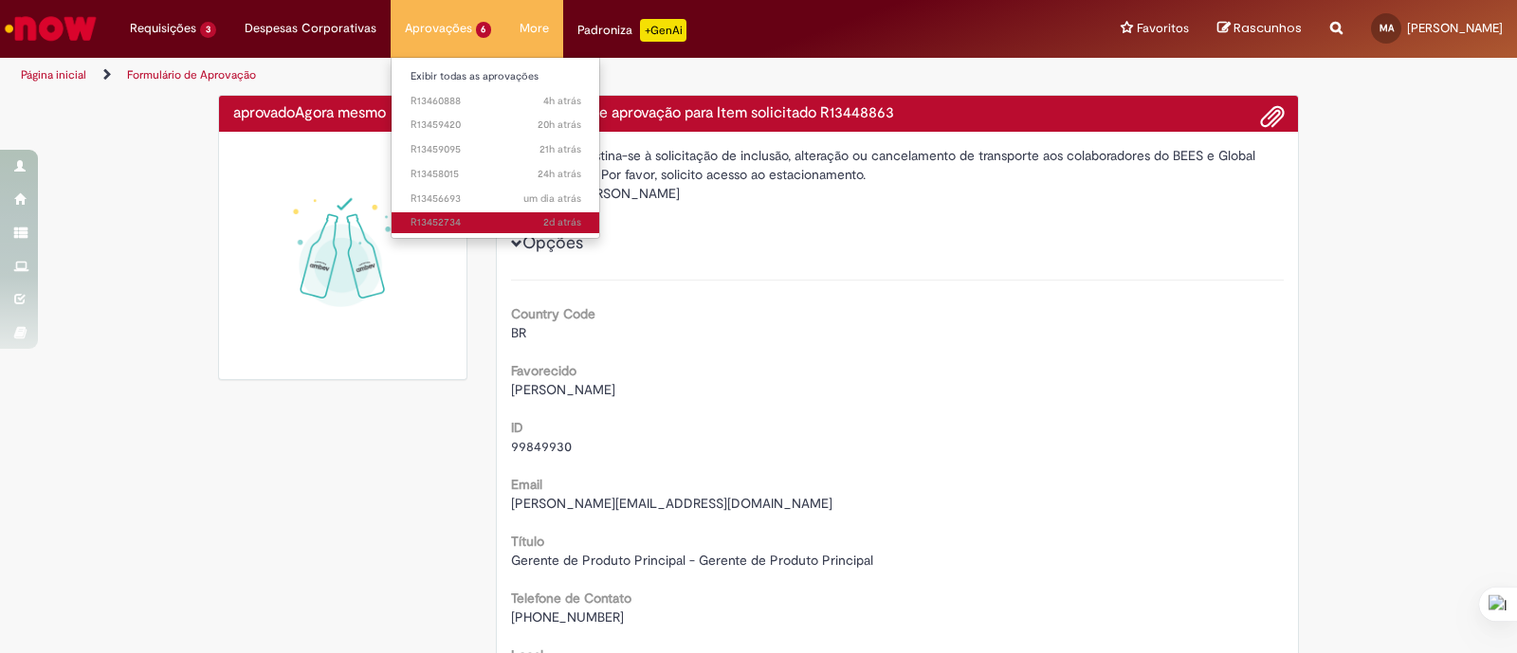
click at [463, 213] on link "2d atrás 2 dias atrás R13452734" at bounding box center [496, 222] width 209 height 21
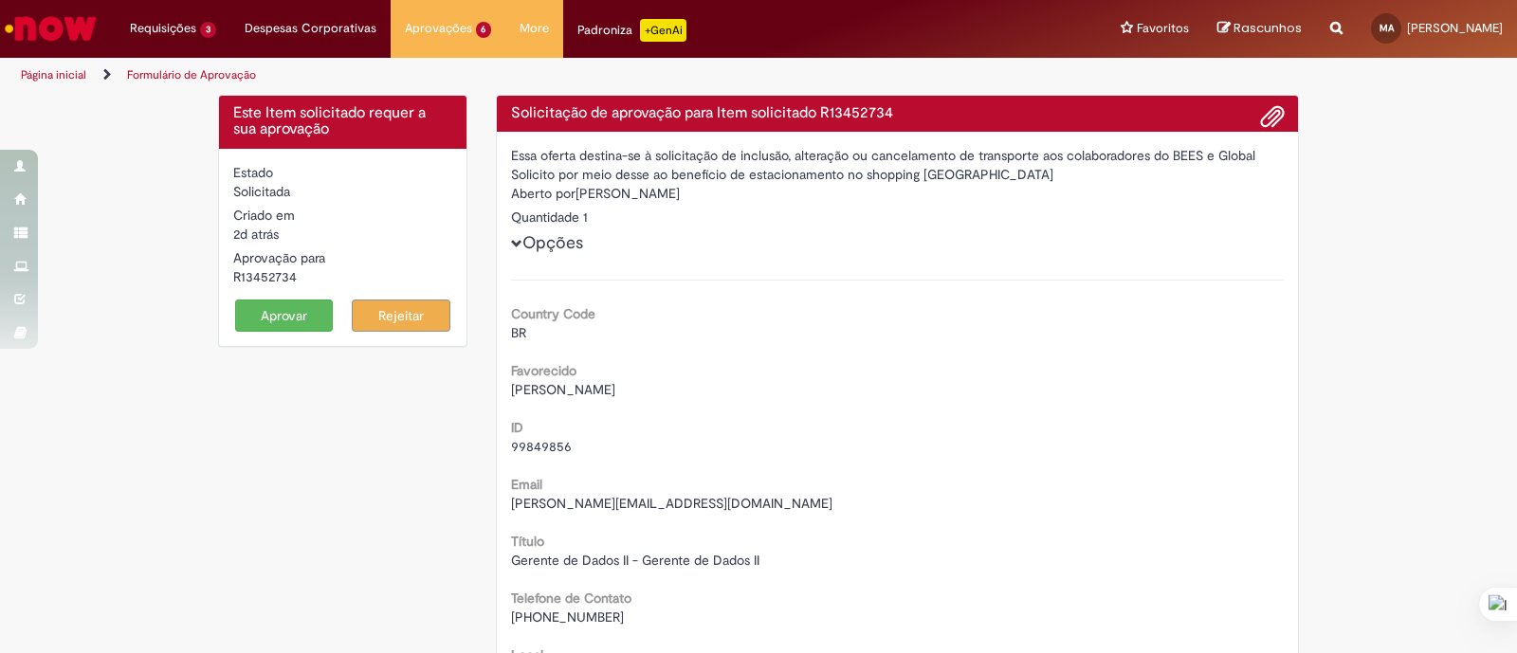
click at [615, 391] on span "[PERSON_NAME]" at bounding box center [563, 389] width 104 height 17
click at [615, 389] on span "[PERSON_NAME]" at bounding box center [563, 389] width 104 height 17
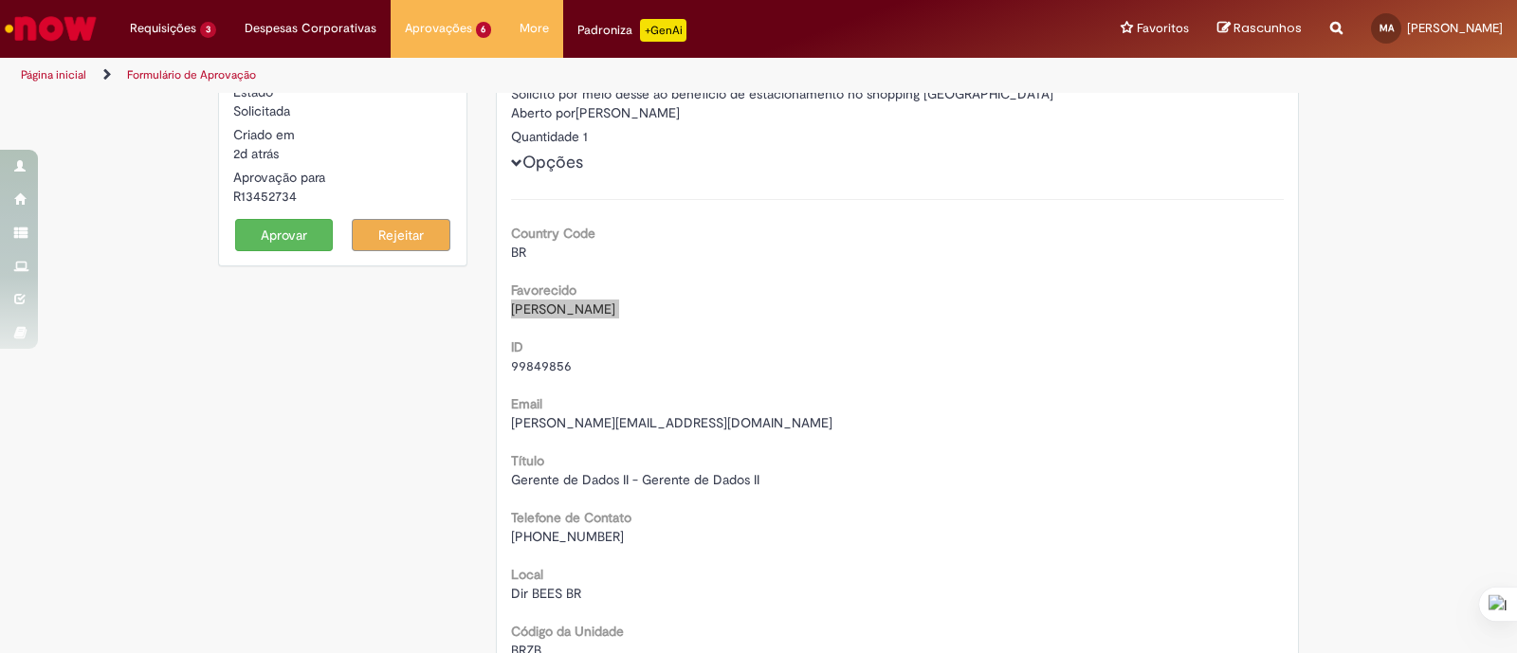
scroll to position [118, 0]
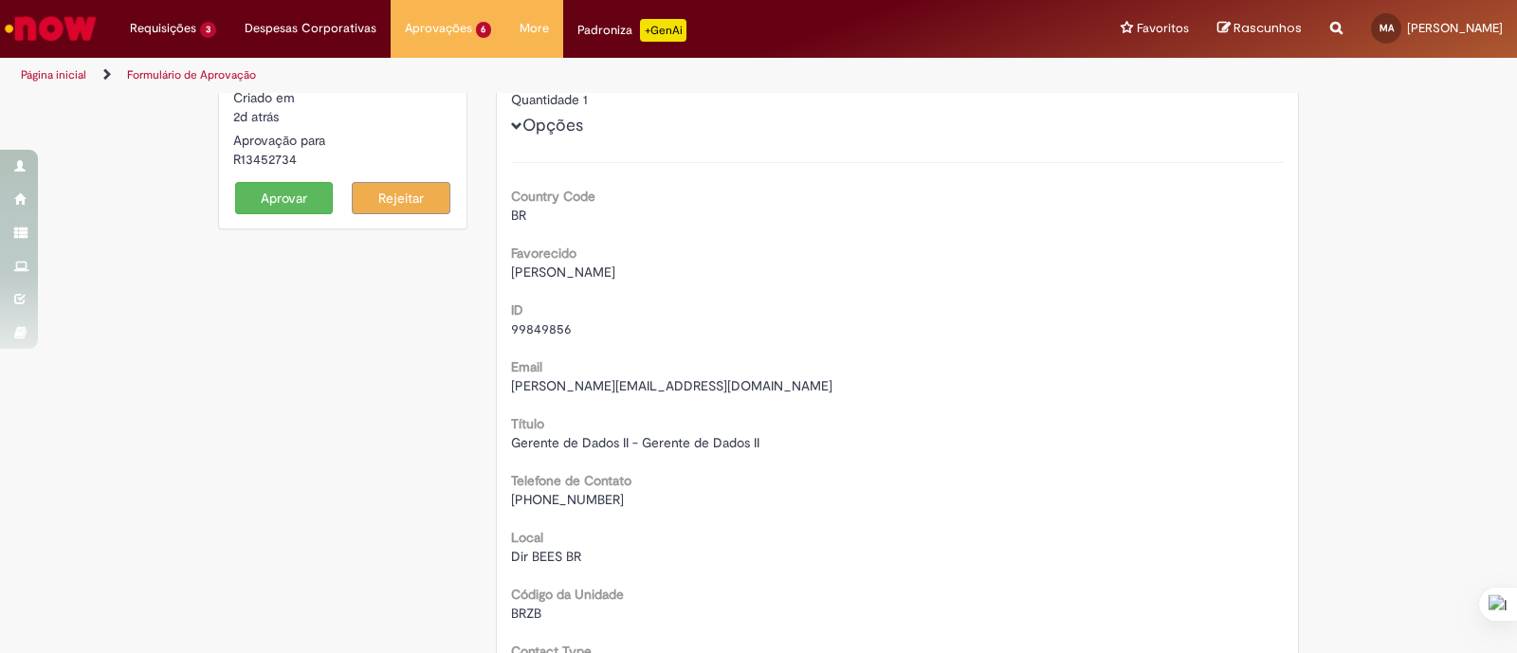
click at [261, 150] on div "R13452734" at bounding box center [342, 159] width 219 height 19
drag, startPoint x: 261, startPoint y: 148, endPoint x: 265, endPoint y: 158, distance: 11.1
click at [261, 150] on div "R13452734" at bounding box center [342, 159] width 219 height 19
click at [528, 320] on span "99849856" at bounding box center [541, 328] width 61 height 17
click at [529, 320] on span "99849856" at bounding box center [541, 328] width 61 height 17
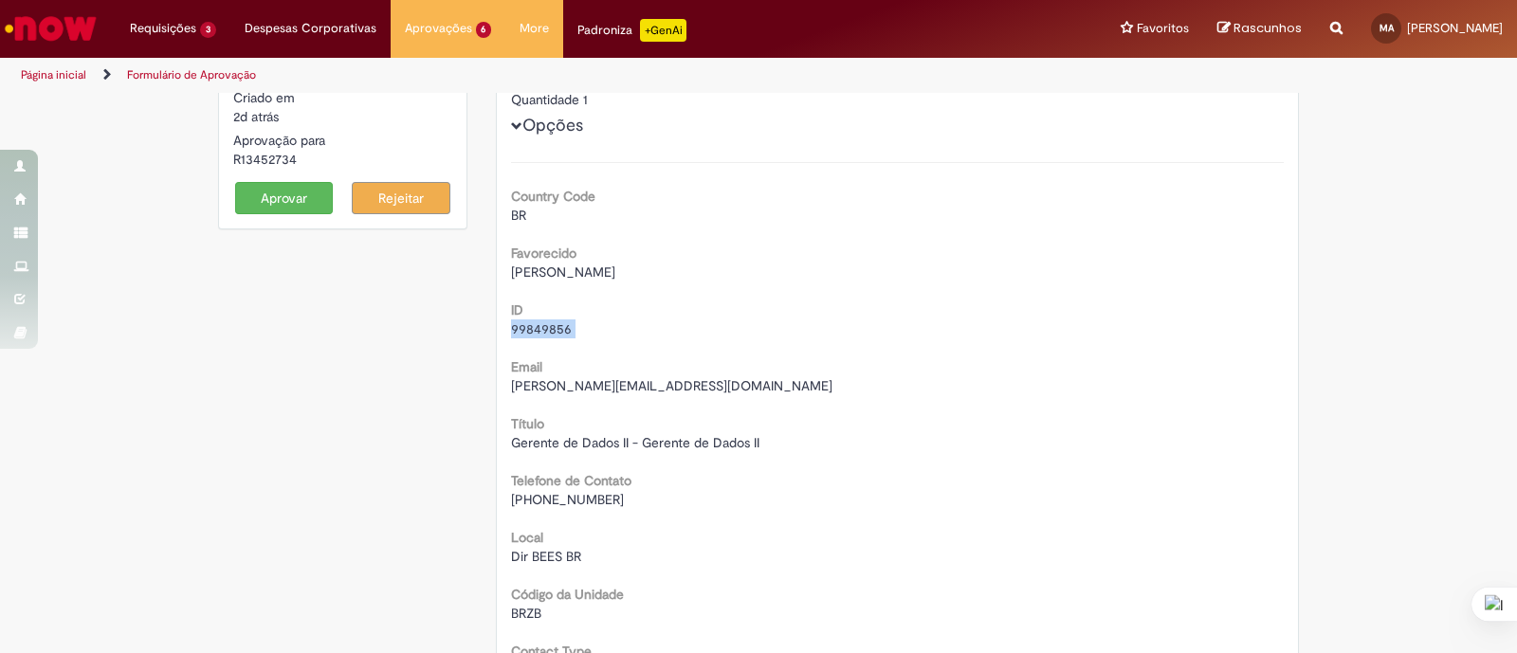
click at [529, 320] on span "99849856" at bounding box center [541, 328] width 61 height 17
click at [588, 269] on span "[PERSON_NAME]" at bounding box center [563, 272] width 104 height 17
click at [588, 268] on span "[PERSON_NAME]" at bounding box center [563, 272] width 104 height 17
click at [579, 381] on span "[PERSON_NAME][EMAIL_ADDRESS][DOMAIN_NAME]" at bounding box center [671, 385] width 321 height 17
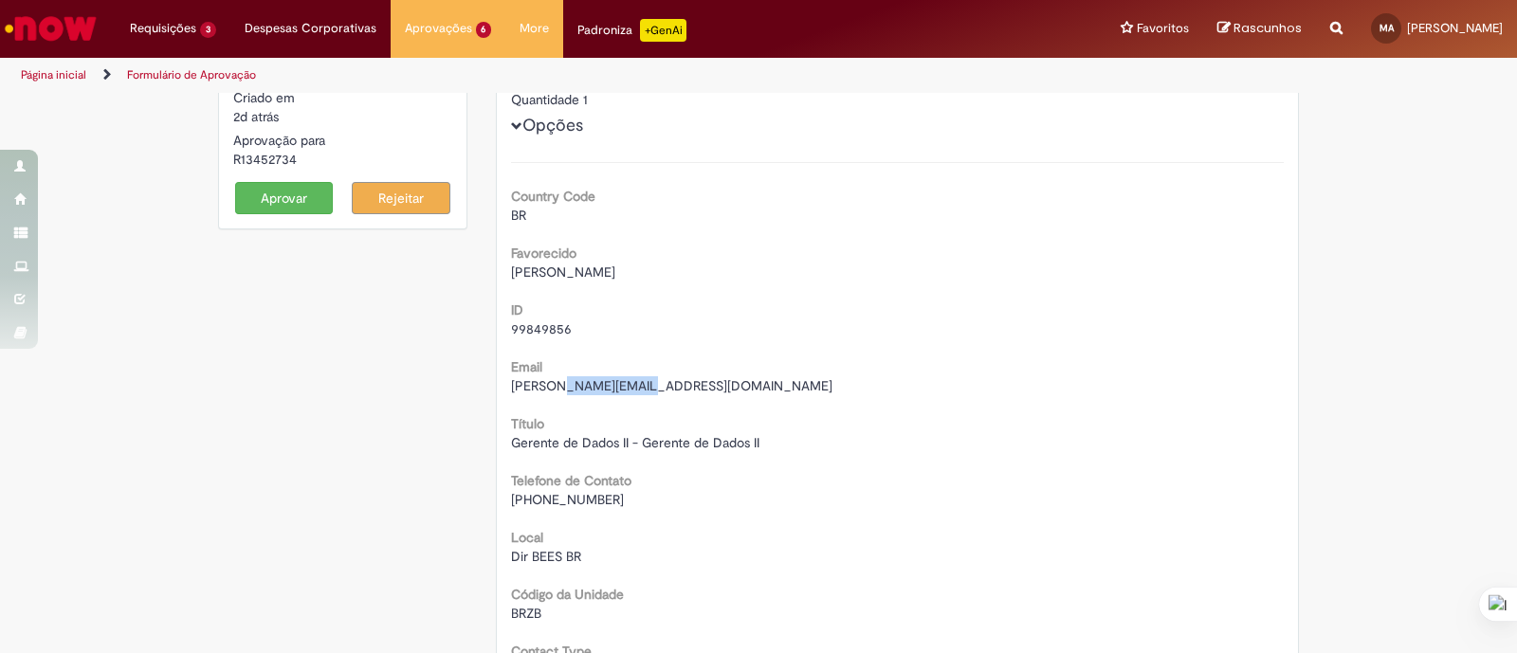
click at [579, 381] on span "[PERSON_NAME][EMAIL_ADDRESS][DOMAIN_NAME]" at bounding box center [671, 385] width 321 height 17
click at [578, 381] on span "[PERSON_NAME][EMAIL_ADDRESS][DOMAIN_NAME]" at bounding box center [671, 385] width 321 height 17
click at [549, 496] on span "[PHONE_NUMBER]" at bounding box center [567, 499] width 113 height 17
click at [549, 495] on span "[PHONE_NUMBER]" at bounding box center [567, 499] width 113 height 17
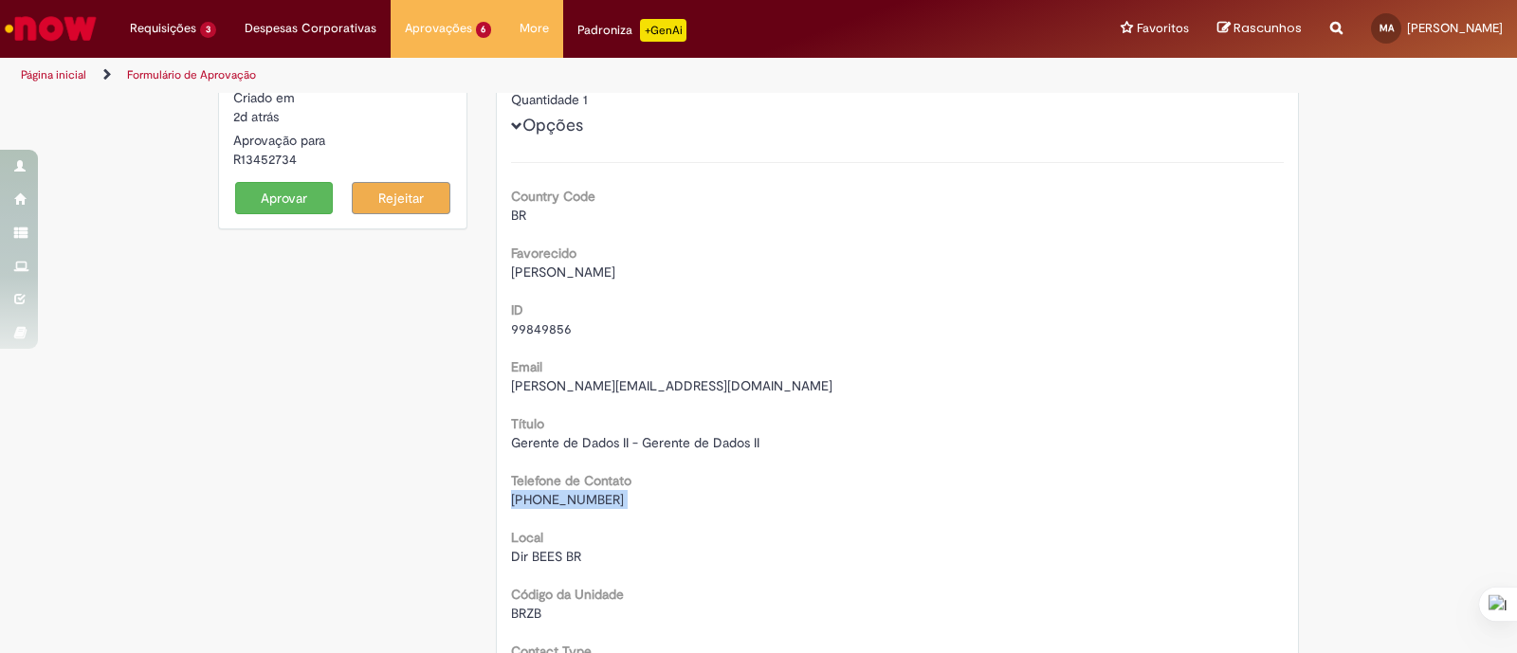
click at [536, 493] on span "[PHONE_NUMBER]" at bounding box center [567, 499] width 113 height 17
click at [536, 492] on span "[PHONE_NUMBER]" at bounding box center [567, 499] width 113 height 17
click at [536, 496] on span "[PHONE_NUMBER]" at bounding box center [567, 499] width 113 height 17
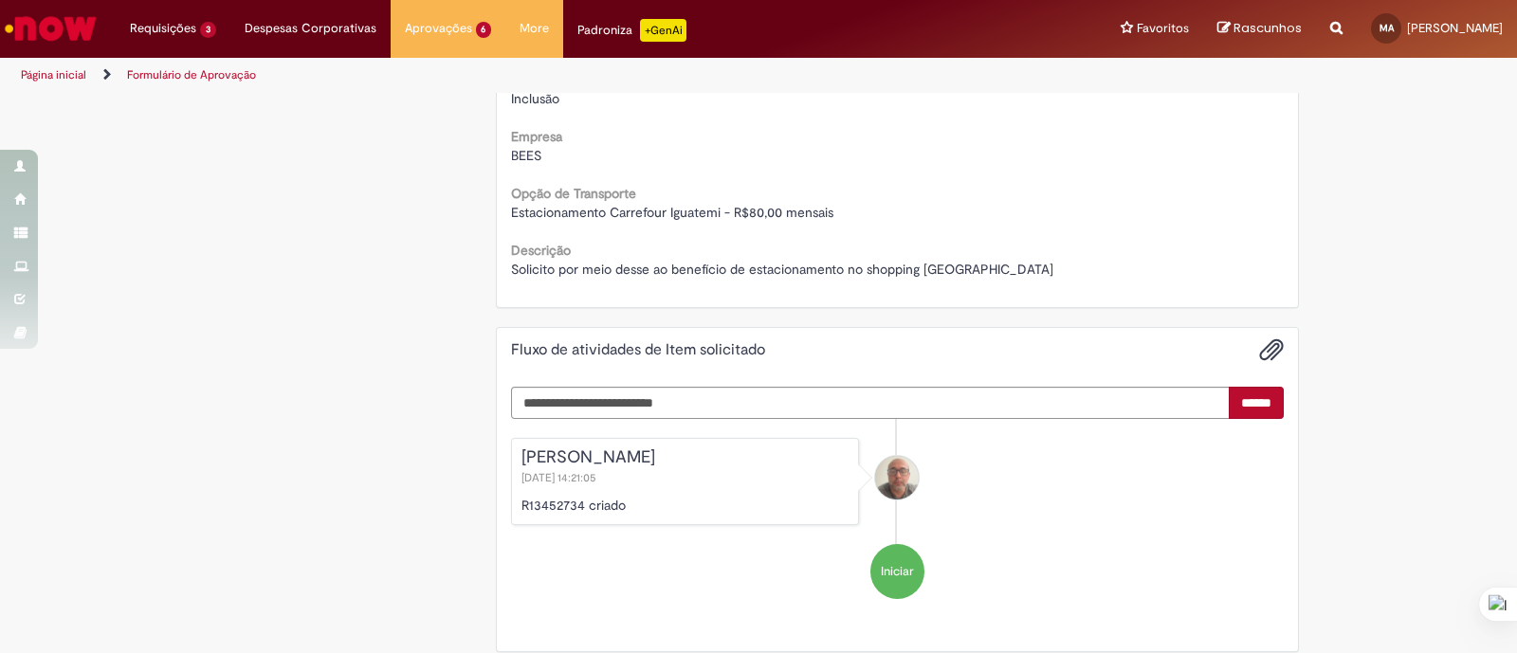
scroll to position [818, 0]
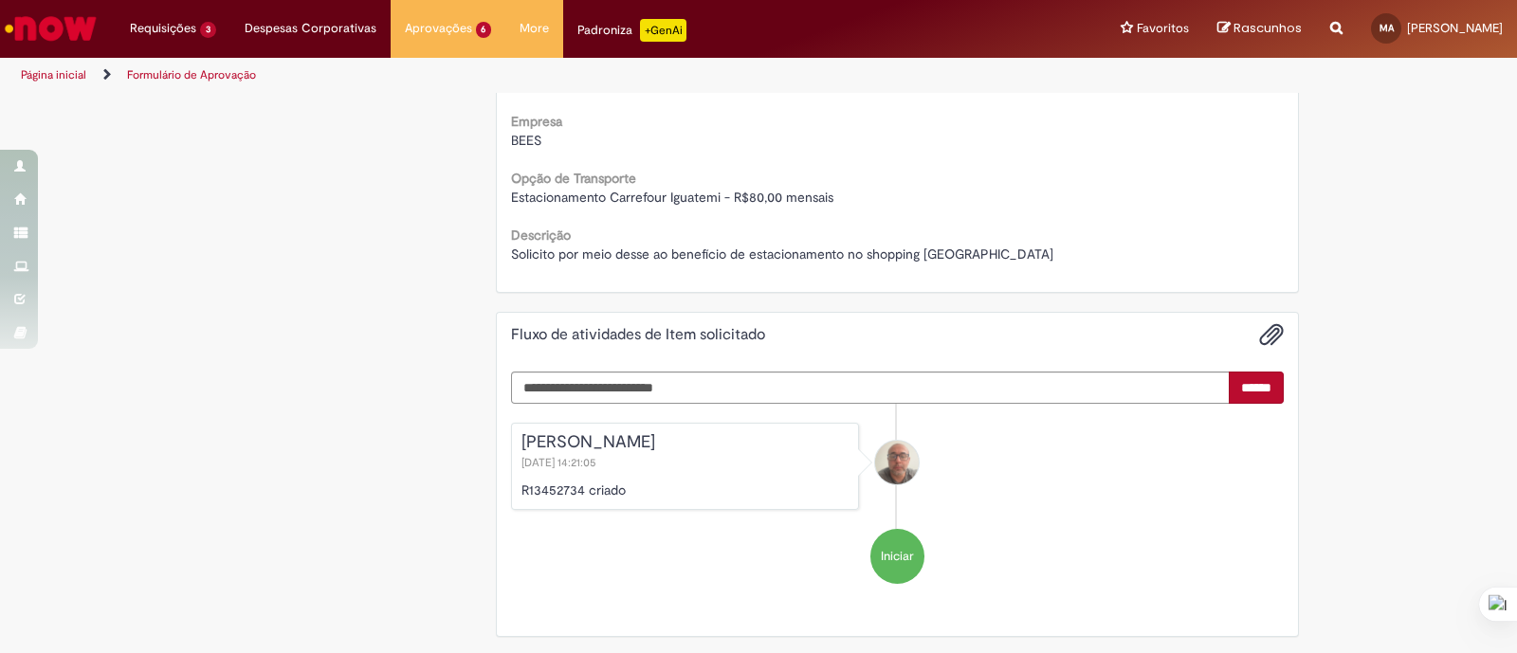
click at [545, 488] on p "R13452734 criado" at bounding box center [685, 490] width 328 height 19
click at [545, 487] on p "R13452734 criado" at bounding box center [685, 490] width 328 height 19
click at [1003, 474] on li "[PERSON_NAME] [DATE] 14:21:05 R13452734 criado" at bounding box center [898, 466] width 774 height 87
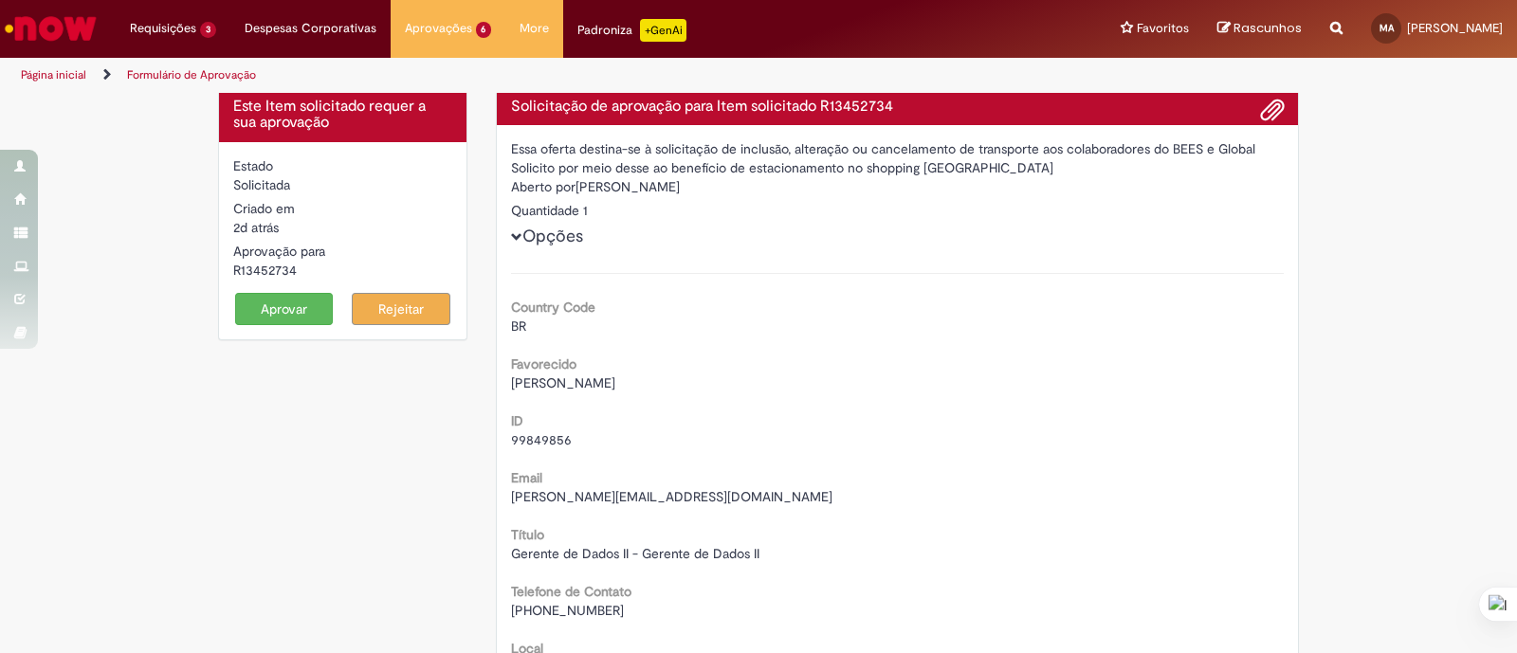
scroll to position [0, 0]
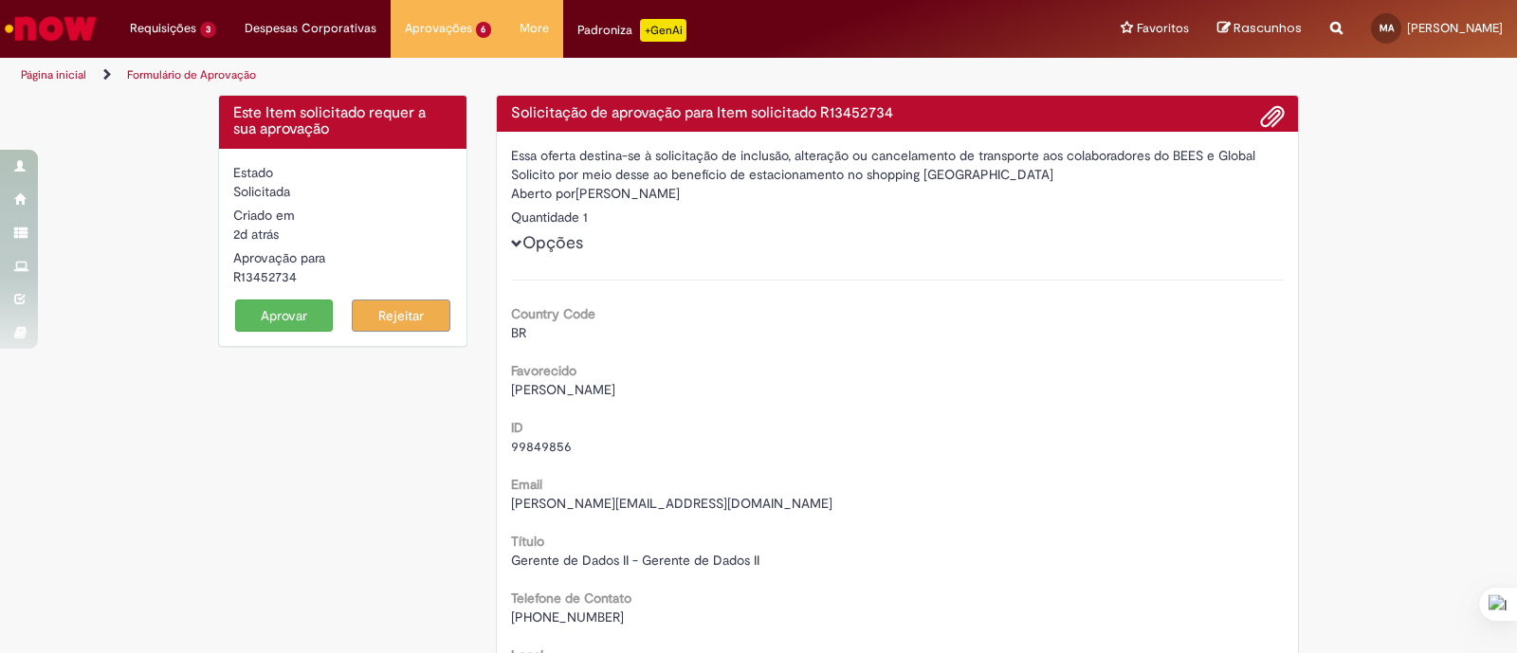
click at [300, 308] on button "Aprovar" at bounding box center [284, 316] width 99 height 32
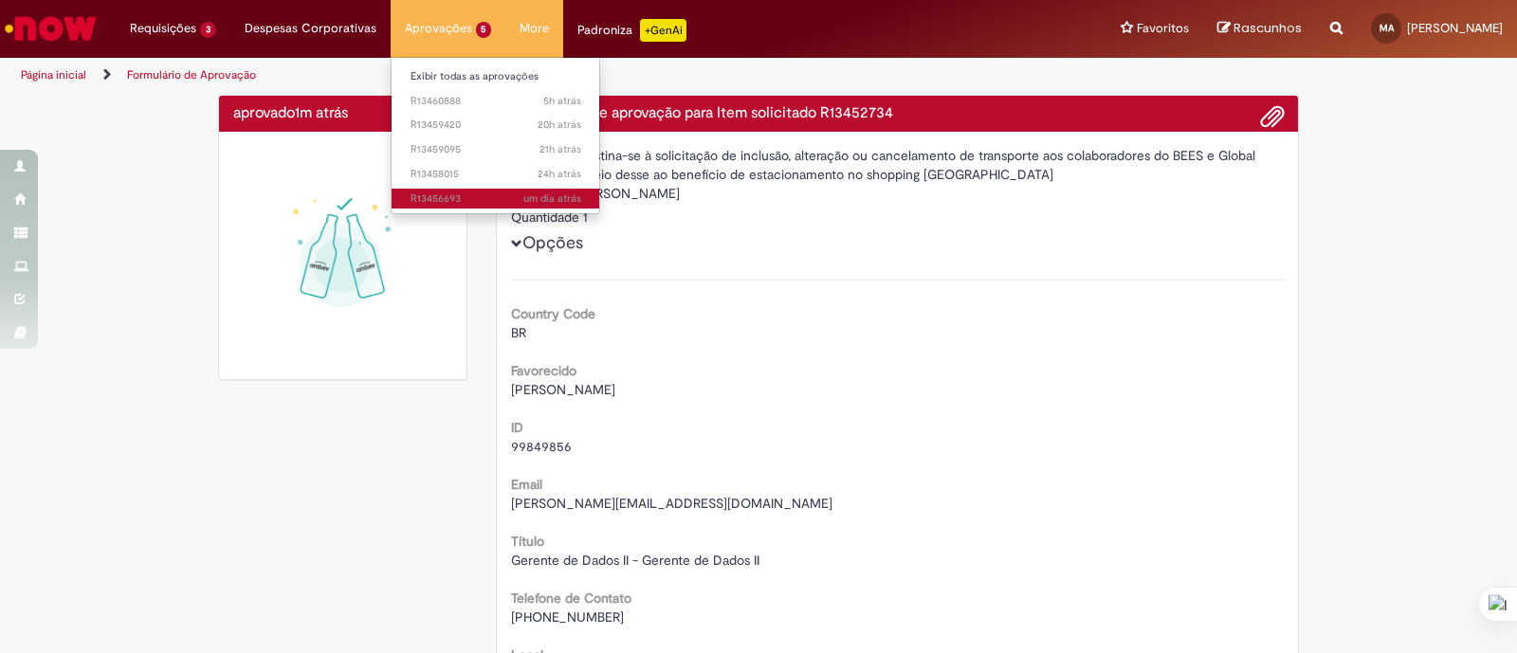
click at [467, 203] on span "um dia atrás um dia atrás R13456693" at bounding box center [496, 199] width 171 height 15
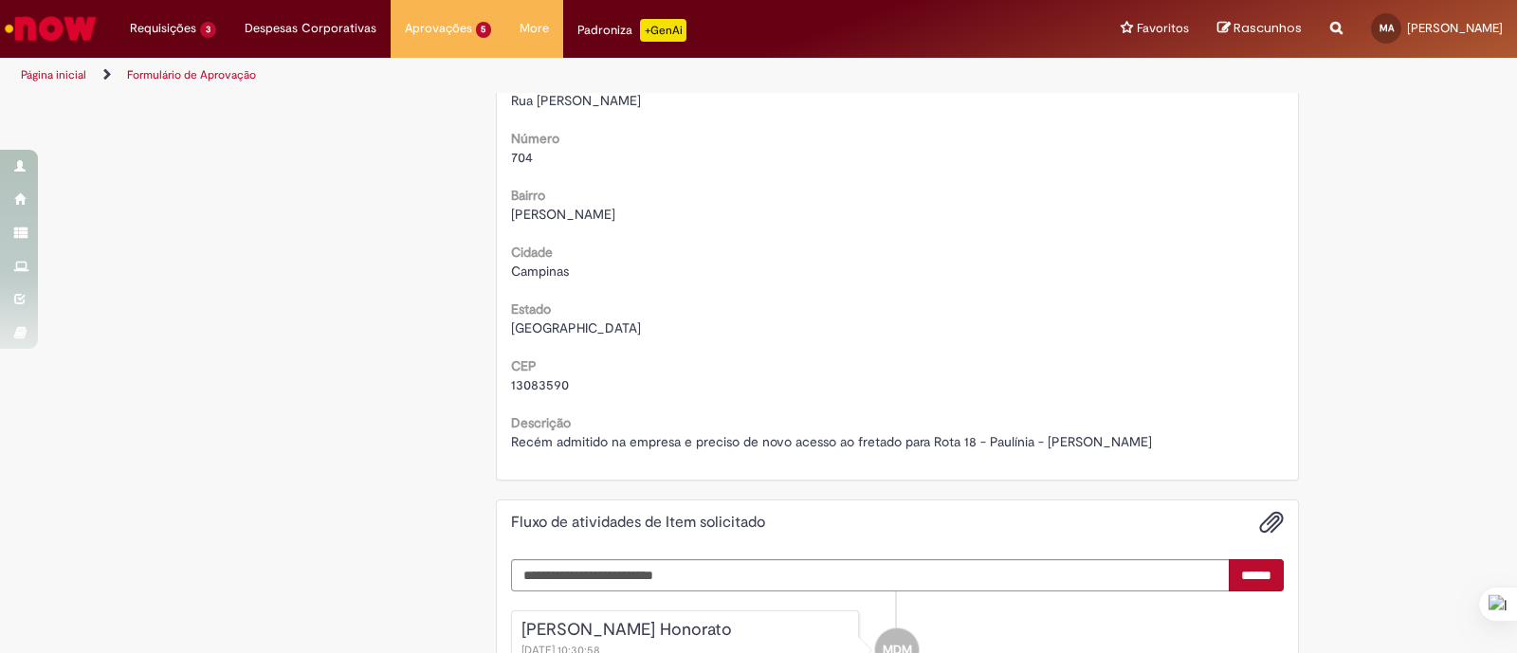
scroll to position [1067, 0]
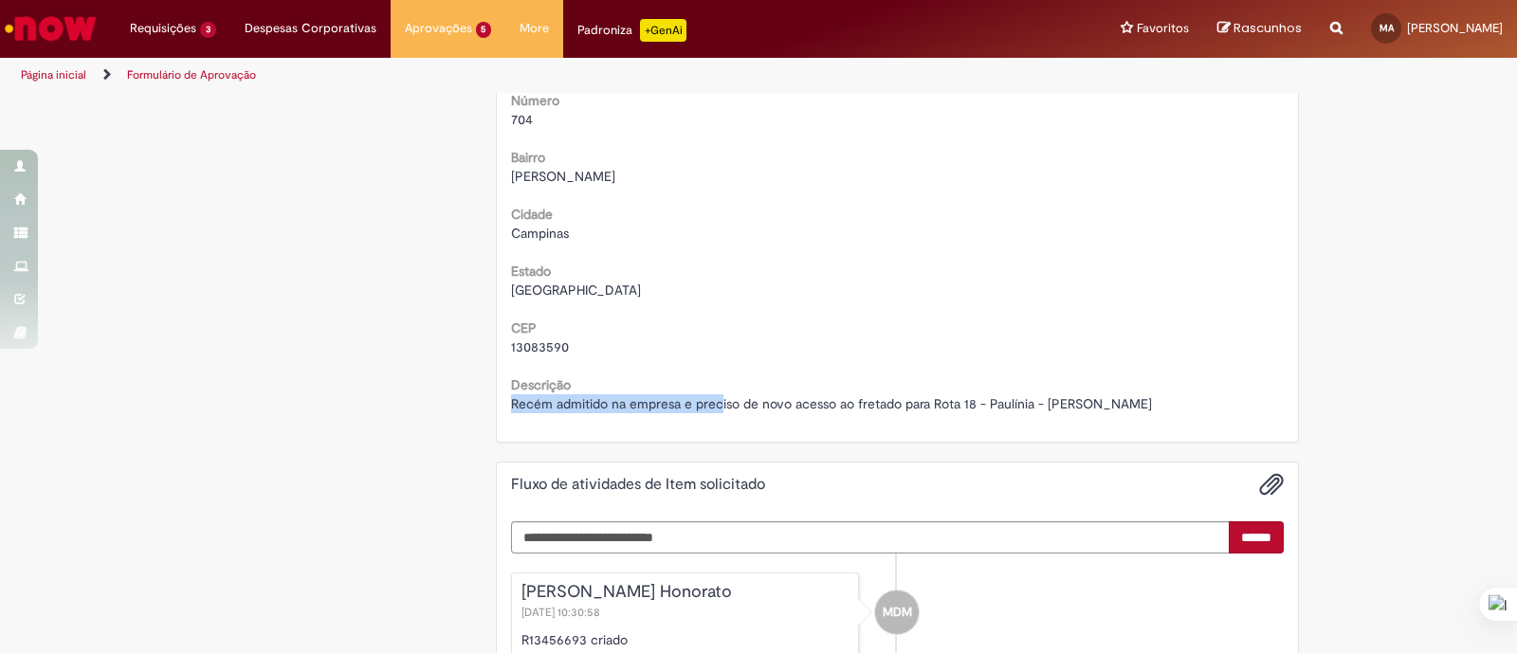
drag, startPoint x: 707, startPoint y: 403, endPoint x: 921, endPoint y: 383, distance: 214.3
click at [921, 383] on div "Descrição Recém admitido na empresa e preciso de novo acesso ao fretado para Ro…" at bounding box center [898, 392] width 774 height 43
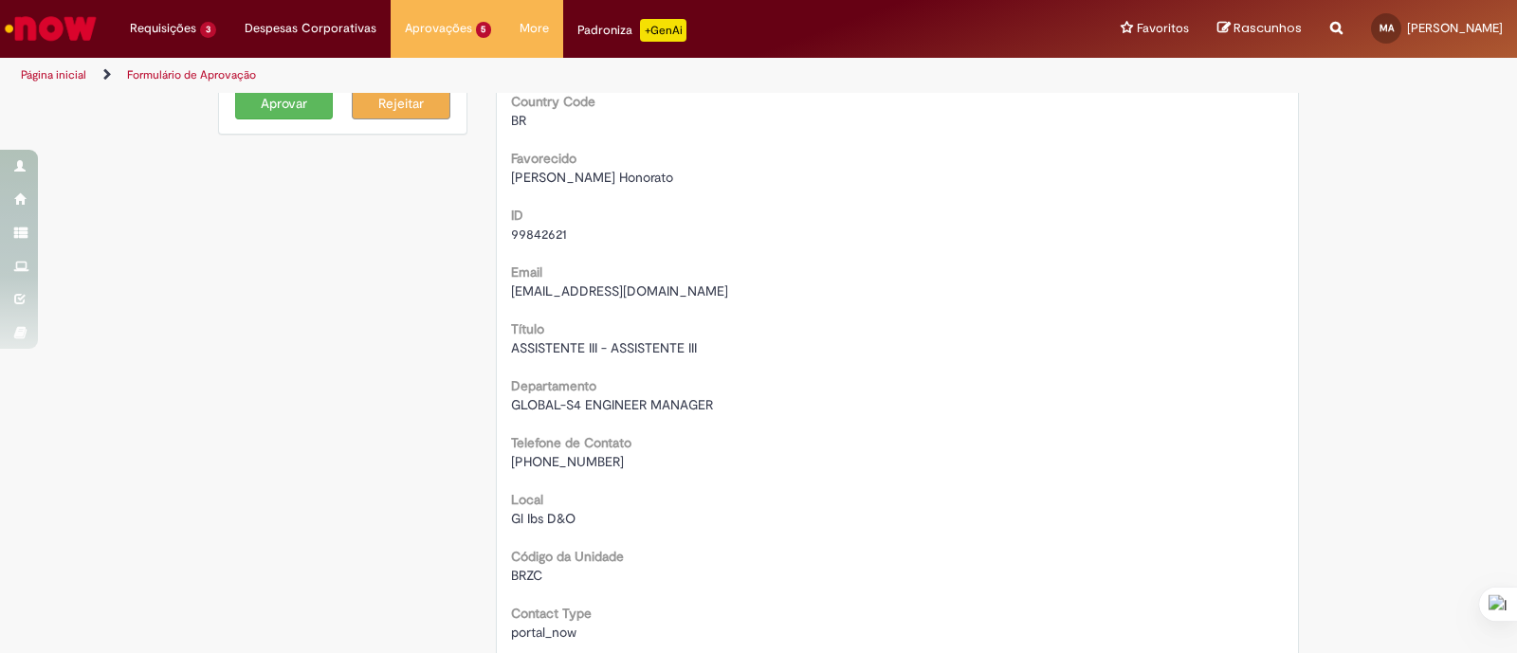
scroll to position [118, 0]
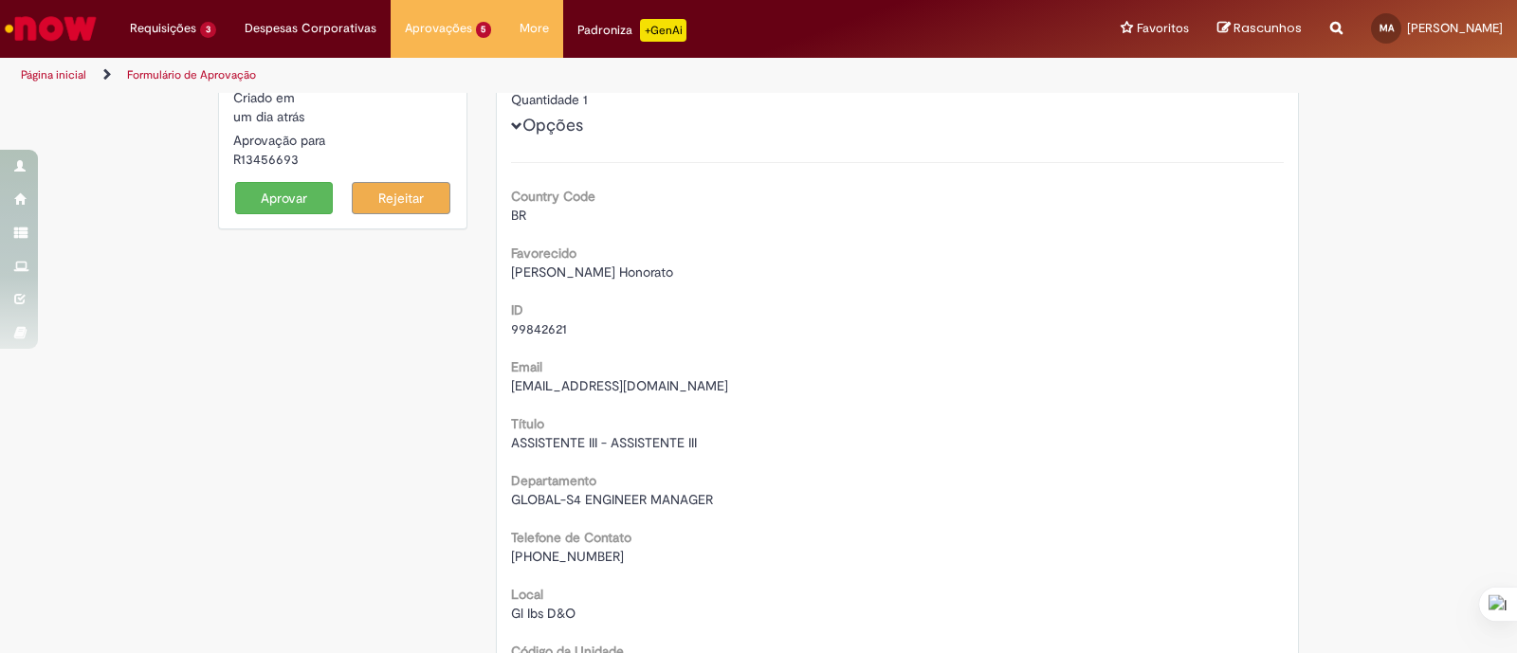
click at [584, 272] on span "[PERSON_NAME] Honorato" at bounding box center [592, 272] width 162 height 17
click at [584, 269] on span "[PERSON_NAME] Honorato" at bounding box center [592, 272] width 162 height 17
click at [545, 327] on span "99842621" at bounding box center [539, 328] width 56 height 17
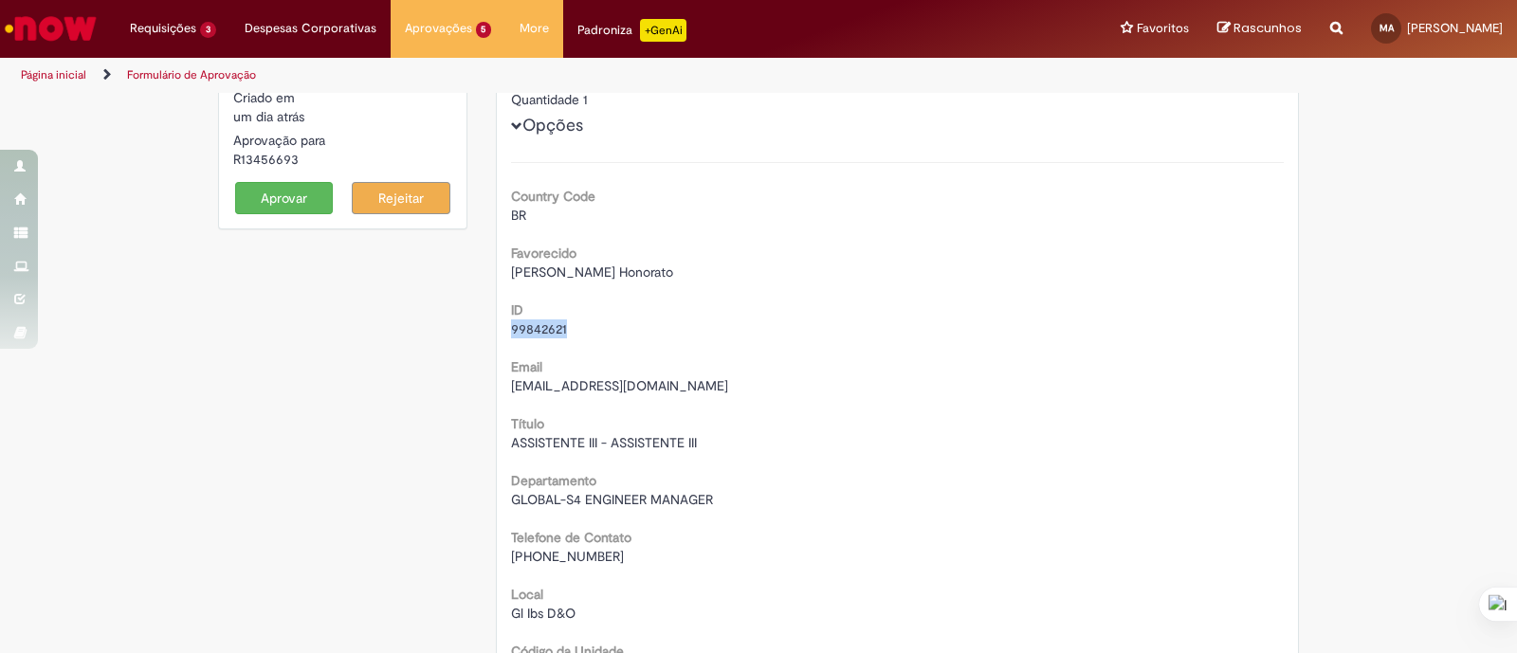
click at [545, 326] on span "99842621" at bounding box center [539, 328] width 56 height 17
click at [631, 388] on span "[EMAIL_ADDRESS][DOMAIN_NAME]" at bounding box center [619, 385] width 217 height 17
click at [631, 387] on span "[EMAIL_ADDRESS][DOMAIN_NAME]" at bounding box center [619, 385] width 217 height 17
click at [631, 386] on span "[EMAIL_ADDRESS][DOMAIN_NAME]" at bounding box center [619, 385] width 217 height 17
click at [620, 379] on span "[EMAIL_ADDRESS][DOMAIN_NAME]" at bounding box center [619, 385] width 217 height 17
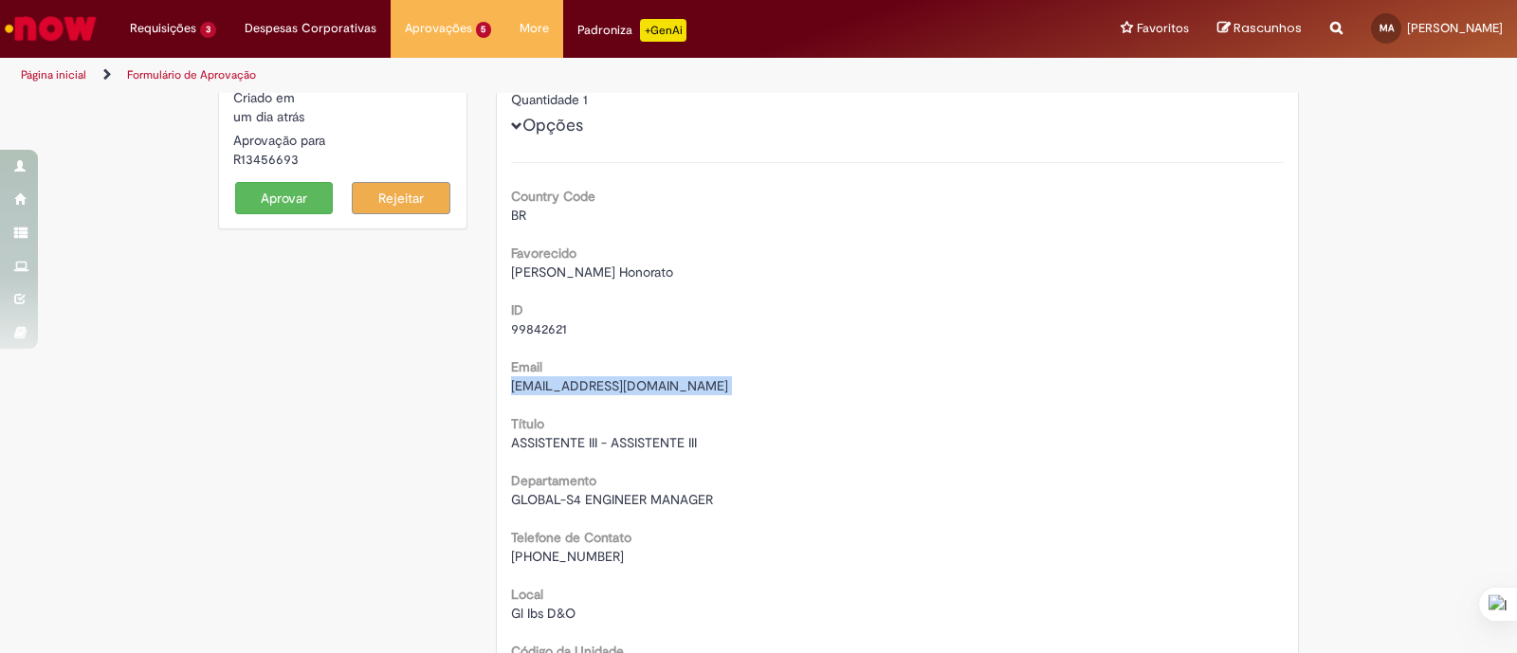
click at [620, 379] on span "[EMAIL_ADDRESS][DOMAIN_NAME]" at bounding box center [619, 385] width 217 height 17
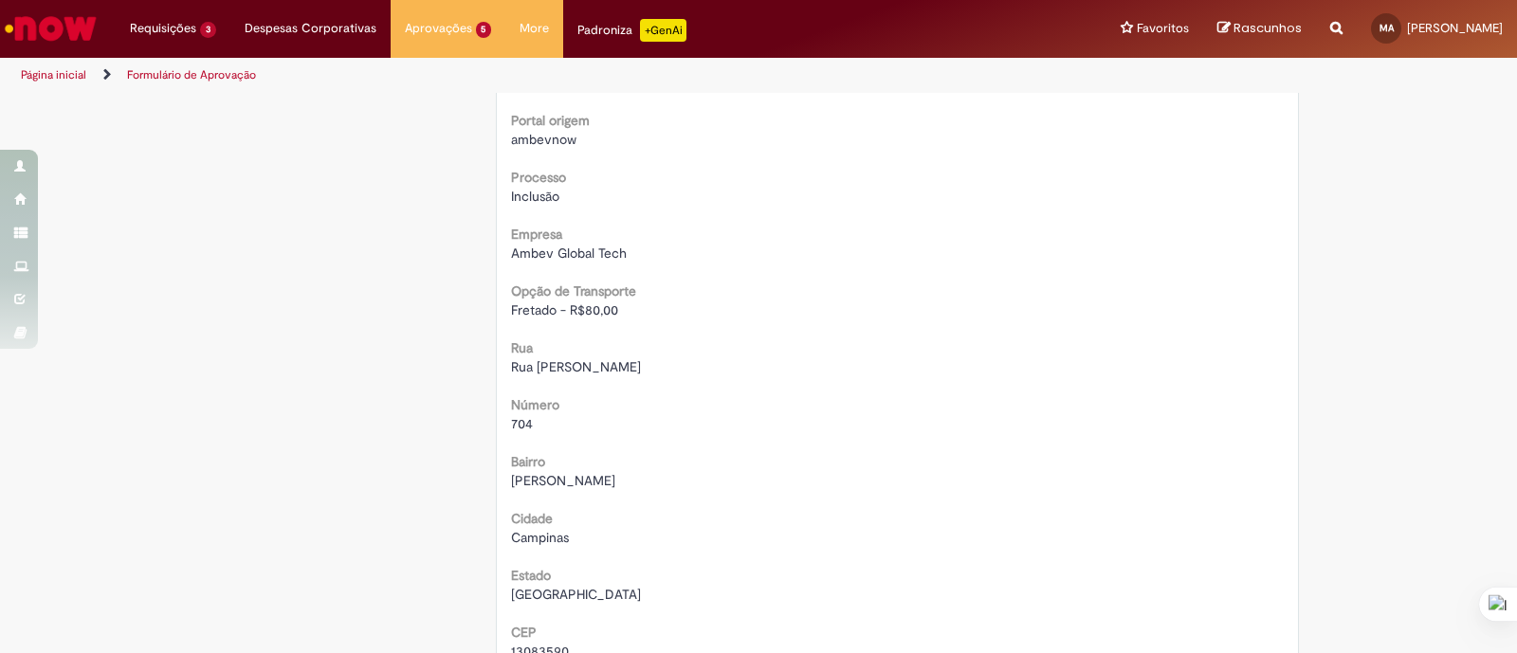
scroll to position [829, 0]
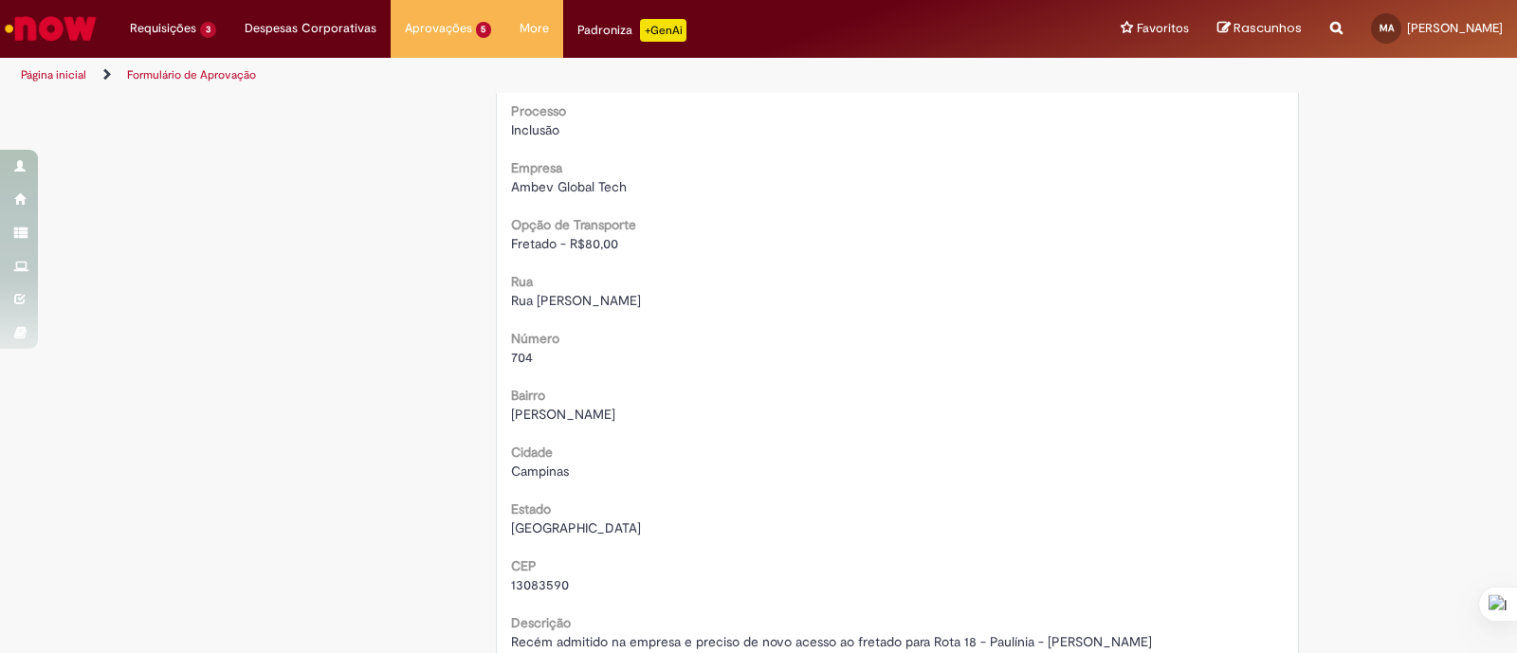
click at [568, 295] on span "Rua [PERSON_NAME]" at bounding box center [576, 300] width 130 height 17
click at [568, 296] on span "Rua [PERSON_NAME]" at bounding box center [576, 300] width 130 height 17
click at [512, 579] on span "13083590" at bounding box center [540, 584] width 58 height 17
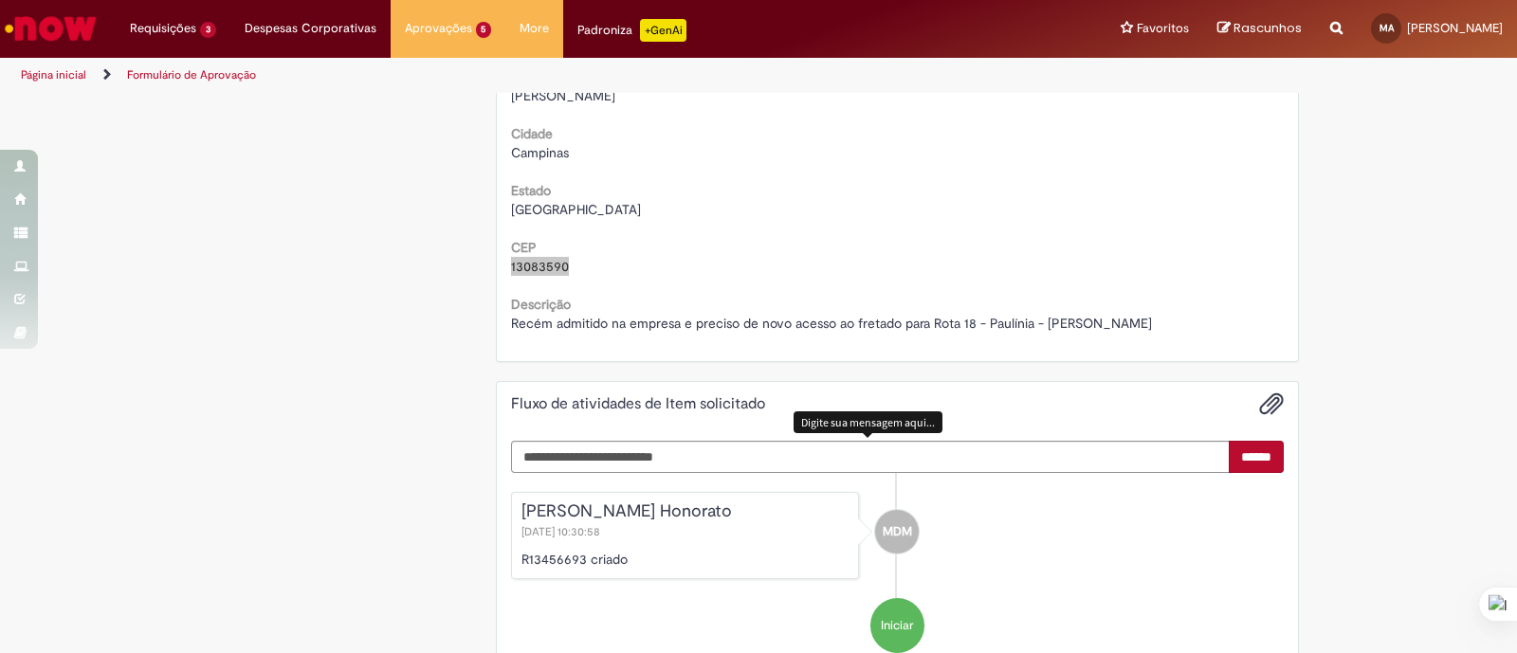
scroll to position [1217, 0]
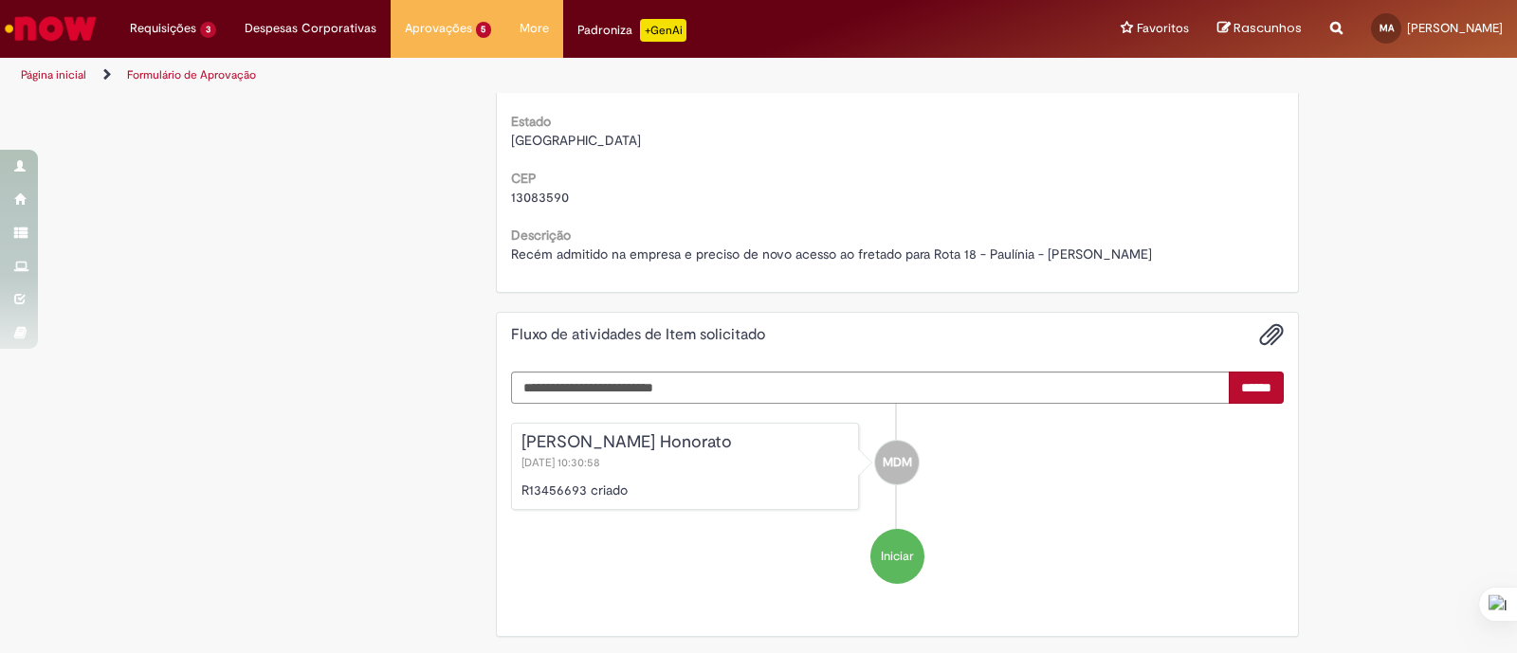
click at [531, 481] on p "R13456693 criado" at bounding box center [685, 490] width 328 height 19
drag, startPoint x: 924, startPoint y: 255, endPoint x: 1133, endPoint y: 247, distance: 208.7
click at [1133, 247] on div "Recém admitido na empresa e preciso de novo acesso ao fretado para Rota 18 - Pa…" at bounding box center [898, 254] width 774 height 19
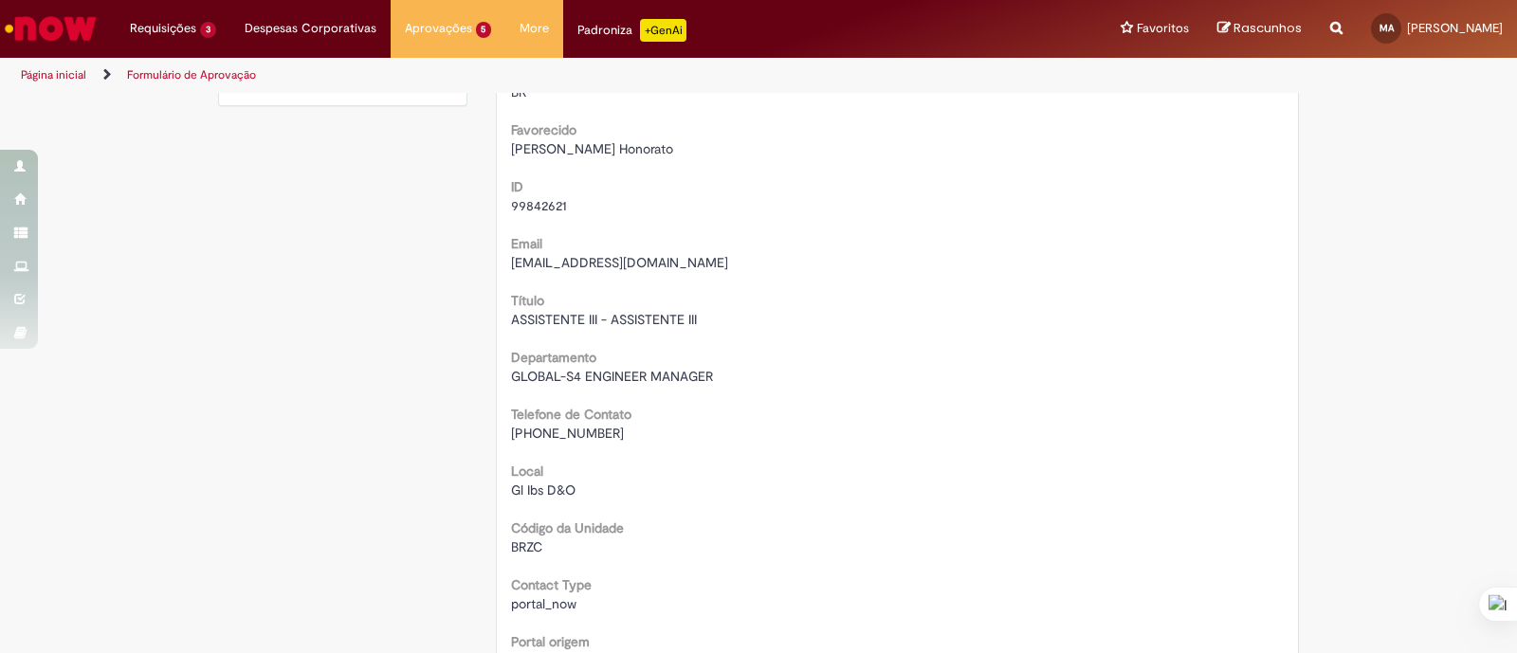
scroll to position [0, 0]
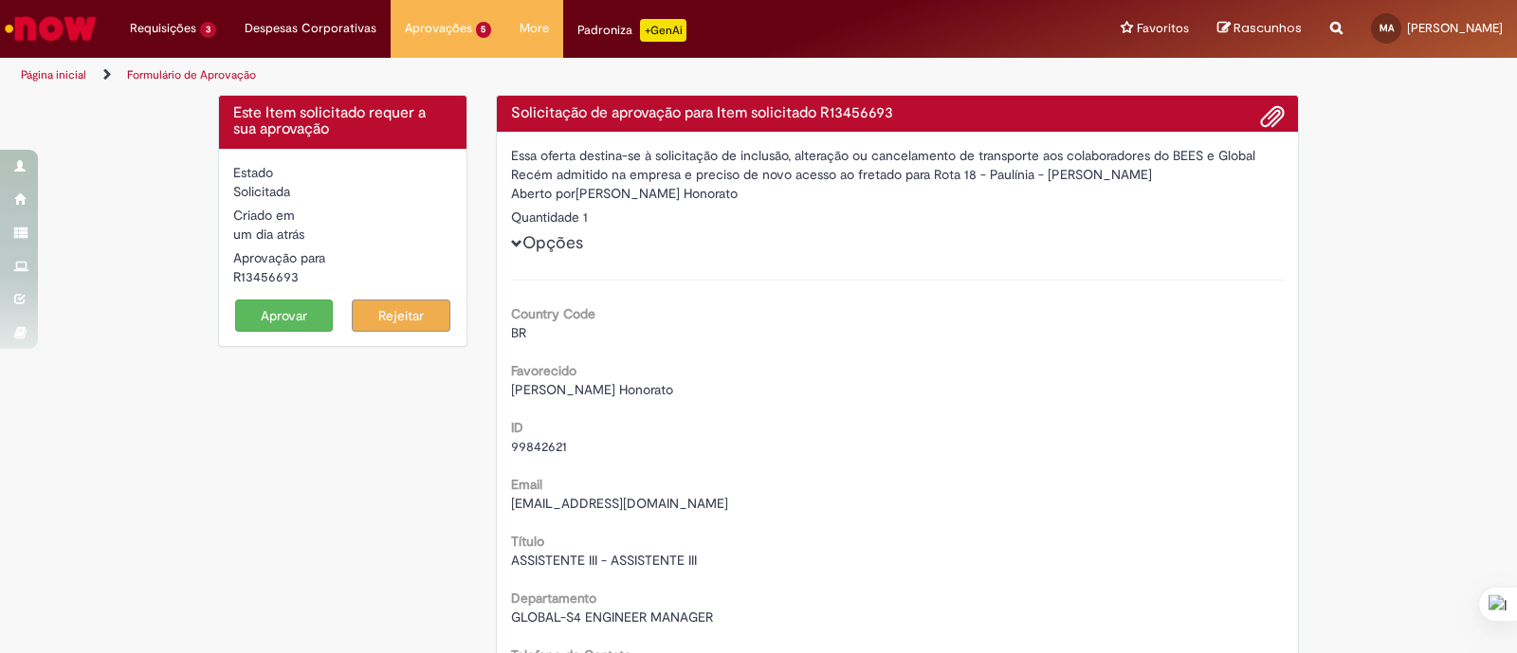
click at [557, 384] on span "[PERSON_NAME] Honorato" at bounding box center [592, 389] width 162 height 17
click at [557, 383] on span "[PERSON_NAME] Honorato" at bounding box center [592, 389] width 162 height 17
click at [528, 438] on span "99842621" at bounding box center [539, 446] width 56 height 17
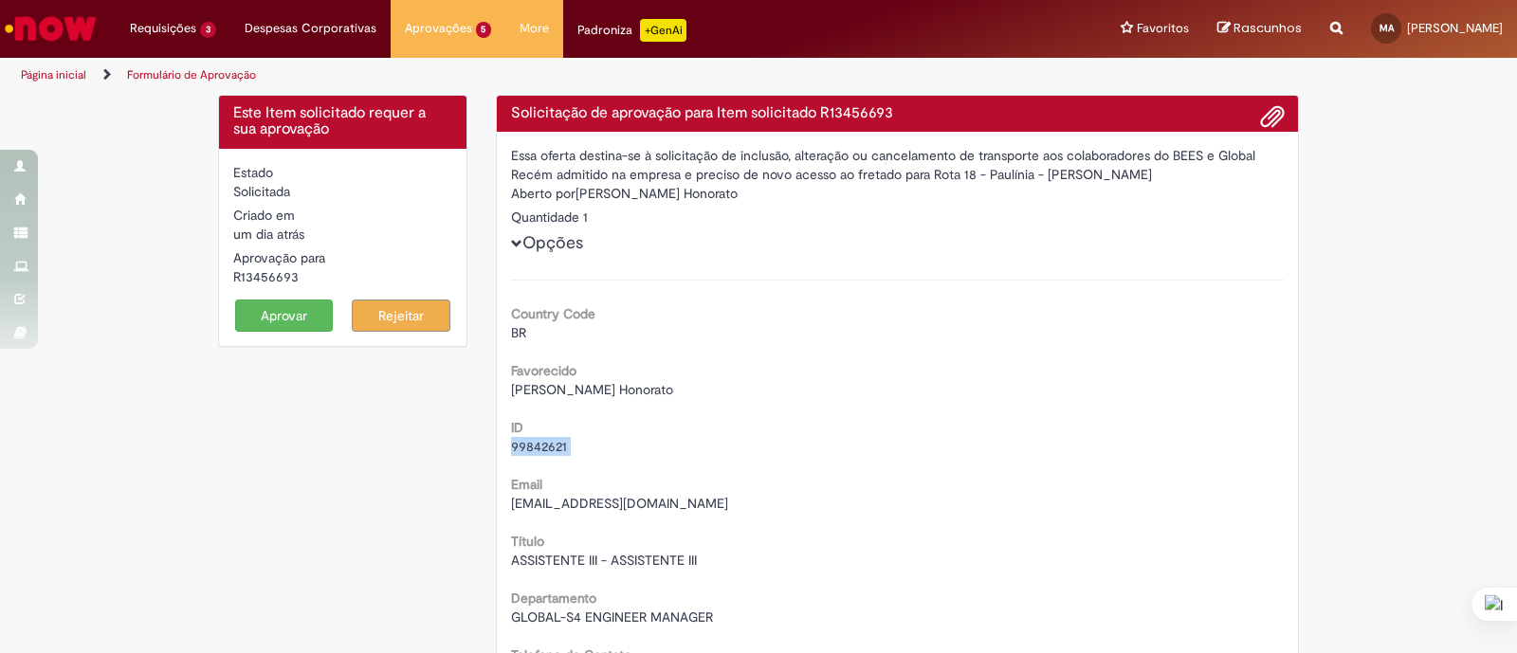
click at [528, 438] on span "99842621" at bounding box center [539, 446] width 56 height 17
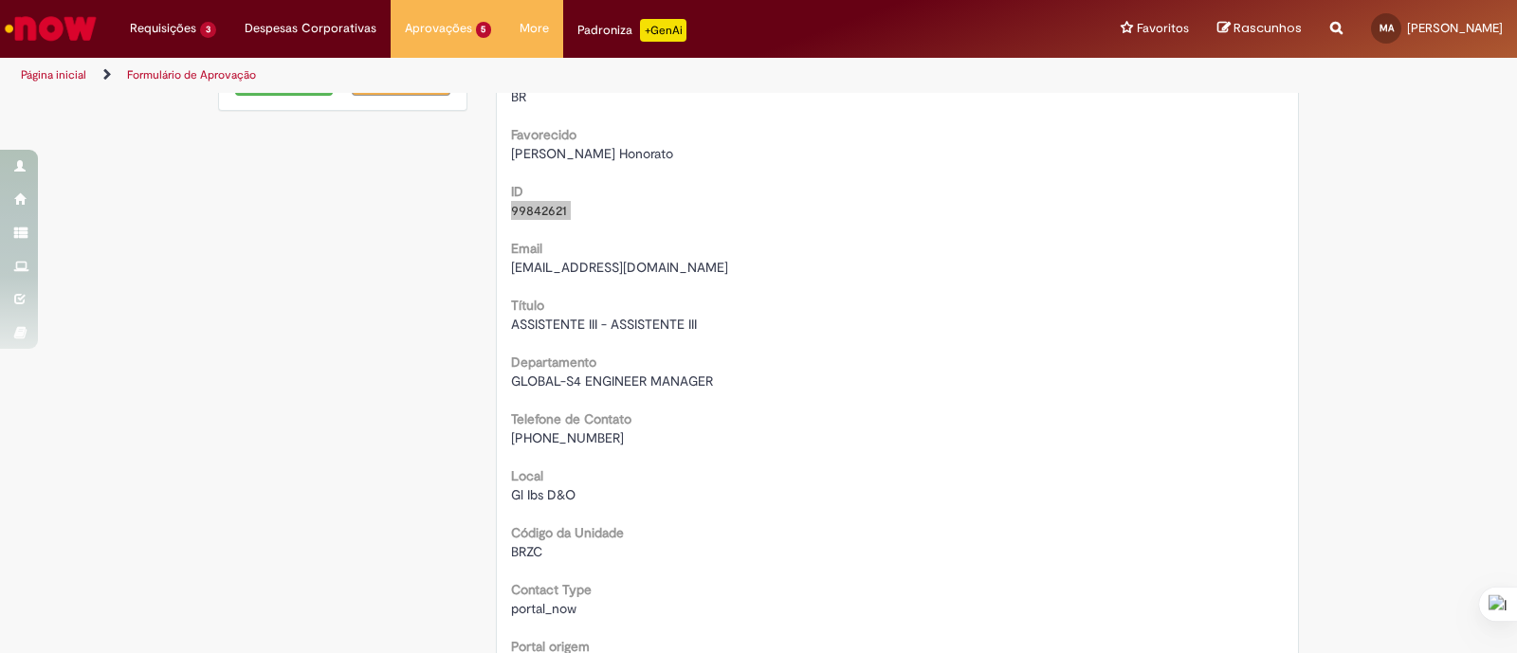
scroll to position [356, 0]
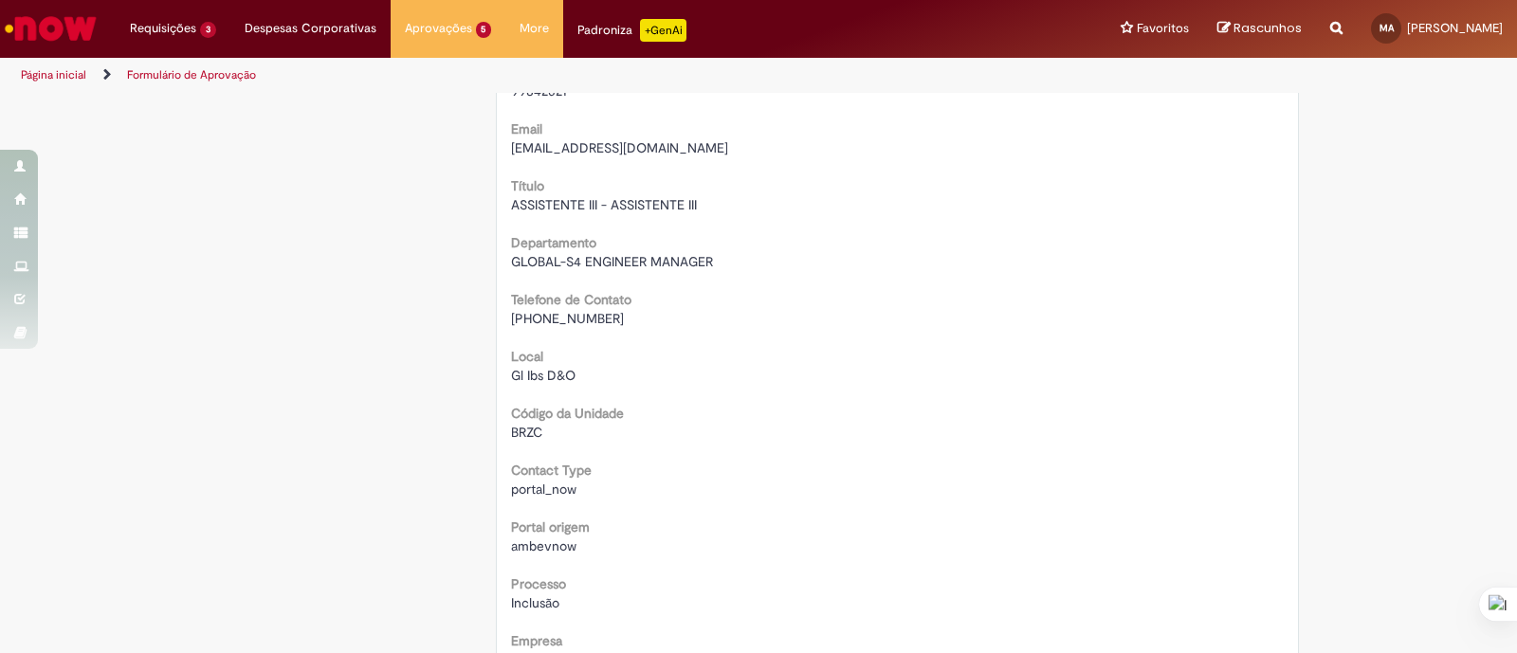
click at [729, 426] on div "BRZC" at bounding box center [898, 432] width 774 height 19
click at [728, 437] on div "BRZC" at bounding box center [898, 432] width 774 height 19
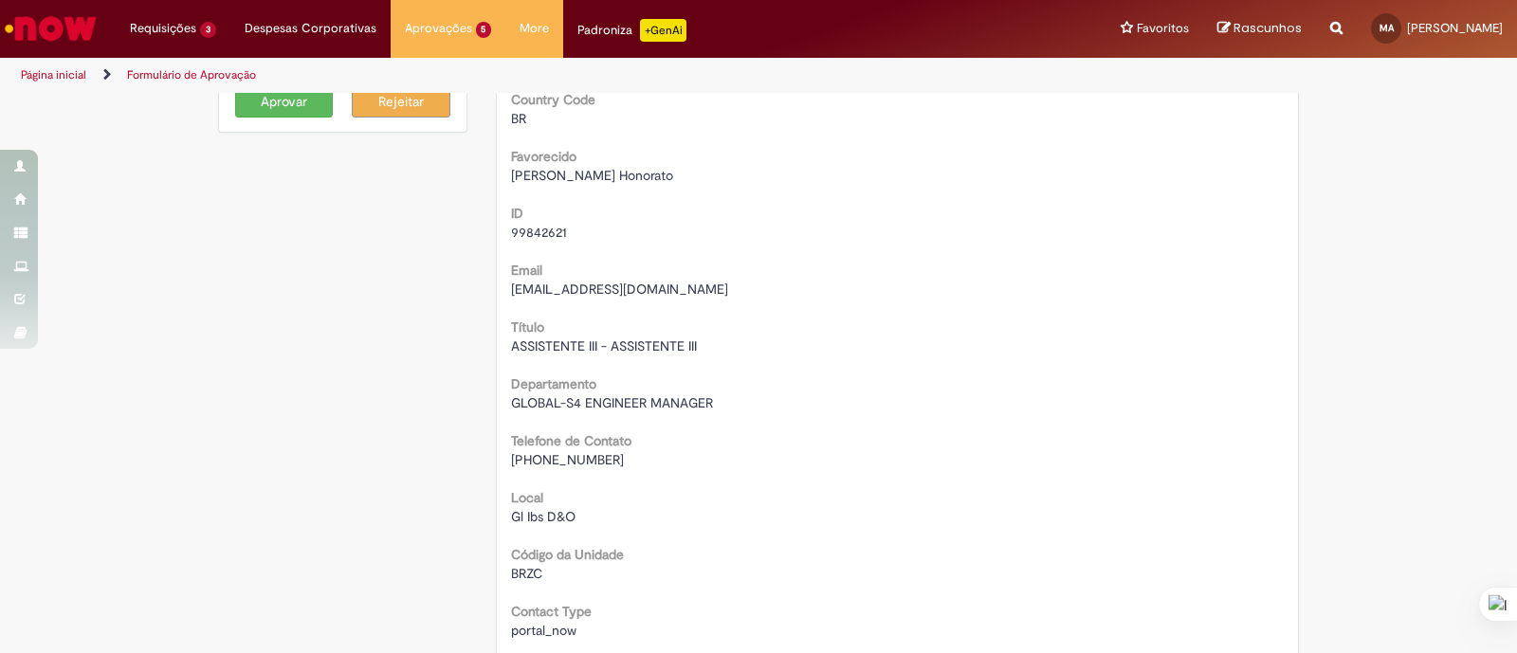
scroll to position [0, 0]
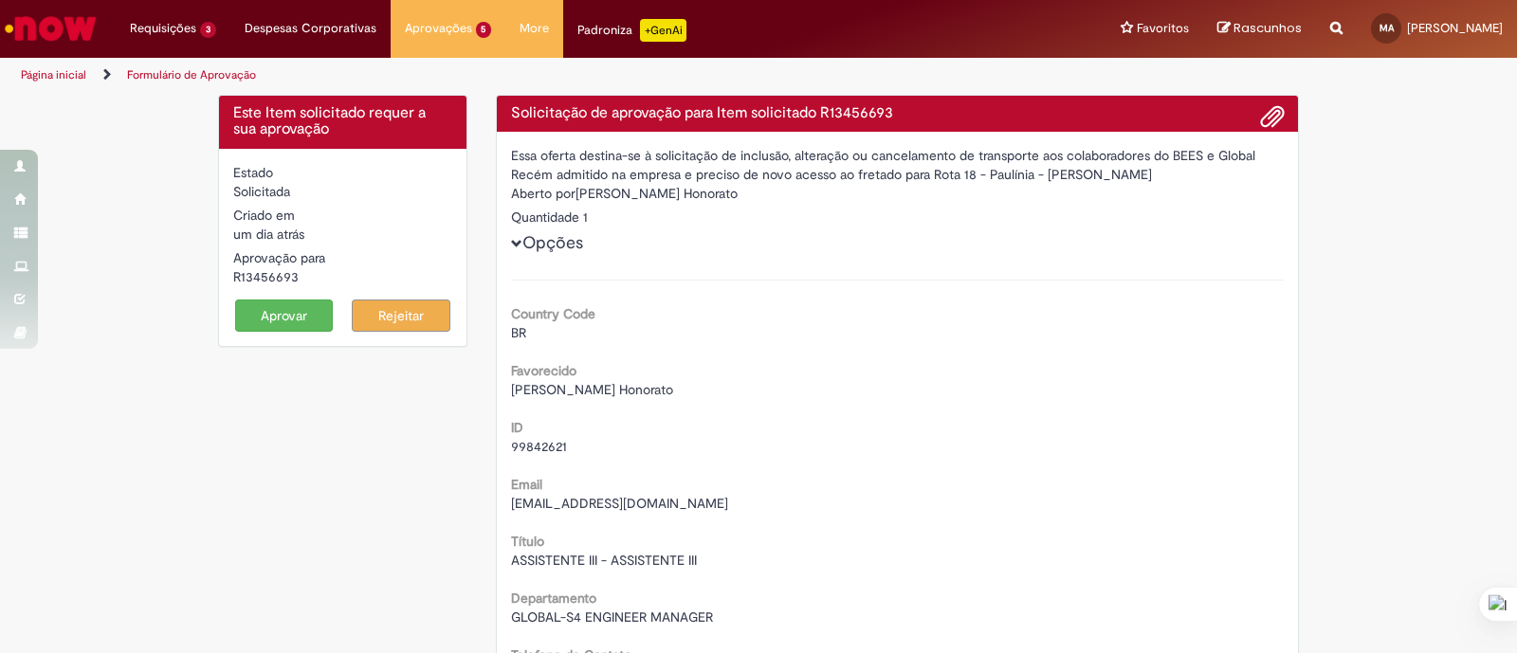
click at [588, 393] on span "[PERSON_NAME] Honorato" at bounding box center [592, 389] width 162 height 17
click at [590, 393] on span "[PERSON_NAME] Honorato" at bounding box center [592, 389] width 162 height 17
click at [590, 391] on span "[PERSON_NAME] Honorato" at bounding box center [592, 389] width 162 height 17
click at [591, 390] on span "[PERSON_NAME] Honorato" at bounding box center [592, 389] width 162 height 17
click at [591, 391] on span "[PERSON_NAME] Honorato" at bounding box center [592, 389] width 162 height 17
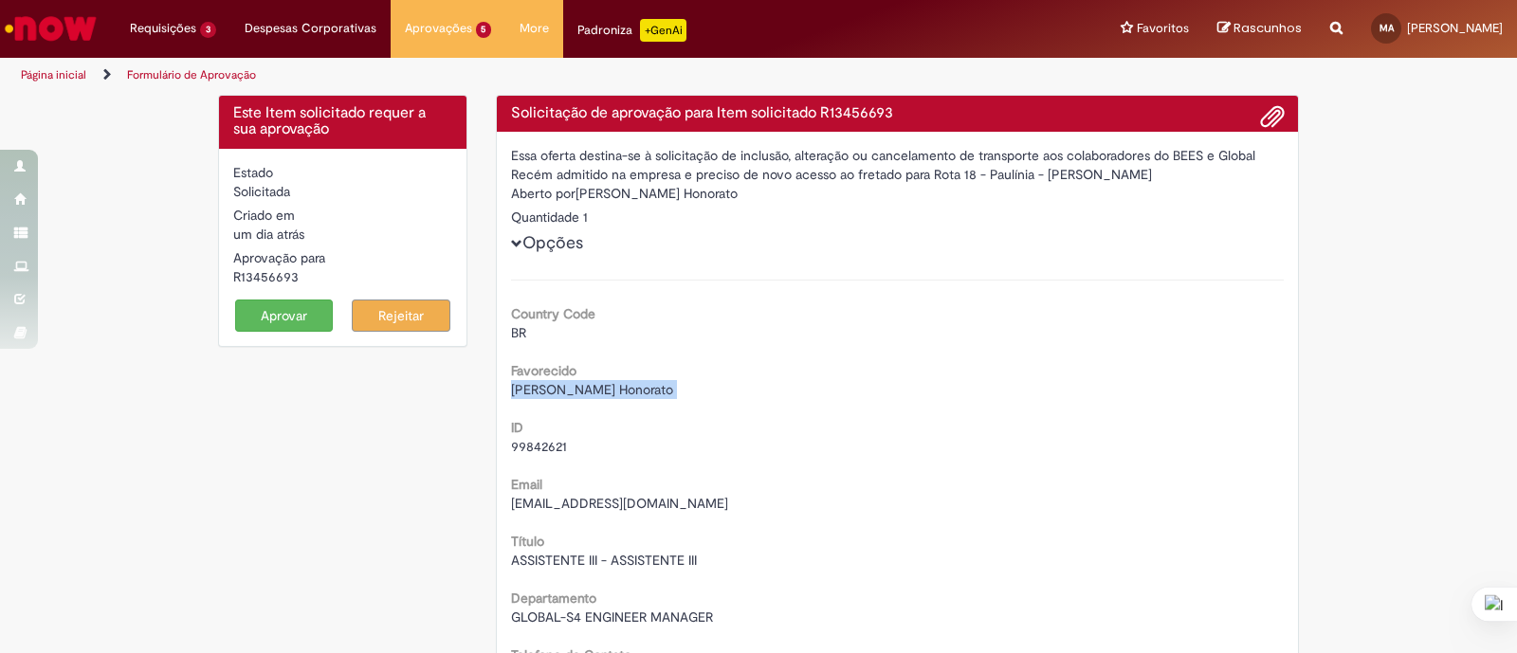
click at [591, 391] on span "[PERSON_NAME] Honorato" at bounding box center [592, 389] width 162 height 17
click at [547, 452] on span "99842621" at bounding box center [539, 446] width 56 height 17
click at [547, 445] on span "99842621" at bounding box center [539, 446] width 56 height 17
click at [547, 446] on span "99842621" at bounding box center [539, 446] width 56 height 17
drag, startPoint x: 845, startPoint y: 418, endPoint x: 929, endPoint y: 472, distance: 100.2
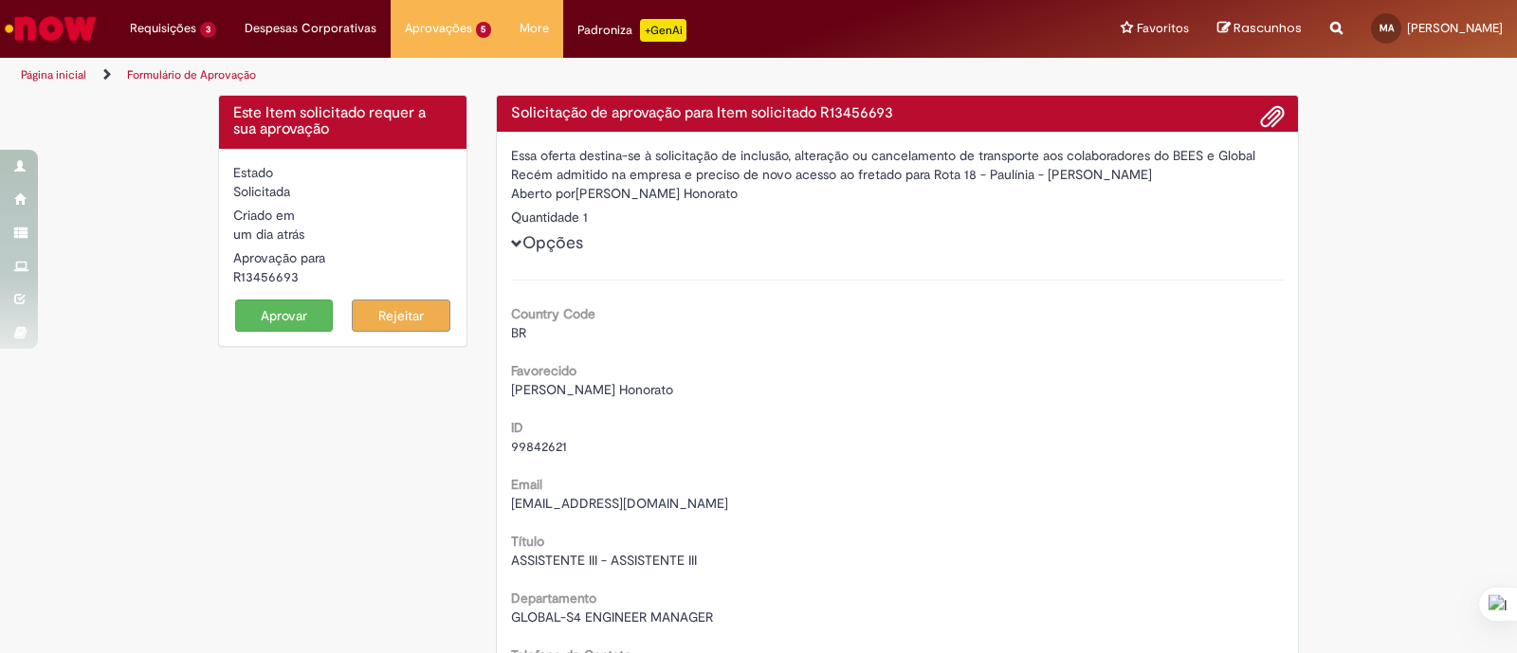
click at [845, 419] on div "ID 99842621" at bounding box center [898, 434] width 774 height 43
drag, startPoint x: 1374, startPoint y: 359, endPoint x: 1358, endPoint y: 358, distance: 16.1
click at [634, 499] on span "[EMAIL_ADDRESS][DOMAIN_NAME]" at bounding box center [619, 503] width 217 height 17
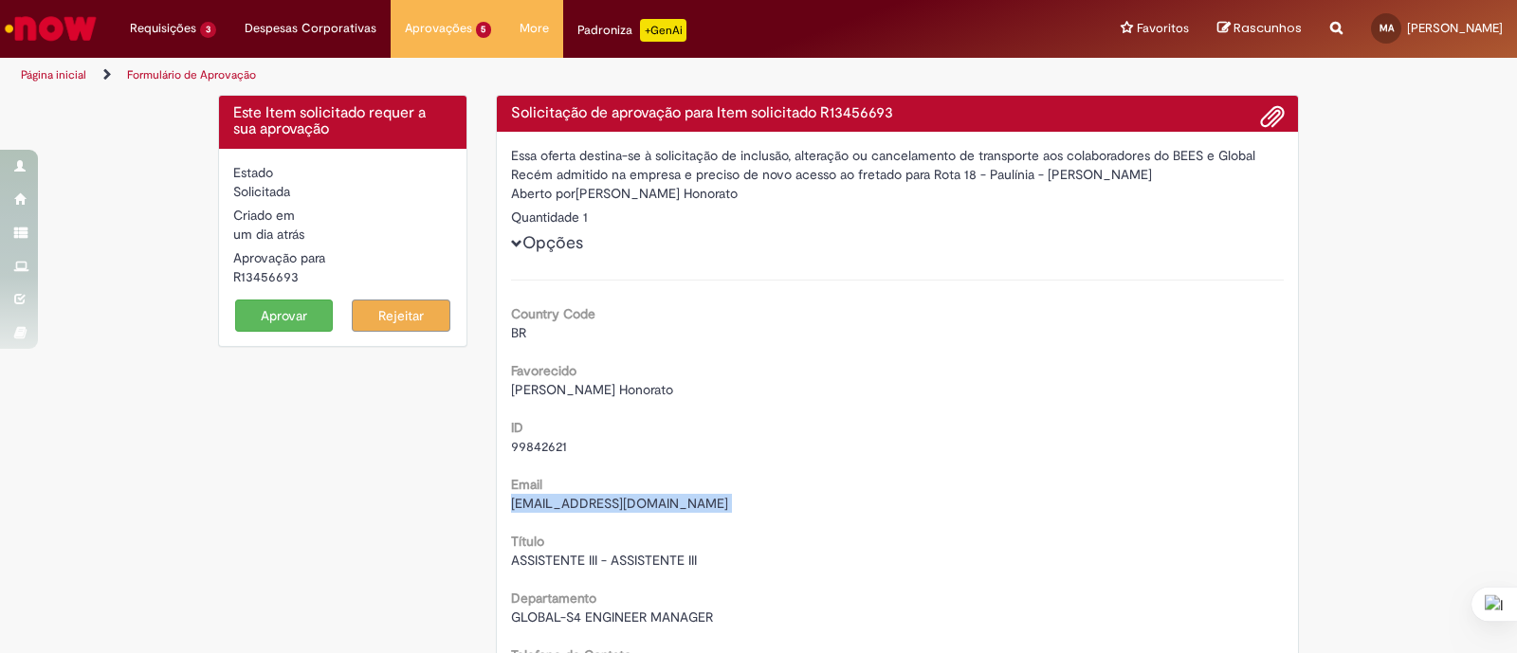
click at [636, 500] on span "[EMAIL_ADDRESS][DOMAIN_NAME]" at bounding box center [619, 503] width 217 height 17
click at [265, 275] on div "R13456693" at bounding box center [342, 276] width 219 height 19
click at [849, 535] on div "Título ASSISTENTE III - ASSISTENTE III" at bounding box center [898, 548] width 774 height 43
click at [294, 325] on button "Aprovar" at bounding box center [284, 316] width 99 height 32
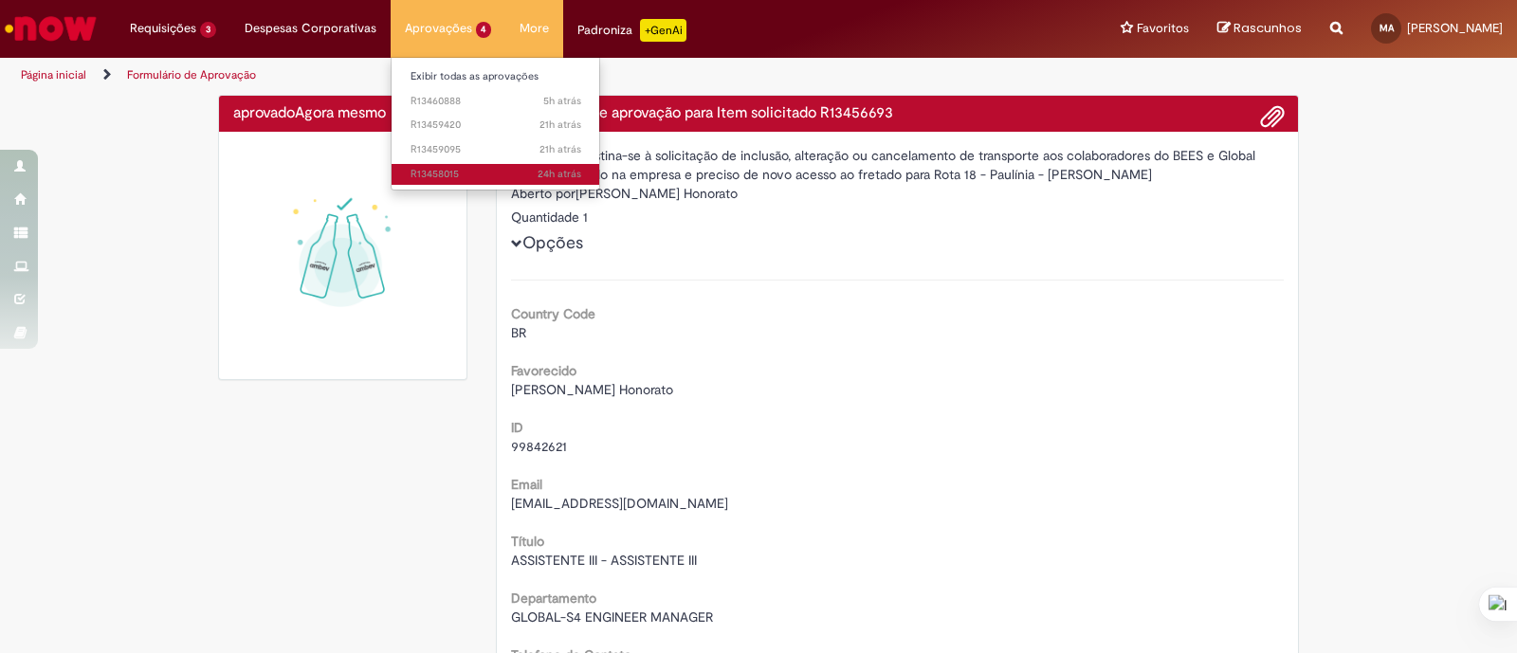
click at [499, 164] on link "24h atrás 24 horas atrás R13458015" at bounding box center [496, 174] width 209 height 21
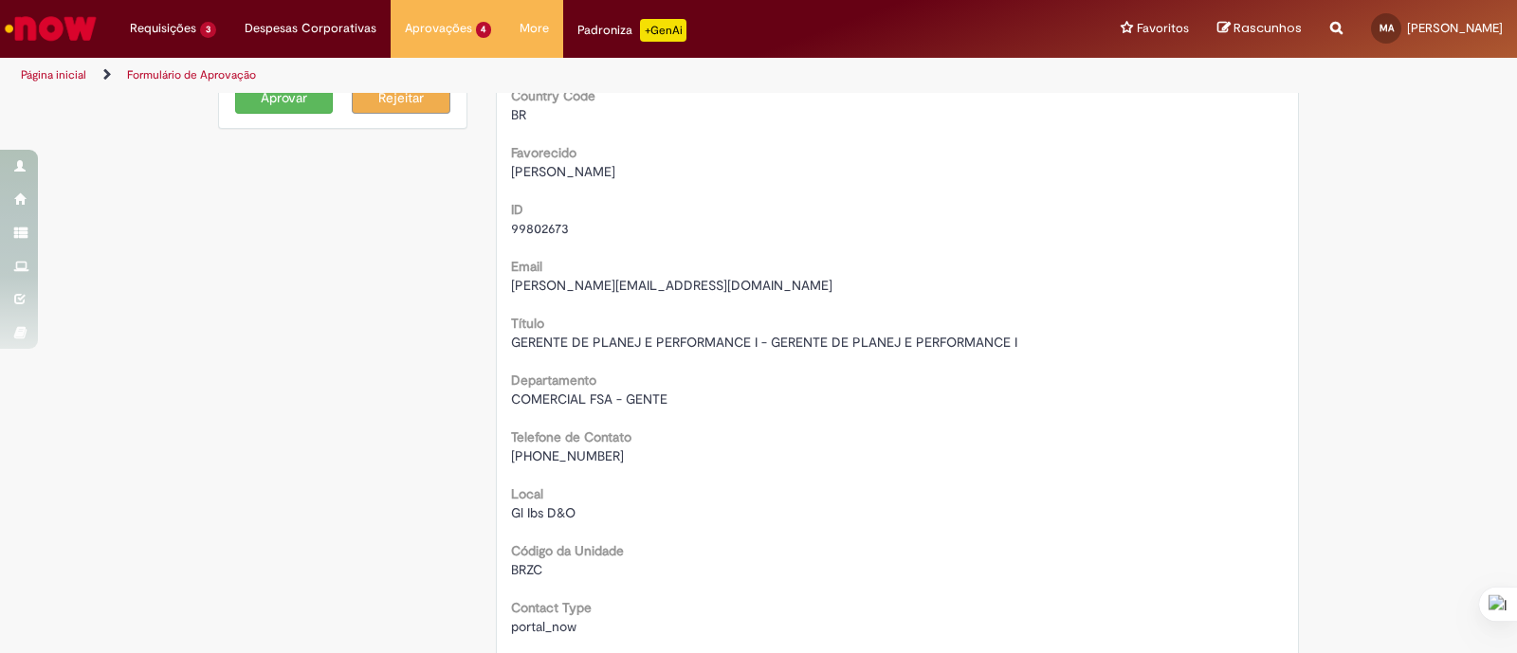
scroll to position [164, 0]
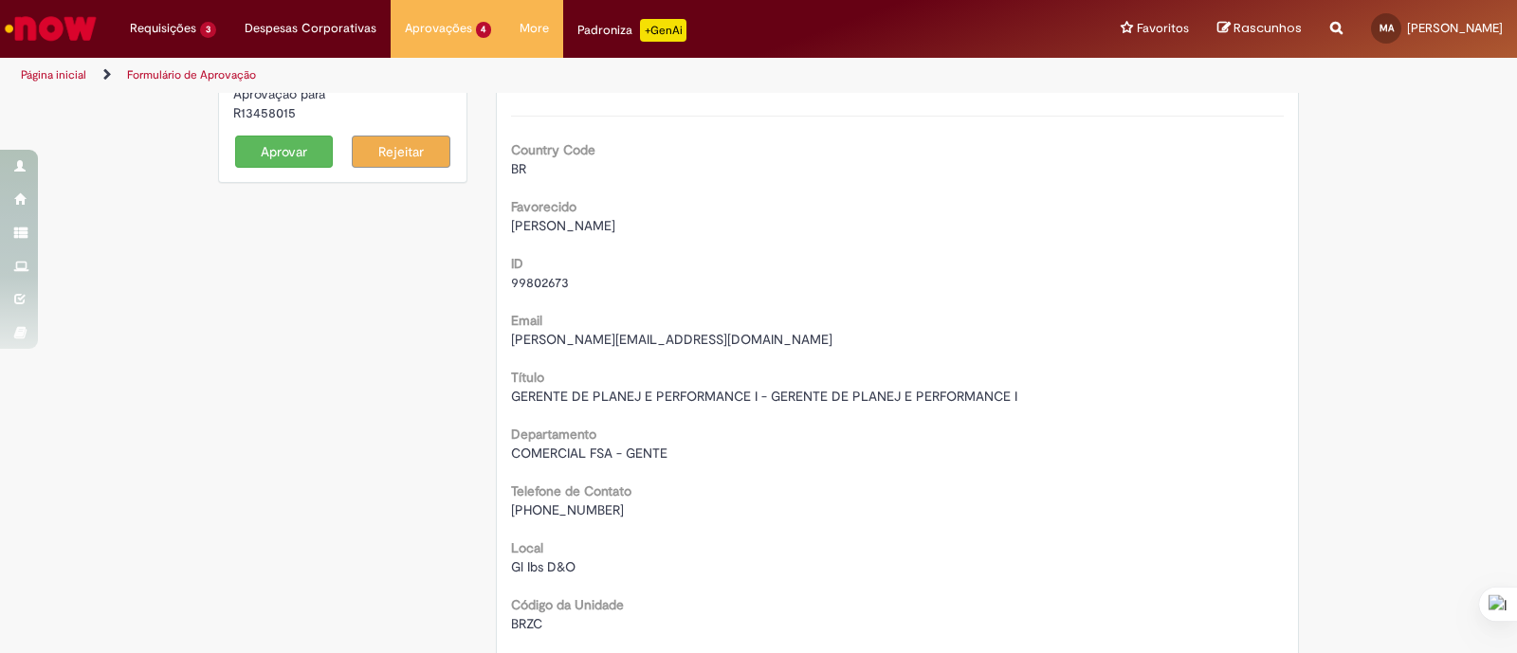
click at [560, 221] on span "[PERSON_NAME]" at bounding box center [563, 225] width 104 height 17
click at [559, 220] on span "[PERSON_NAME]" at bounding box center [563, 225] width 104 height 17
click at [561, 221] on span "[PERSON_NAME]" at bounding box center [563, 225] width 104 height 17
click at [542, 284] on span "99802673" at bounding box center [540, 282] width 58 height 17
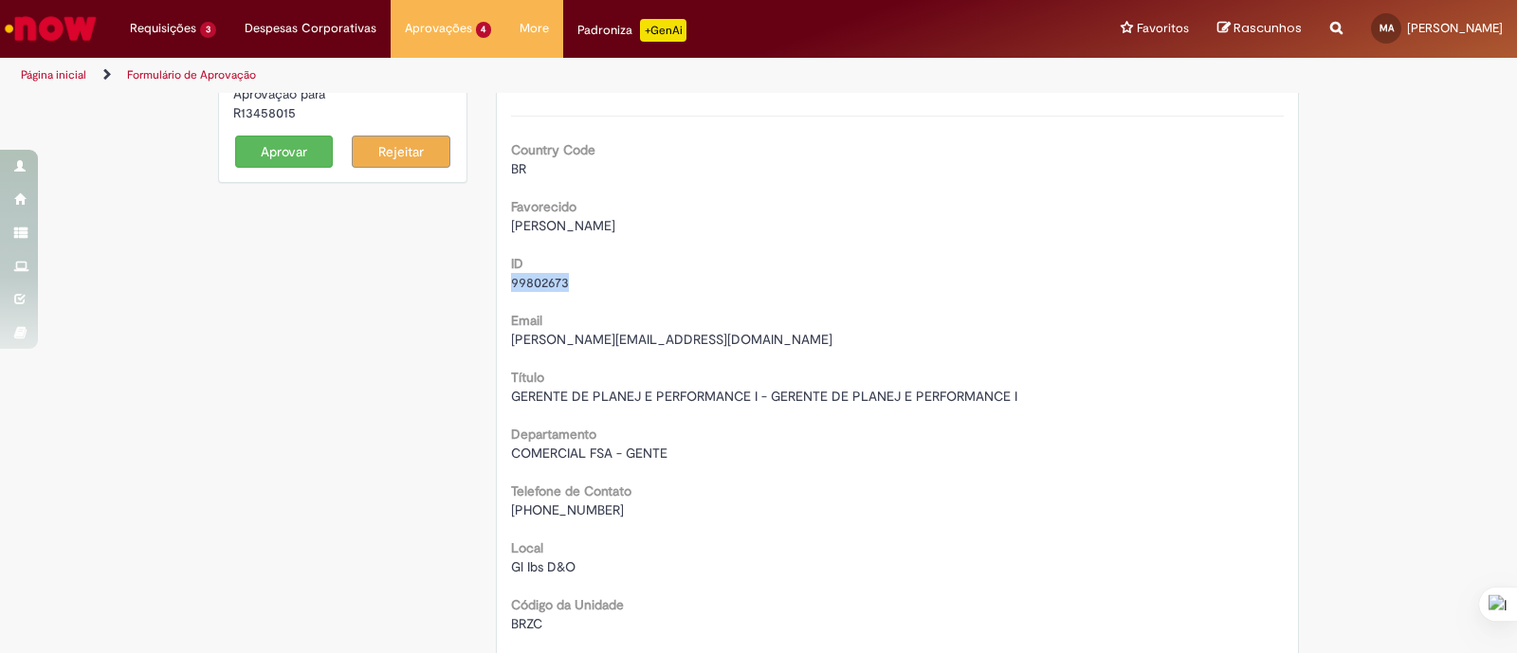
click at [542, 284] on span "99802673" at bounding box center [540, 282] width 58 height 17
click at [546, 285] on span "99802673" at bounding box center [540, 282] width 58 height 17
click at [546, 284] on span "99802673" at bounding box center [540, 282] width 58 height 17
click at [585, 220] on span "[PERSON_NAME]" at bounding box center [563, 225] width 104 height 17
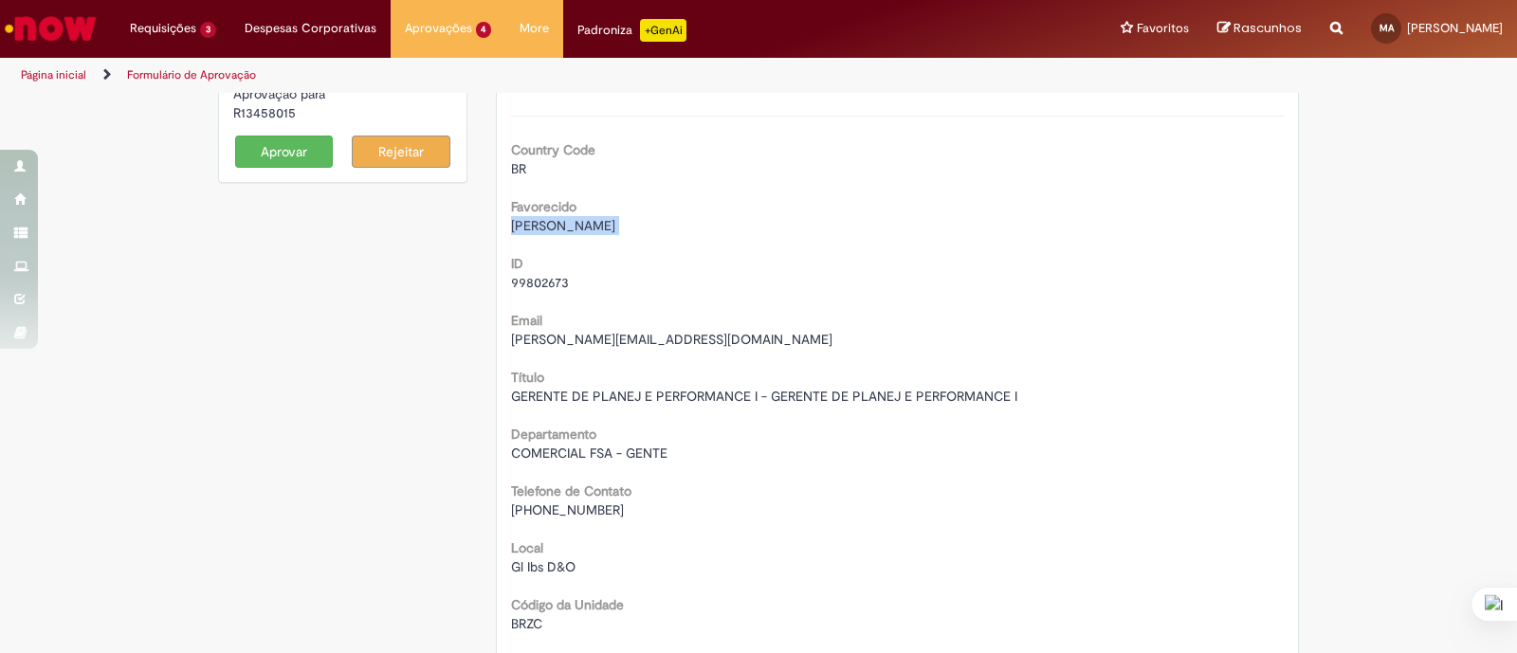
click at [585, 220] on span "[PERSON_NAME]" at bounding box center [563, 225] width 104 height 17
drag, startPoint x: 567, startPoint y: 324, endPoint x: 576, endPoint y: 341, distance: 19.1
click at [569, 324] on div "Email [PERSON_NAME][EMAIL_ADDRESS][DOMAIN_NAME]" at bounding box center [898, 327] width 774 height 43
click at [576, 340] on span "[PERSON_NAME][EMAIL_ADDRESS][DOMAIN_NAME]" at bounding box center [671, 339] width 321 height 17
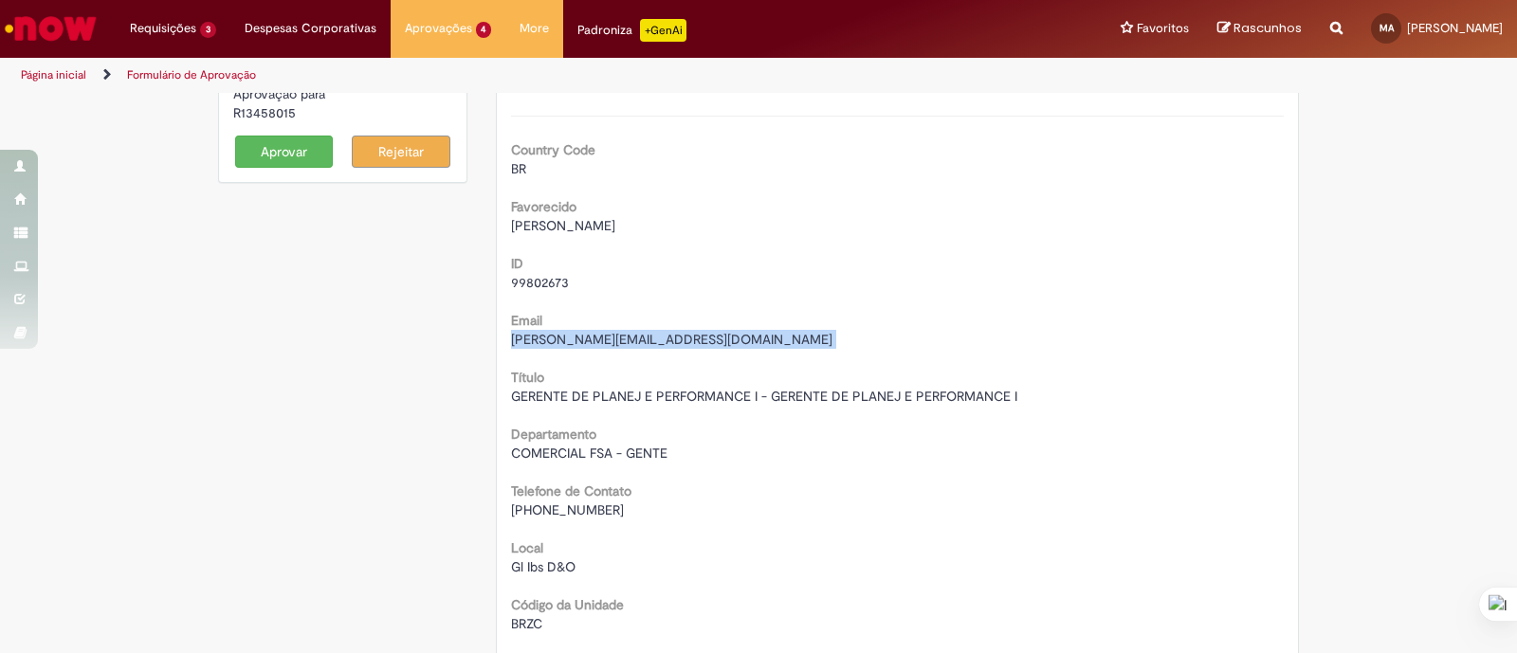
click at [576, 339] on span "[PERSON_NAME][EMAIL_ADDRESS][DOMAIN_NAME]" at bounding box center [671, 339] width 321 height 17
click at [573, 502] on span "[PHONE_NUMBER]" at bounding box center [567, 510] width 113 height 17
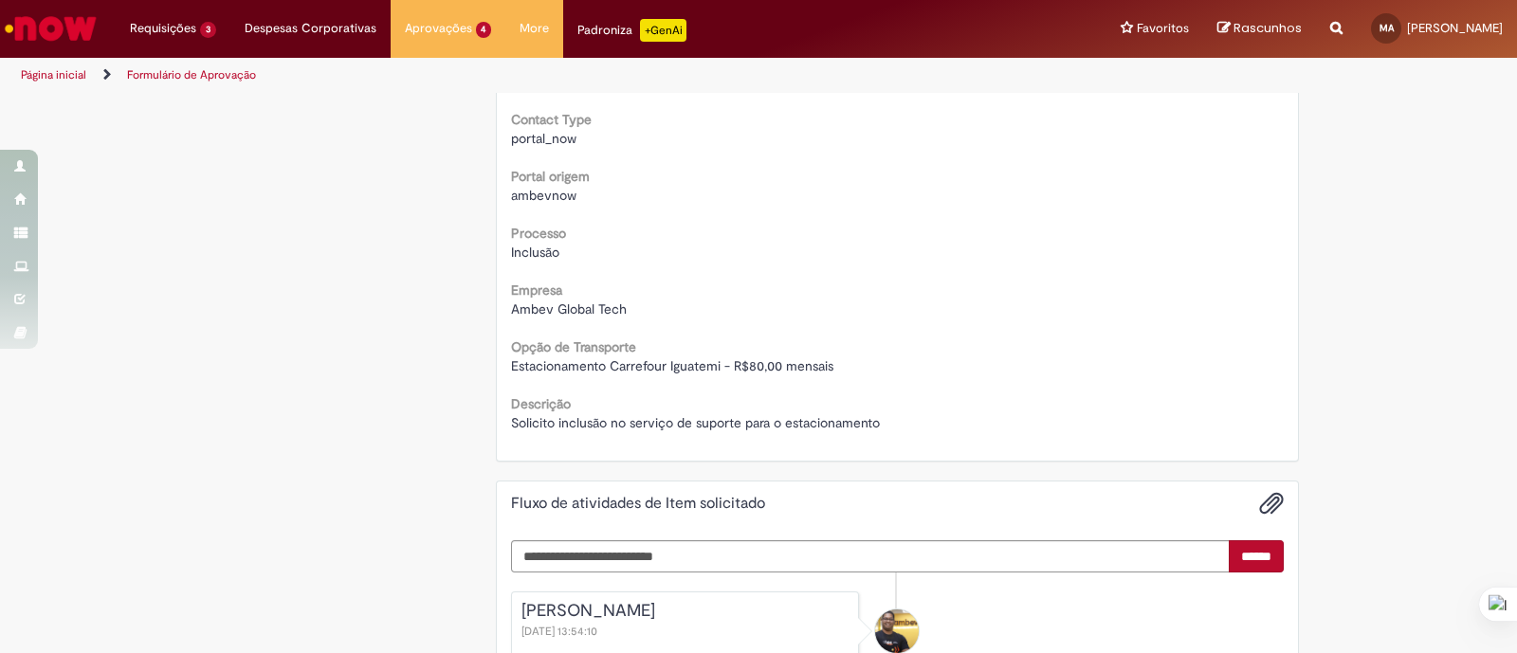
scroll to position [757, 0]
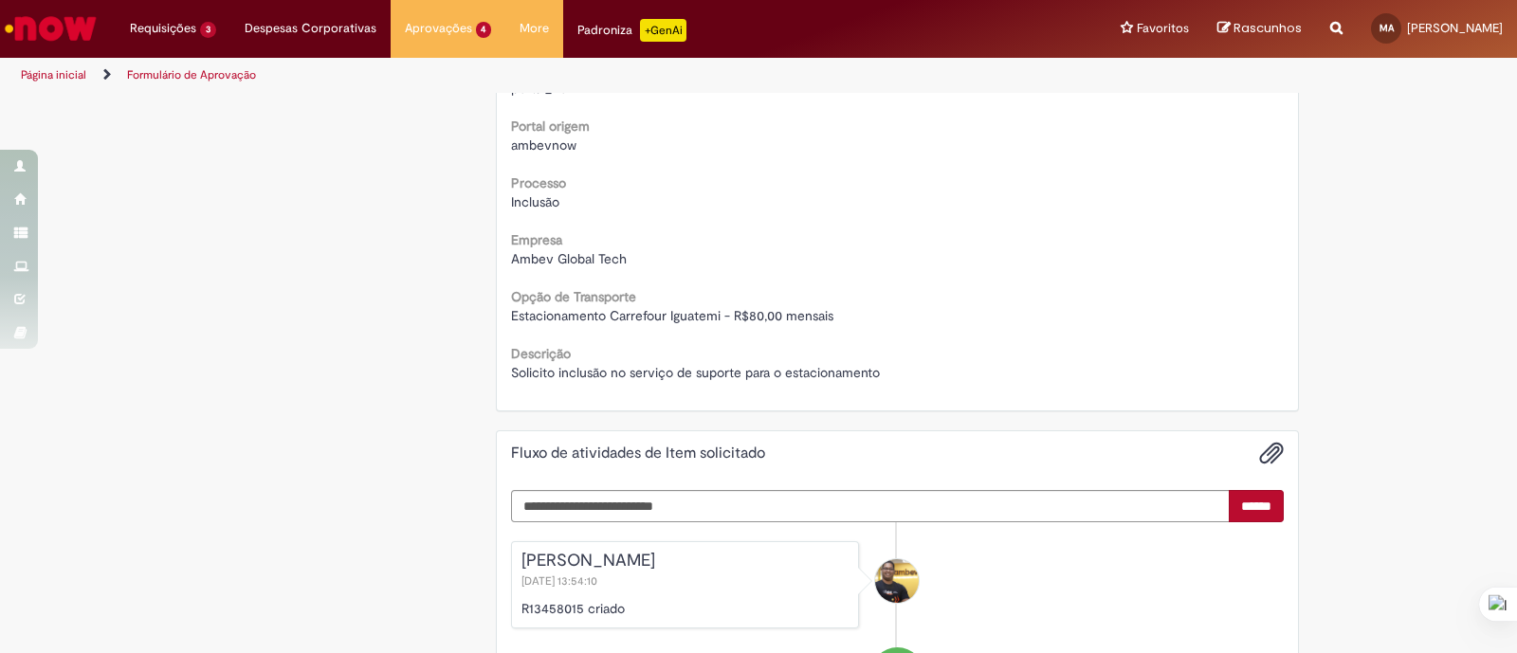
click at [546, 604] on p "R13458015 criado" at bounding box center [685, 608] width 328 height 19
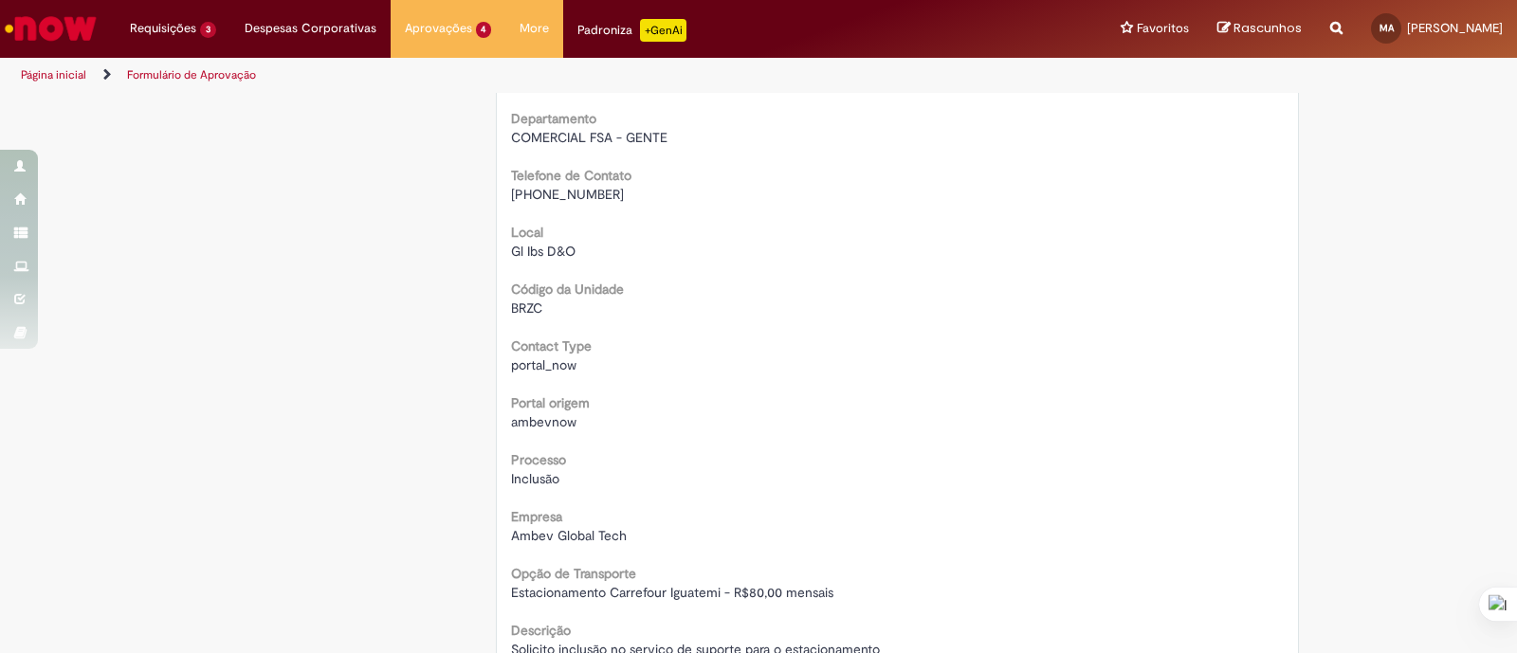
scroll to position [0, 0]
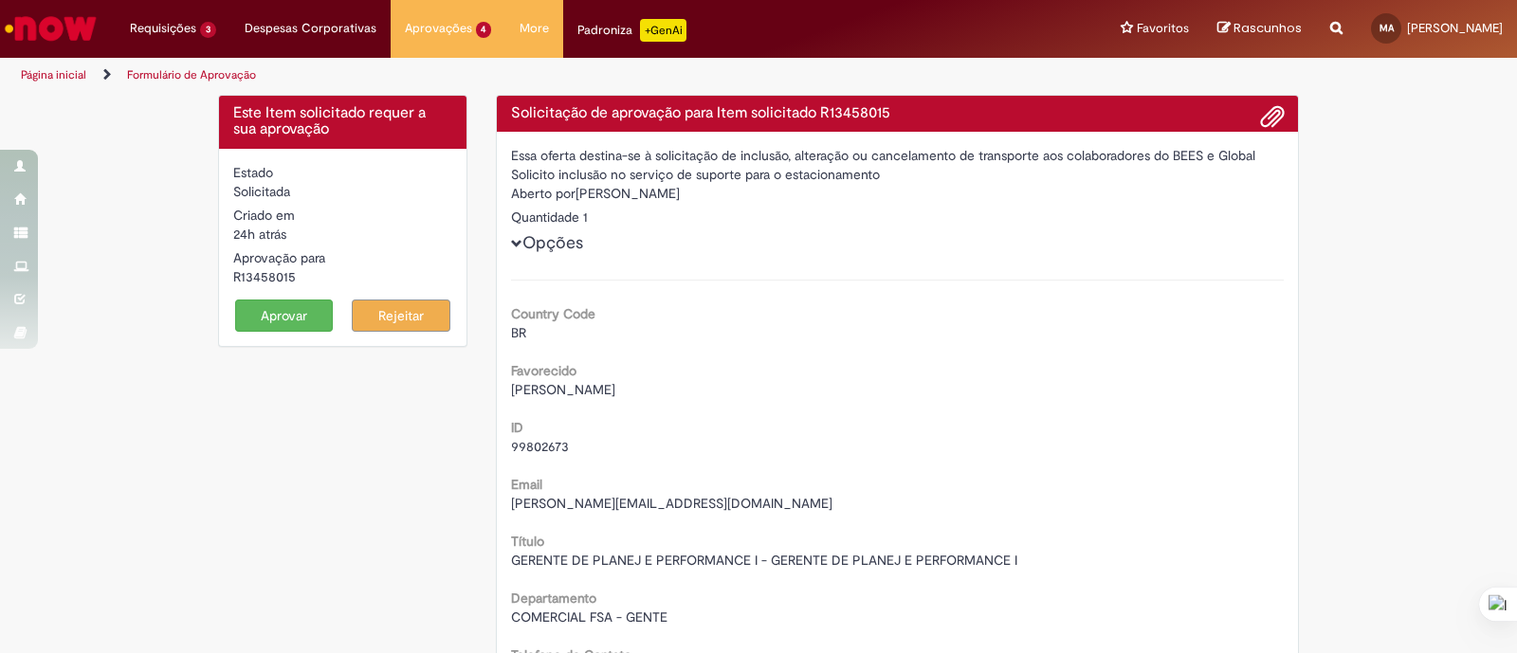
click at [270, 316] on button "Aprovar" at bounding box center [284, 316] width 99 height 32
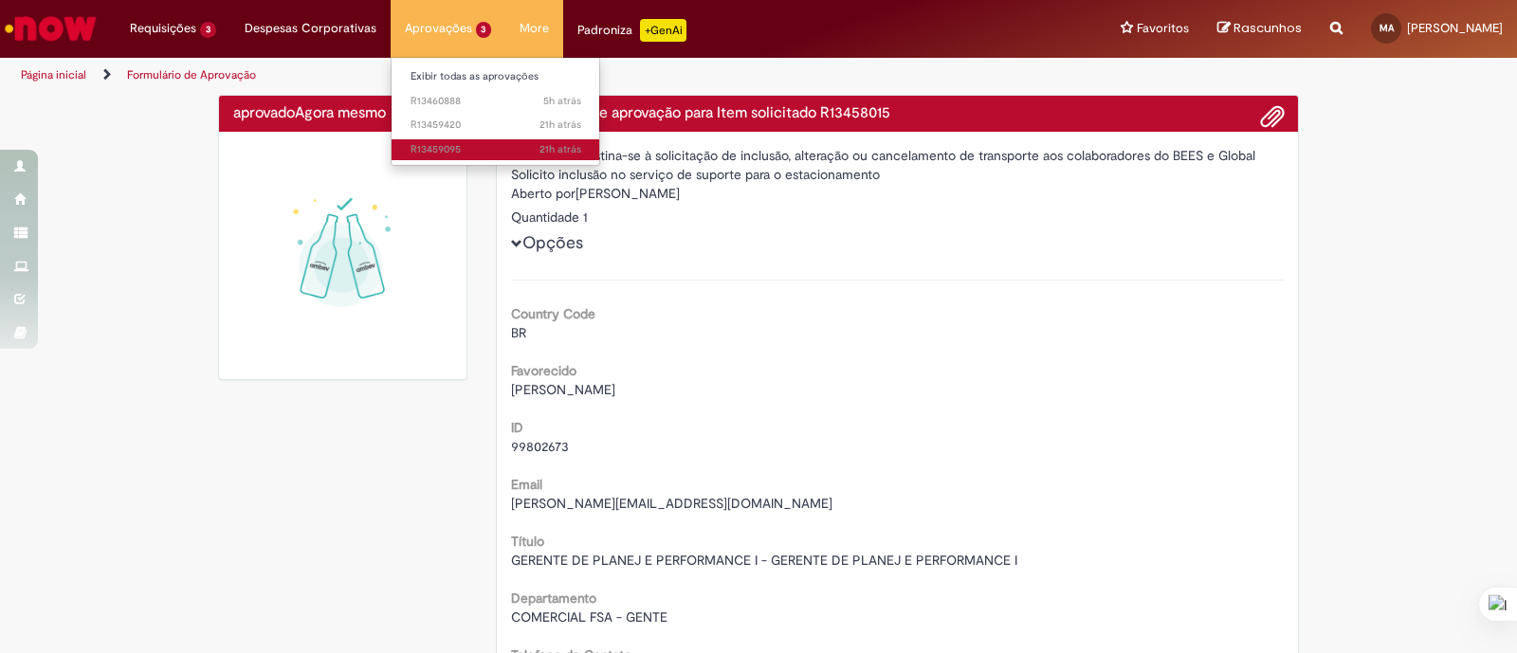
click at [483, 152] on span "21h atrás 21 horas atrás R13459095" at bounding box center [496, 149] width 171 height 15
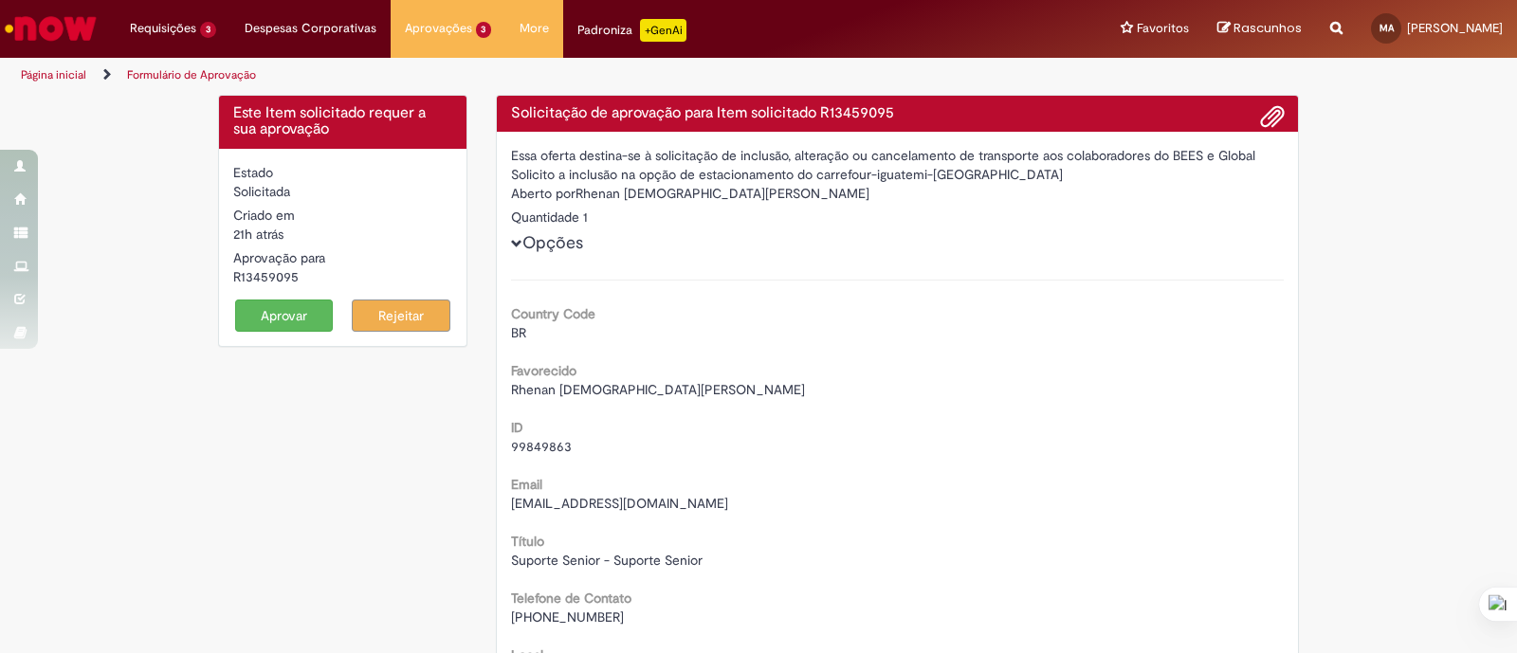
click at [637, 383] on span "Rhenan [DEMOGRAPHIC_DATA][PERSON_NAME]" at bounding box center [658, 389] width 294 height 17
click at [637, 381] on span "Rhenan [DEMOGRAPHIC_DATA][PERSON_NAME]" at bounding box center [658, 389] width 294 height 17
click at [638, 383] on span "Rhenan [DEMOGRAPHIC_DATA][PERSON_NAME]" at bounding box center [658, 389] width 294 height 17
click at [647, 393] on span "Rhenan [DEMOGRAPHIC_DATA][PERSON_NAME]" at bounding box center [658, 389] width 294 height 17
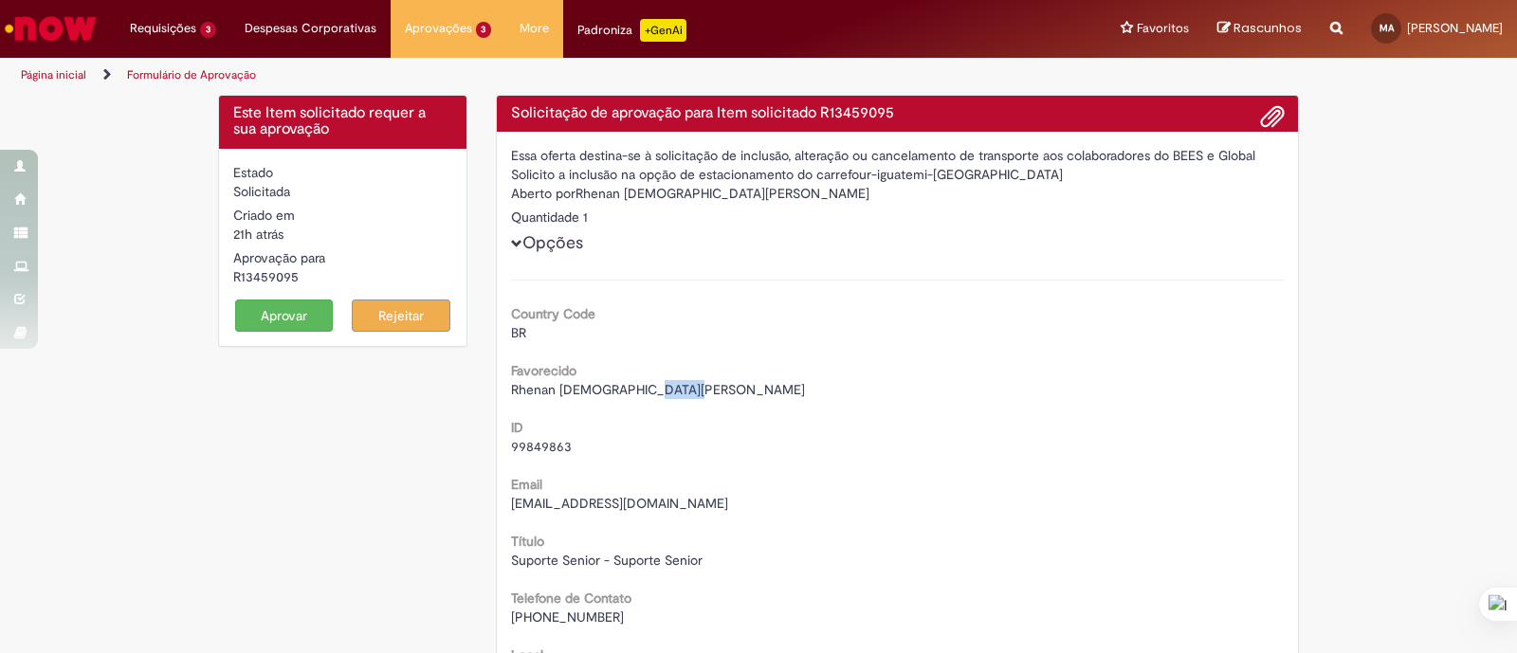
click at [647, 393] on span "Rhenan [DEMOGRAPHIC_DATA][PERSON_NAME]" at bounding box center [658, 389] width 294 height 17
click at [572, 494] on div "[EMAIL_ADDRESS][DOMAIN_NAME]" at bounding box center [898, 503] width 774 height 19
click at [573, 492] on div "Email [EMAIL_ADDRESS][DOMAIN_NAME]" at bounding box center [898, 491] width 774 height 43
click at [576, 500] on span "[EMAIL_ADDRESS][DOMAIN_NAME]" at bounding box center [619, 503] width 217 height 17
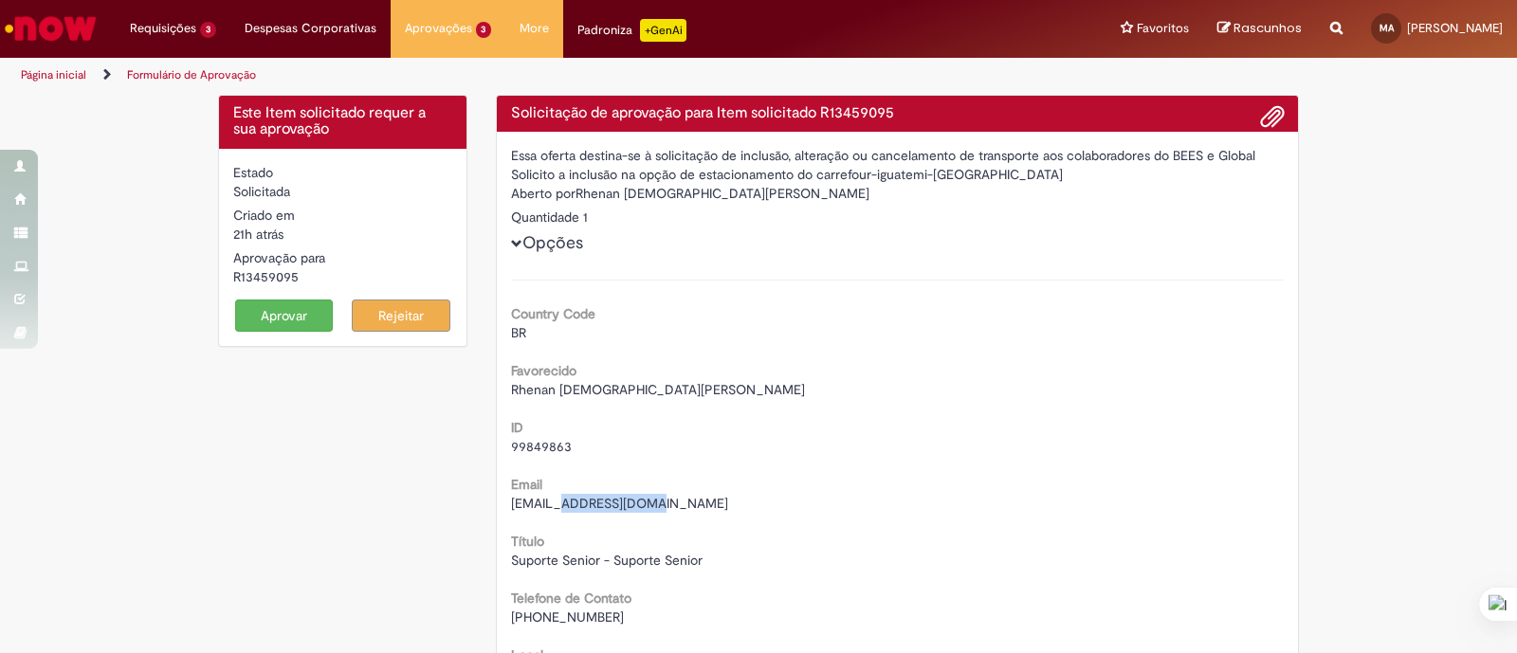
click at [576, 499] on span "[EMAIL_ADDRESS][DOMAIN_NAME]" at bounding box center [619, 503] width 217 height 17
click at [576, 498] on span "[EMAIL_ADDRESS][DOMAIN_NAME]" at bounding box center [619, 503] width 217 height 17
click at [542, 446] on span "99849863" at bounding box center [541, 446] width 61 height 17
click at [542, 445] on span "99849863" at bounding box center [541, 446] width 61 height 17
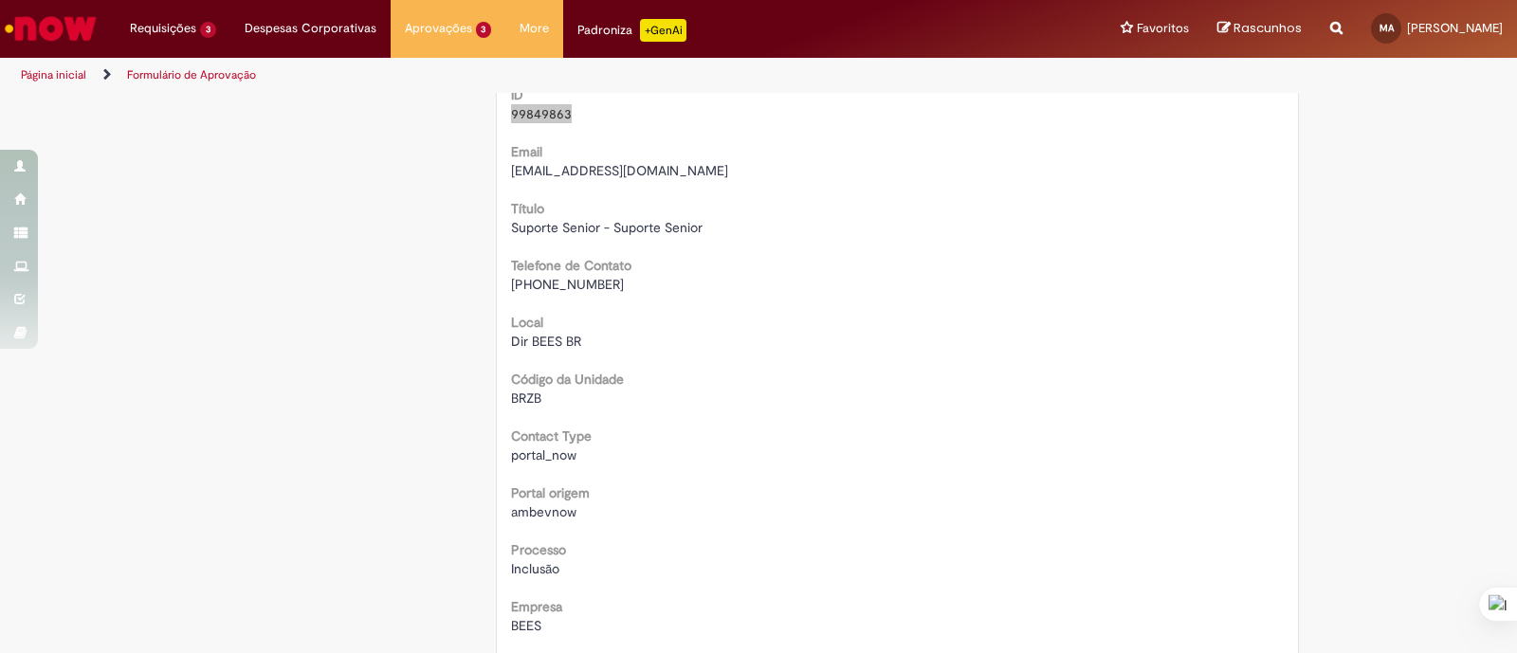
scroll to position [356, 0]
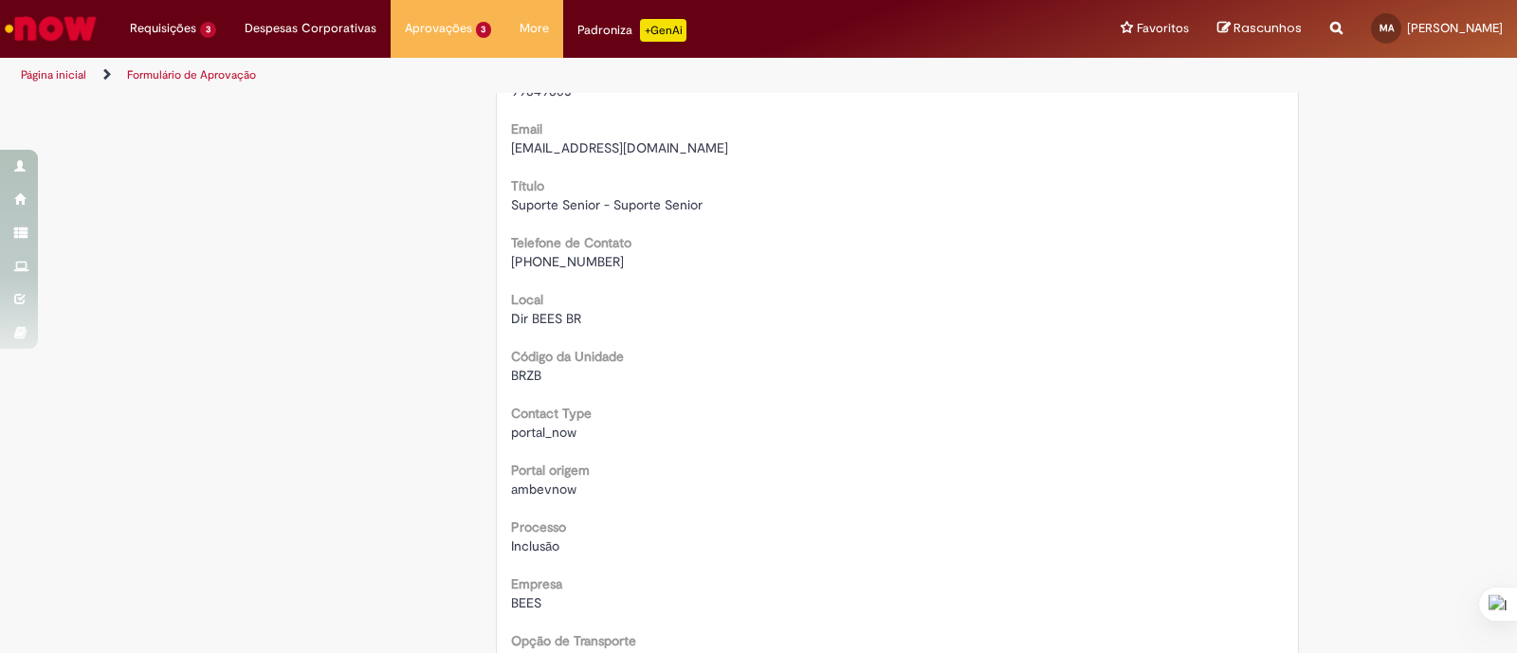
click at [559, 265] on span "[PHONE_NUMBER]" at bounding box center [567, 261] width 113 height 17
click at [559, 264] on span "[PHONE_NUMBER]" at bounding box center [567, 261] width 113 height 17
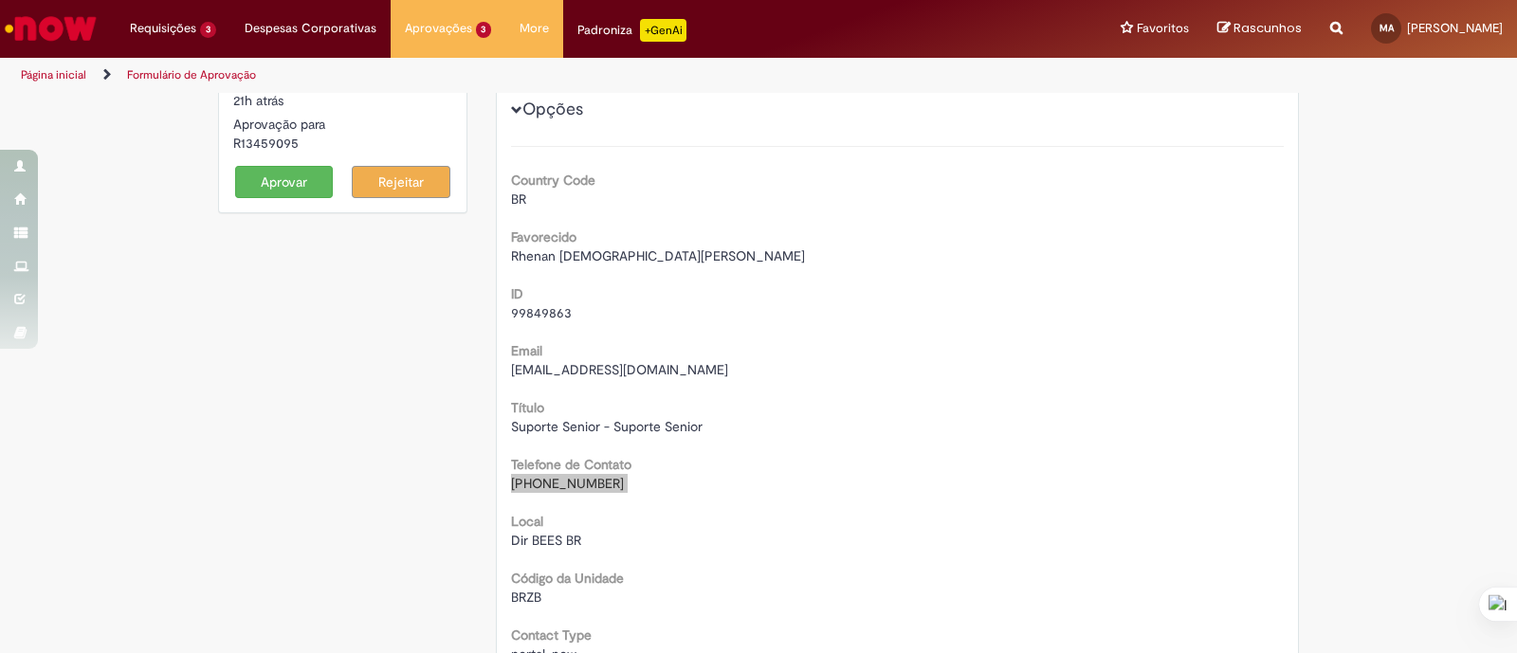
scroll to position [0, 0]
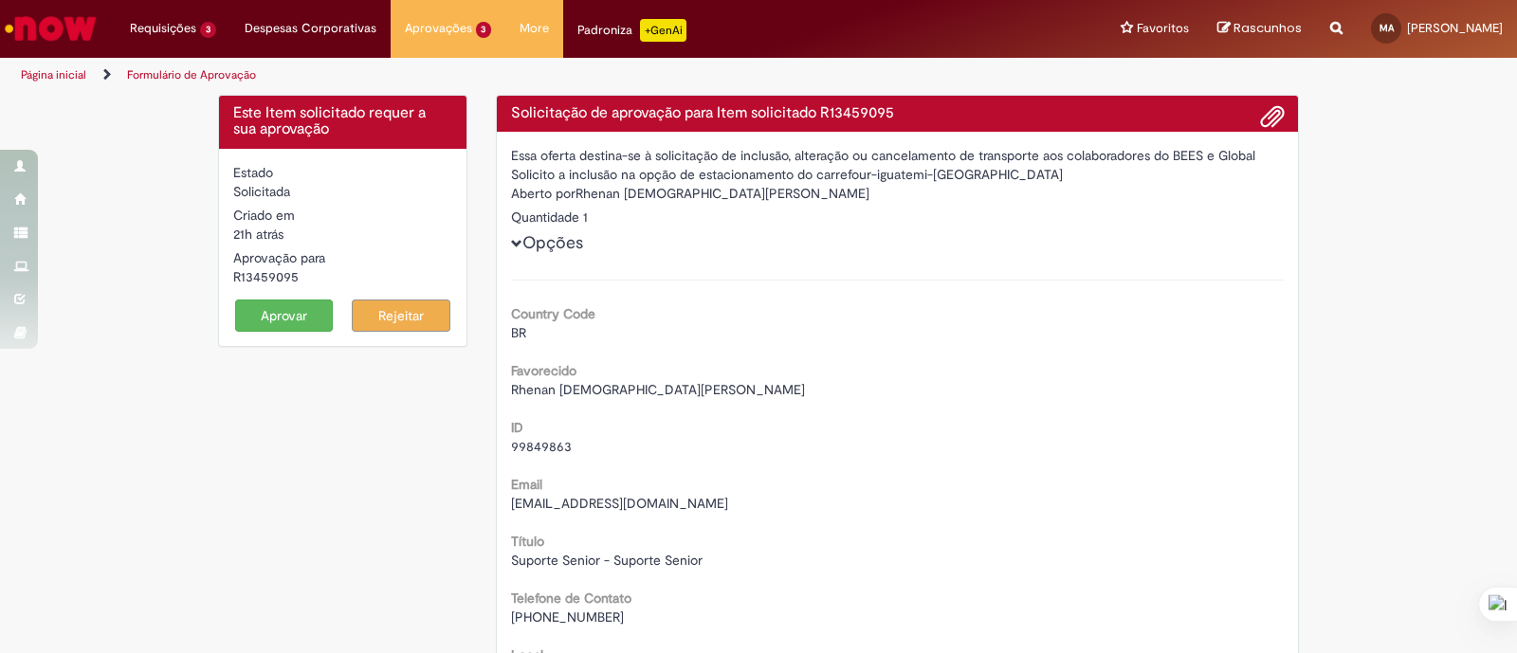
click at [254, 269] on div "R13459095" at bounding box center [342, 276] width 219 height 19
click at [649, 382] on span "Rhenan [DEMOGRAPHIC_DATA][PERSON_NAME]" at bounding box center [658, 389] width 294 height 17
click at [649, 384] on span "Rhenan [DEMOGRAPHIC_DATA][PERSON_NAME]" at bounding box center [658, 389] width 294 height 17
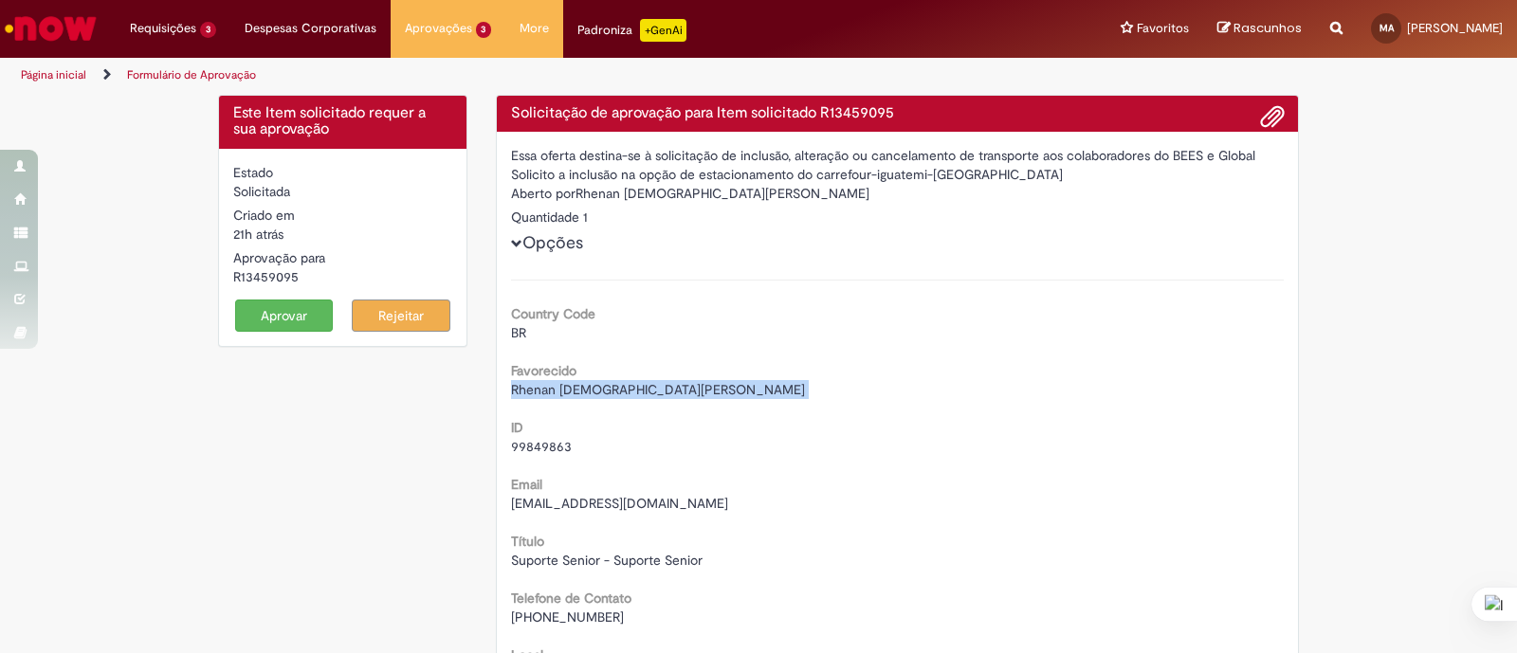
click at [649, 385] on span "Rhenan [DEMOGRAPHIC_DATA][PERSON_NAME]" at bounding box center [658, 389] width 294 height 17
click at [517, 446] on span "99849863" at bounding box center [541, 446] width 61 height 17
click at [517, 445] on span "99849863" at bounding box center [541, 446] width 61 height 17
click at [549, 453] on span "99849863" at bounding box center [541, 446] width 61 height 17
click at [546, 451] on span "99849863" at bounding box center [541, 446] width 61 height 17
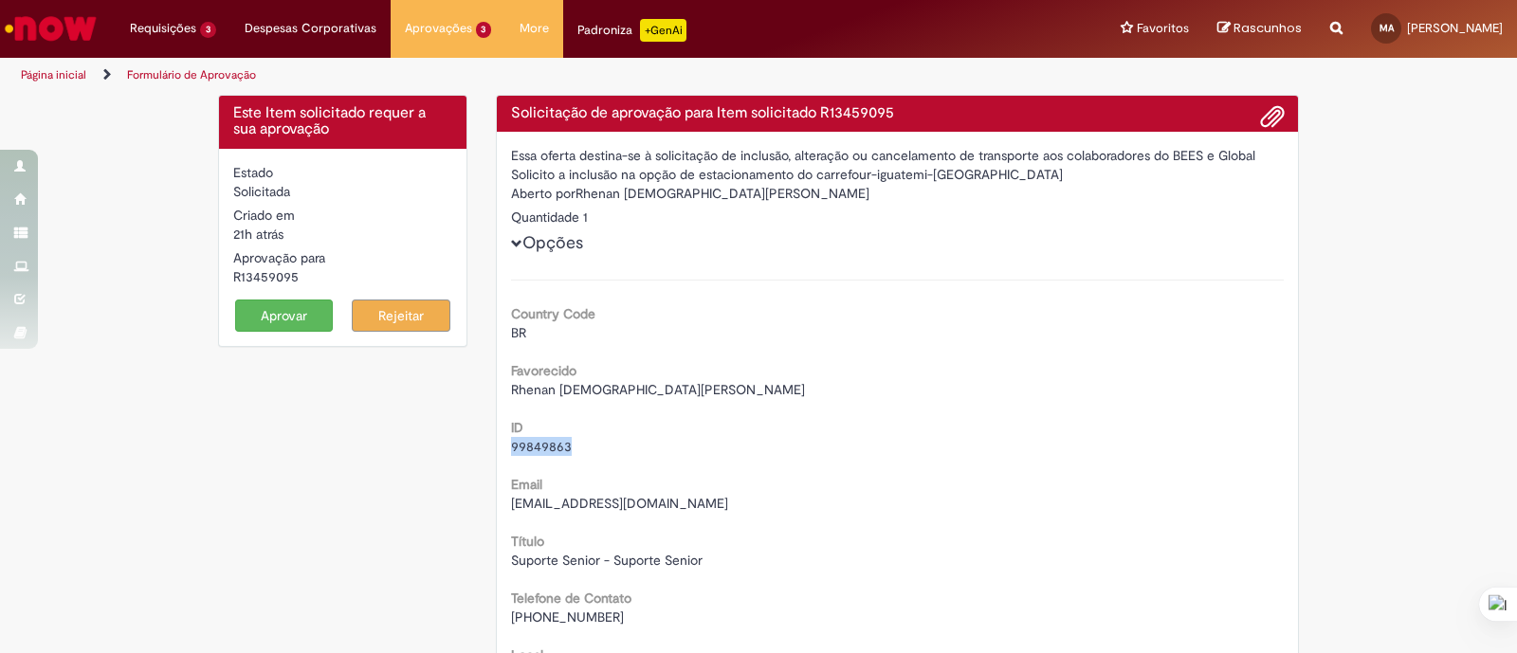
click at [546, 451] on span "99849863" at bounding box center [541, 446] width 61 height 17
click at [611, 388] on span "Rhenan [DEMOGRAPHIC_DATA][PERSON_NAME]" at bounding box center [658, 389] width 294 height 17
click at [610, 388] on span "Rhenan [DEMOGRAPHIC_DATA][PERSON_NAME]" at bounding box center [658, 389] width 294 height 17
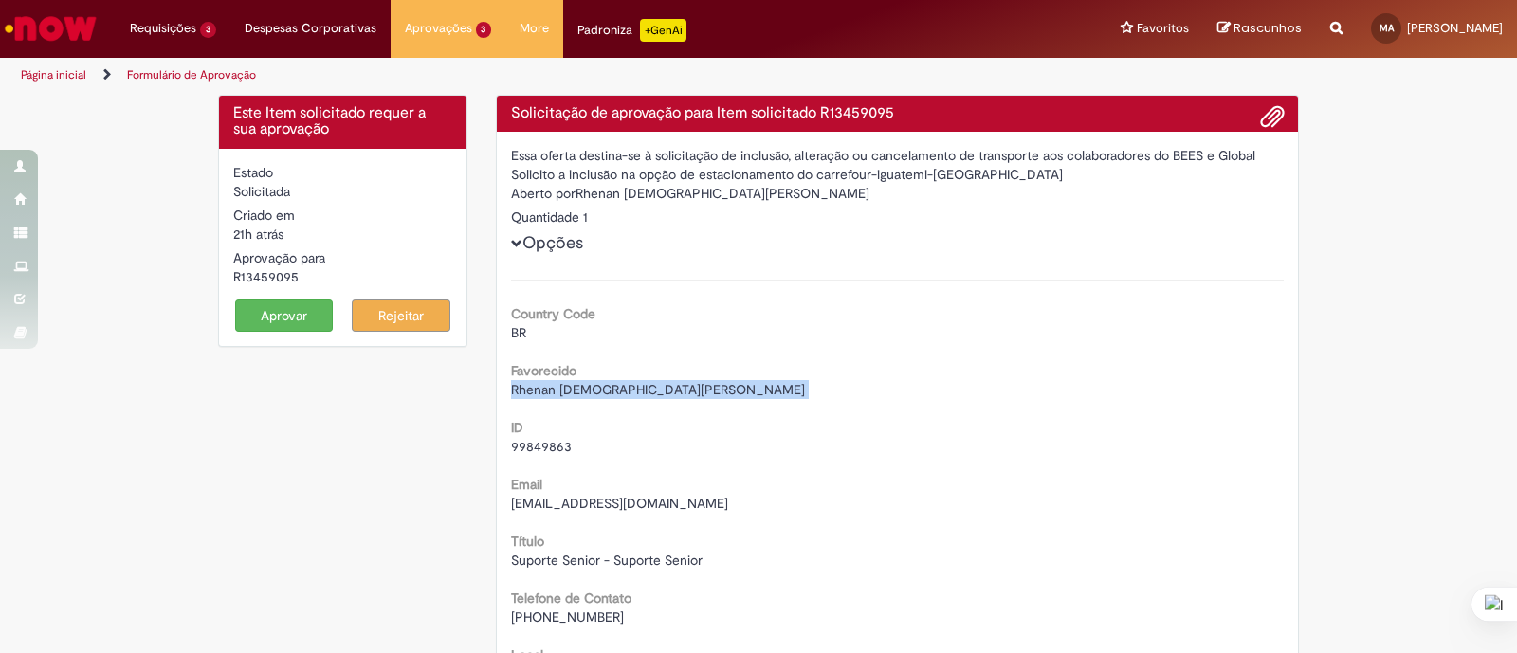
click at [610, 388] on span "Rhenan [DEMOGRAPHIC_DATA][PERSON_NAME]" at bounding box center [658, 389] width 294 height 17
click at [258, 320] on button "Aprovar" at bounding box center [284, 316] width 99 height 32
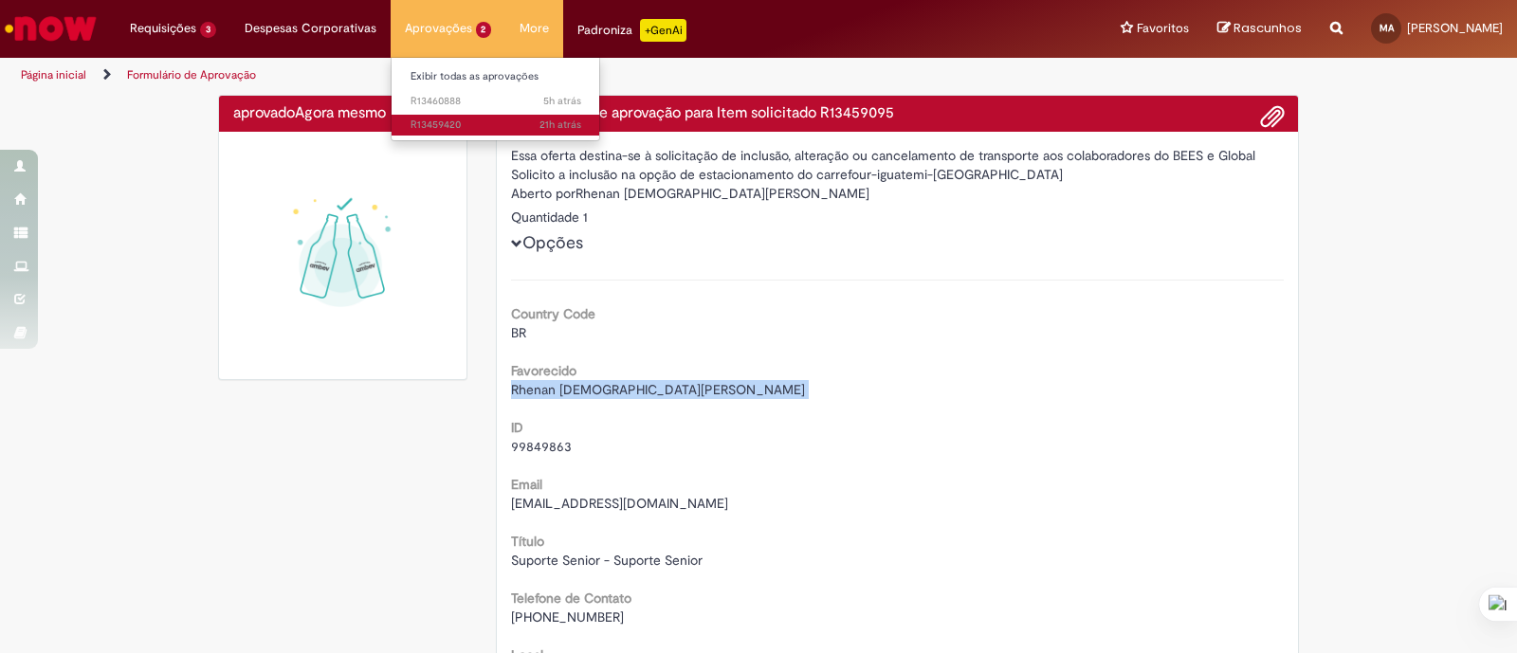
click at [486, 123] on span "21h atrás 21 horas atrás R13459420" at bounding box center [496, 125] width 171 height 15
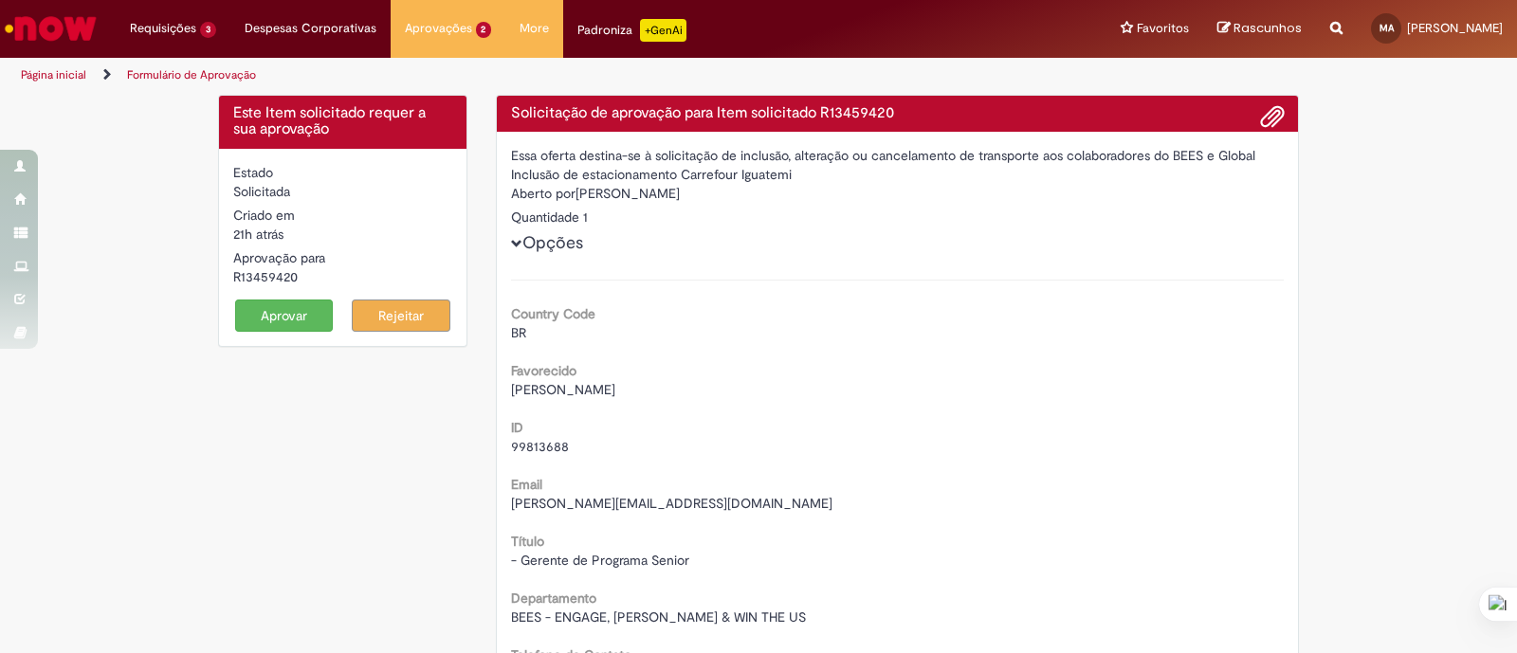
click at [552, 386] on span "[PERSON_NAME]" at bounding box center [563, 389] width 104 height 17
click at [552, 385] on span "[PERSON_NAME]" at bounding box center [563, 389] width 104 height 17
click at [512, 440] on span "99813688" at bounding box center [540, 446] width 58 height 17
drag, startPoint x: 512, startPoint y: 440, endPoint x: 603, endPoint y: 440, distance: 91.0
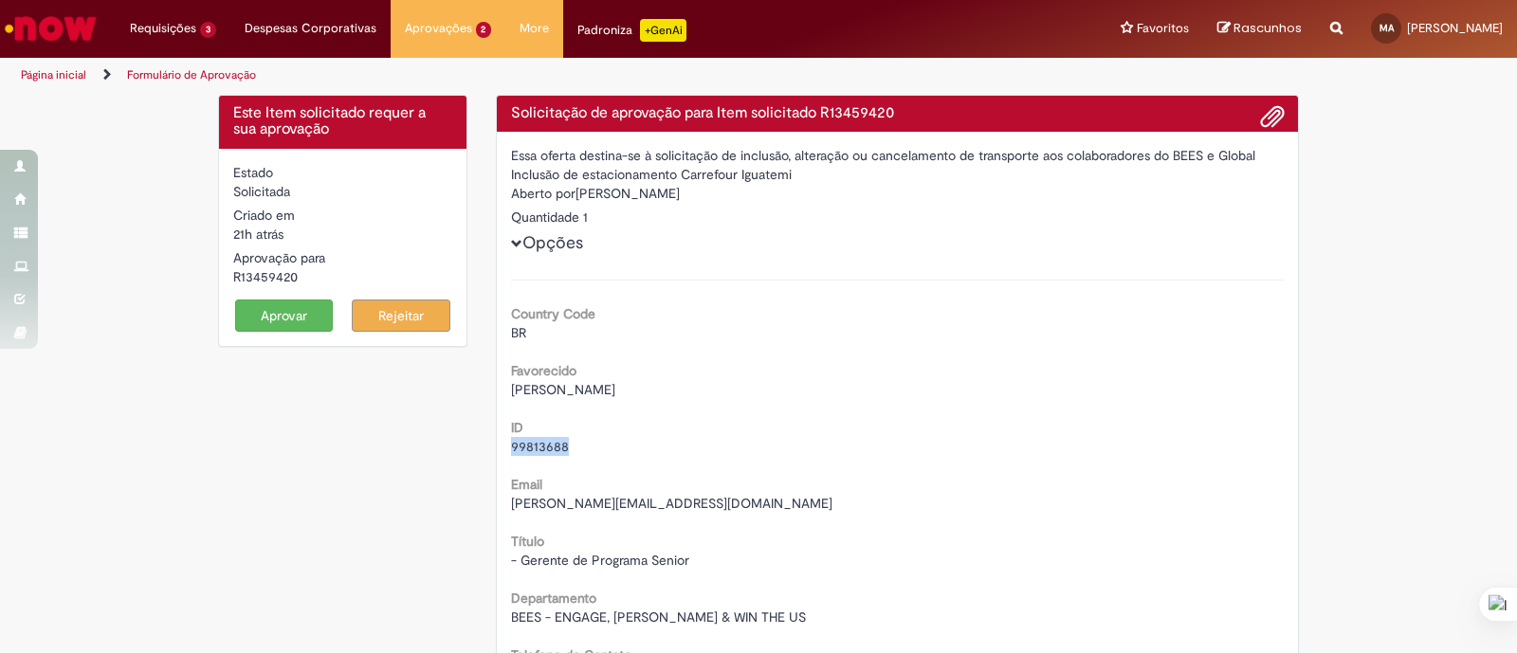
click at [513, 440] on span "99813688" at bounding box center [540, 446] width 58 height 17
click at [540, 443] on span "99813688" at bounding box center [540, 446] width 58 height 17
click at [538, 387] on span "[PERSON_NAME]" at bounding box center [563, 389] width 104 height 17
click at [538, 386] on span "[PERSON_NAME]" at bounding box center [563, 389] width 104 height 17
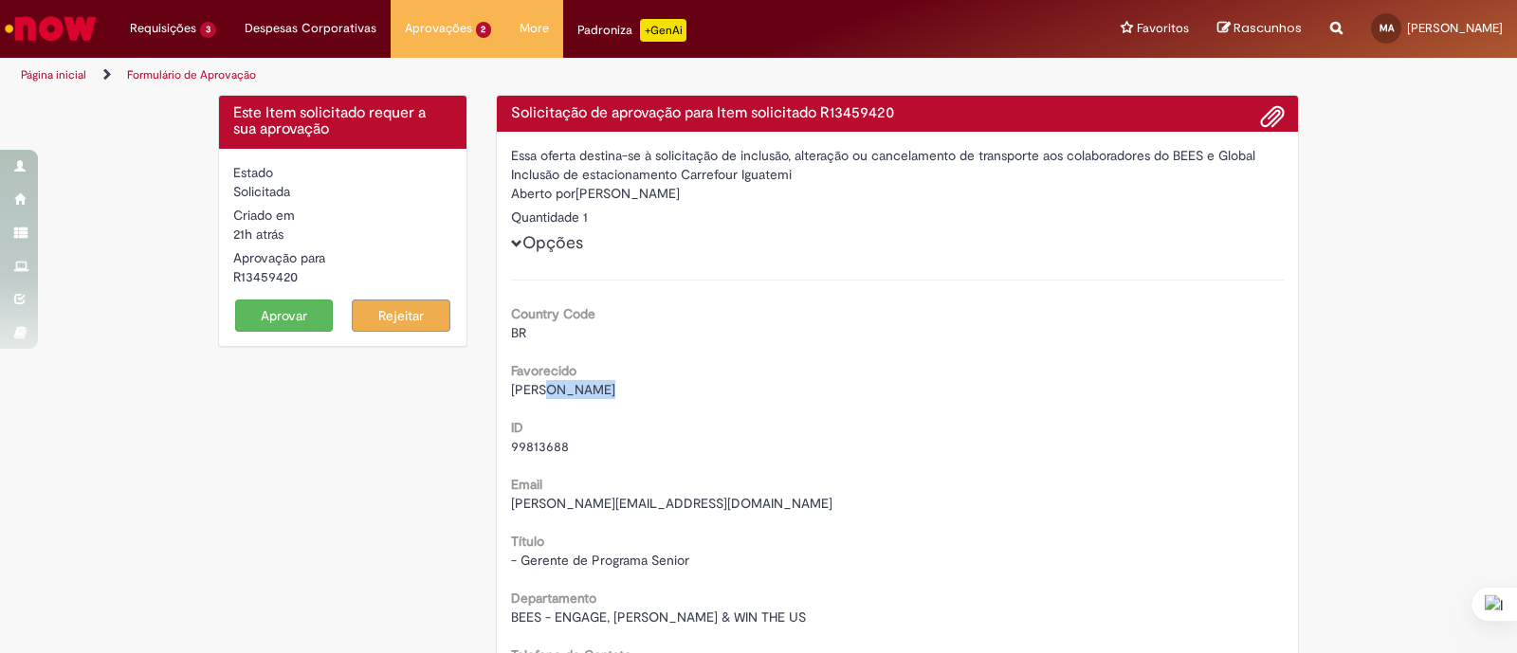
click at [555, 385] on span "[PERSON_NAME]" at bounding box center [563, 389] width 104 height 17
click at [555, 384] on span "[PERSON_NAME]" at bounding box center [563, 389] width 104 height 17
click at [559, 494] on div "[PERSON_NAME][EMAIL_ADDRESS][DOMAIN_NAME]" at bounding box center [898, 503] width 774 height 19
click at [563, 500] on span "[PERSON_NAME][EMAIL_ADDRESS][DOMAIN_NAME]" at bounding box center [671, 503] width 321 height 17
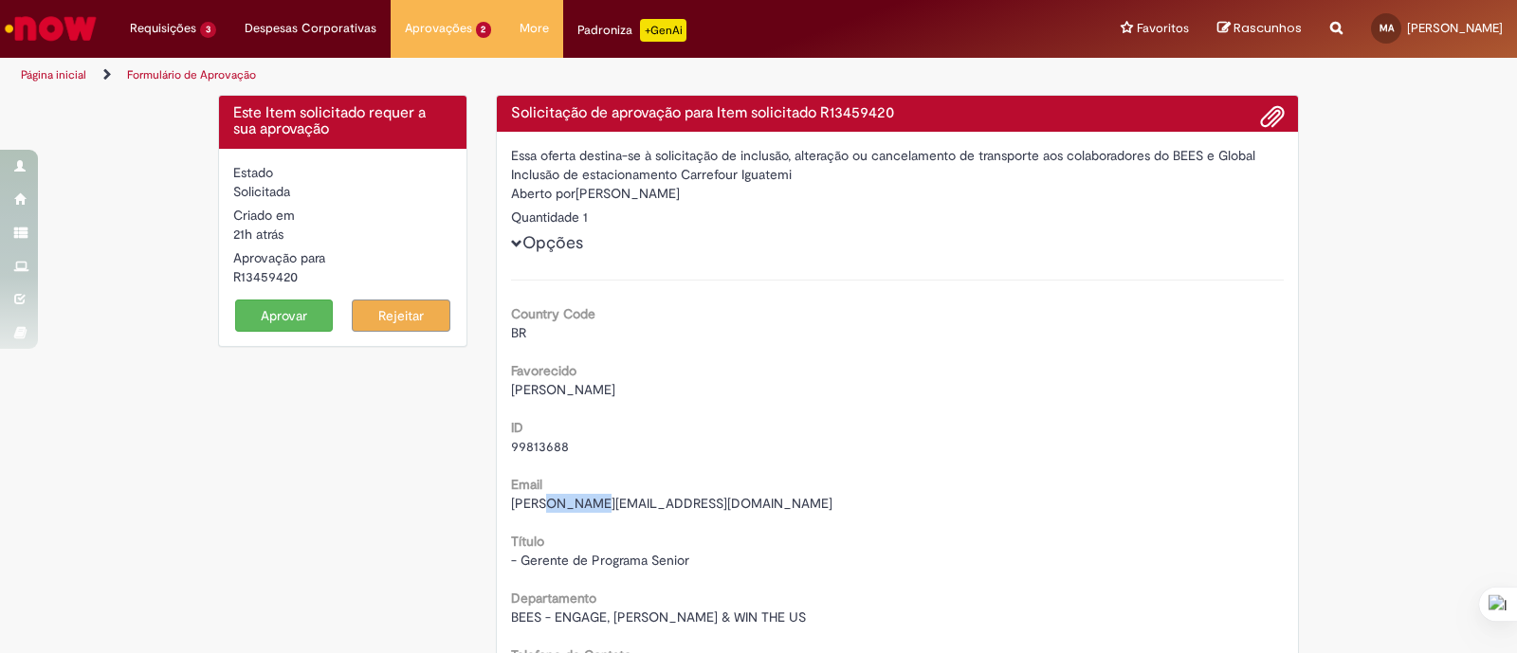
click at [563, 500] on span "[PERSON_NAME][EMAIL_ADDRESS][DOMAIN_NAME]" at bounding box center [671, 503] width 321 height 17
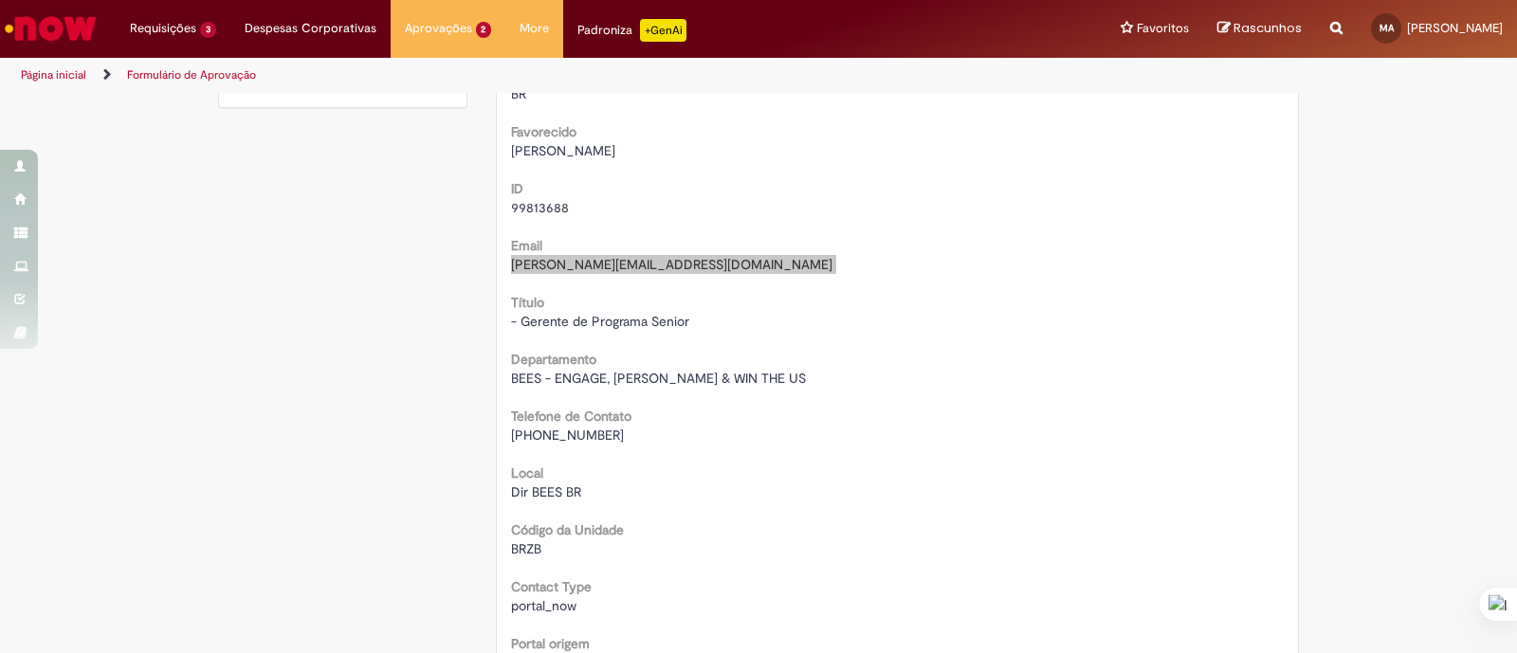
scroll to position [356, 0]
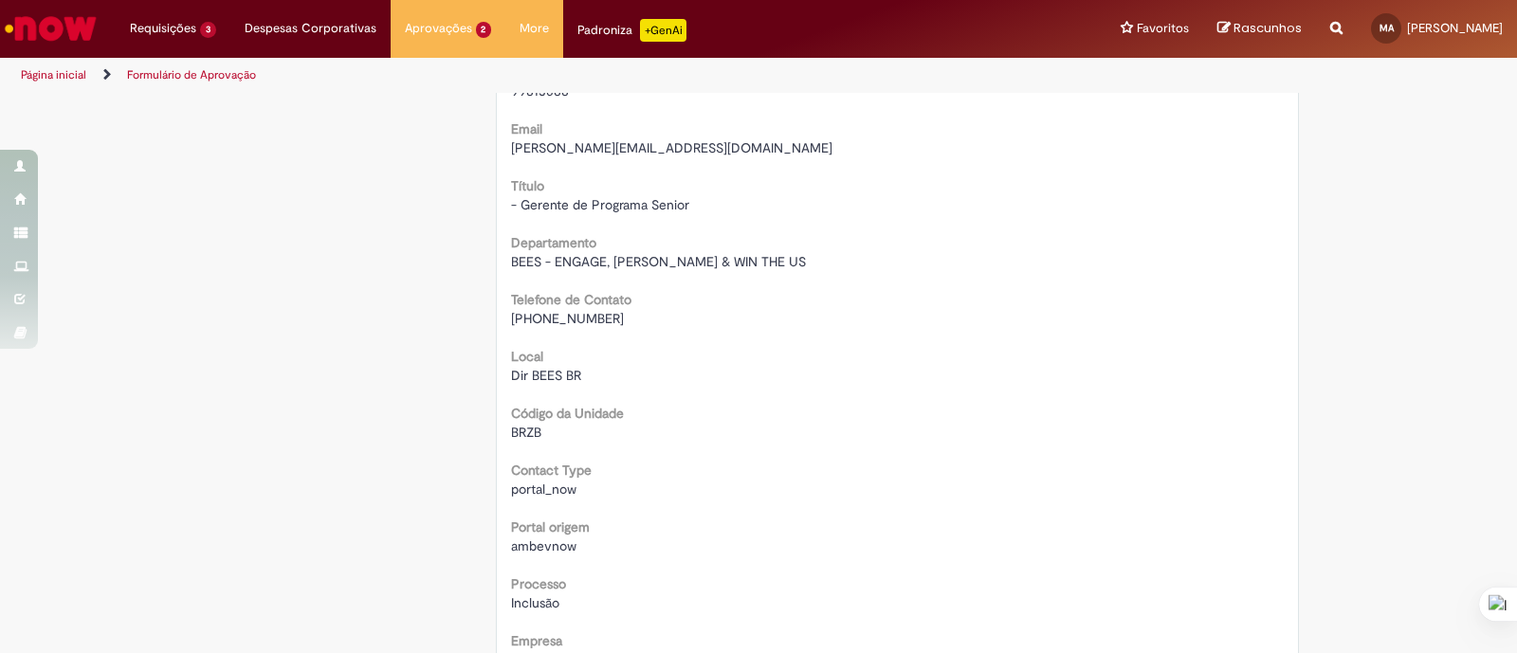
click at [580, 315] on span "[PHONE_NUMBER]" at bounding box center [567, 318] width 113 height 17
click at [580, 316] on span "[PHONE_NUMBER]" at bounding box center [567, 318] width 113 height 17
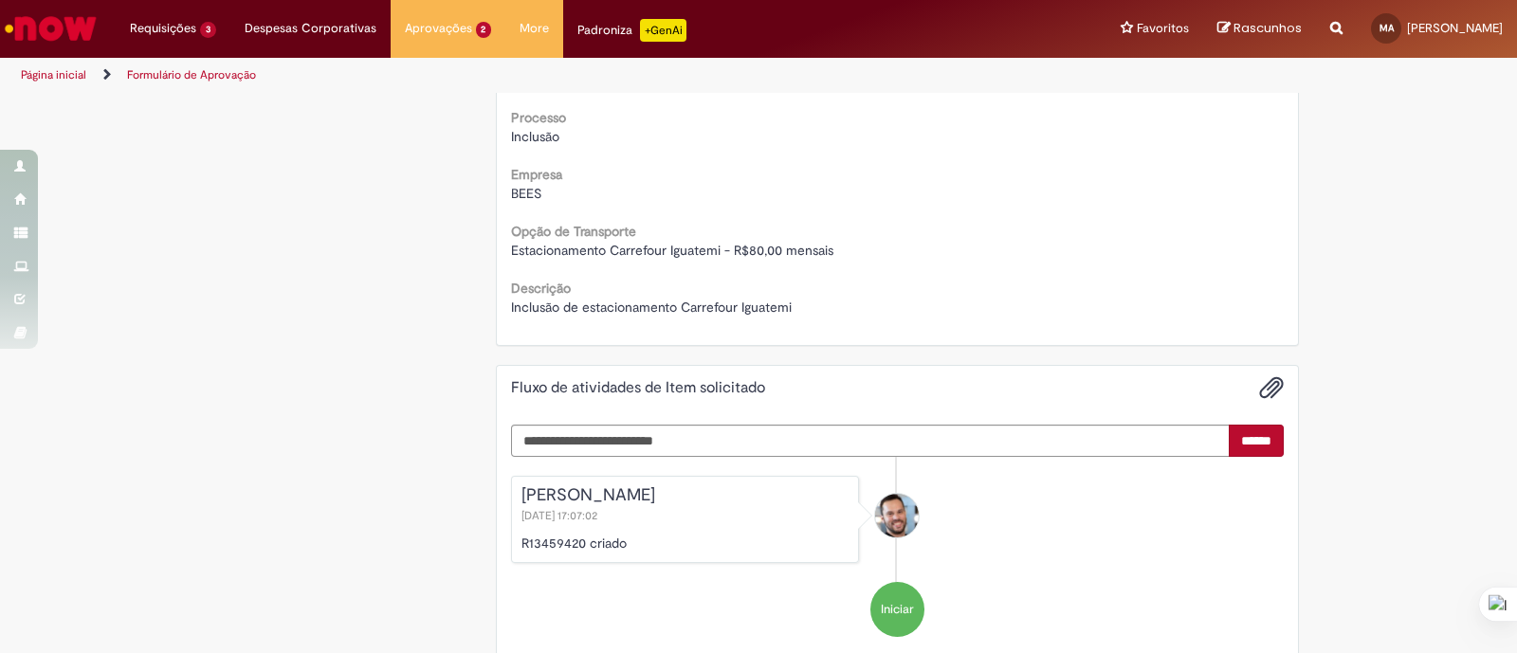
scroll to position [875, 0]
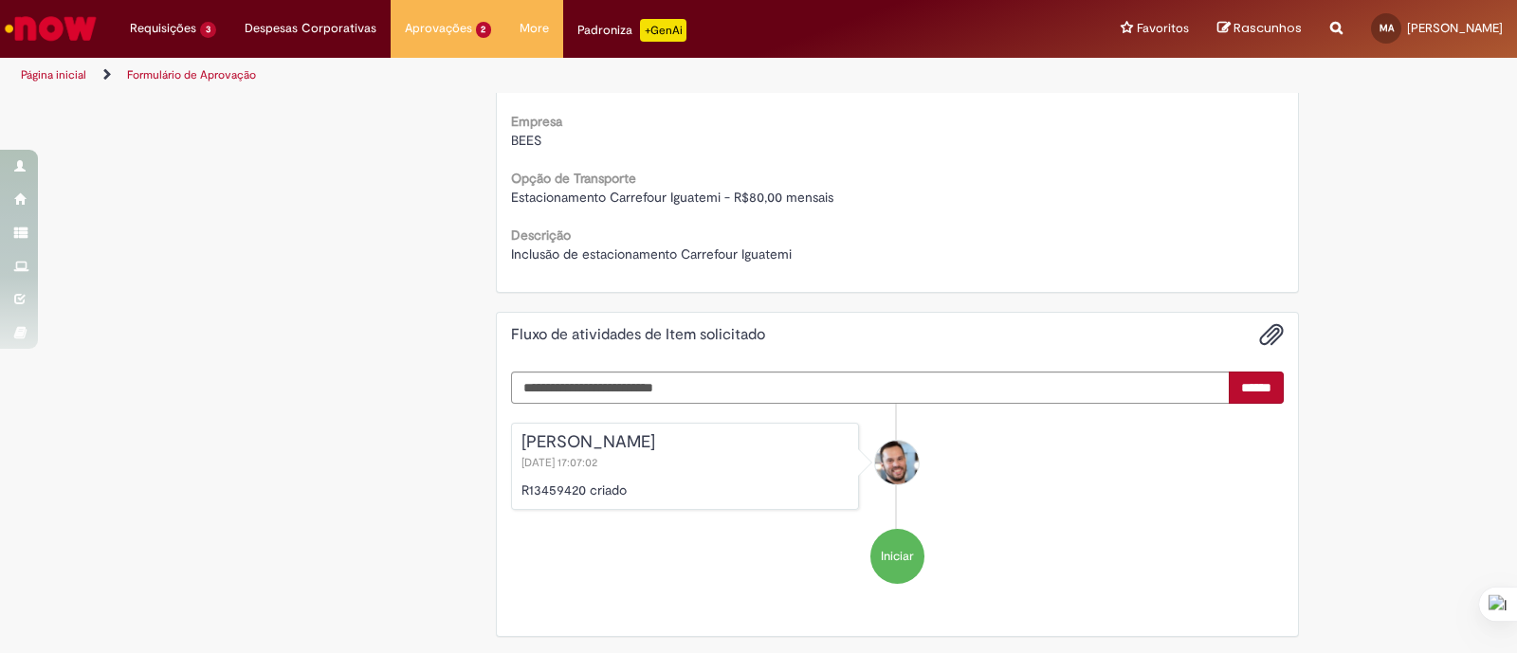
click at [541, 485] on p "R13459420 criado" at bounding box center [685, 490] width 328 height 19
click at [806, 252] on div "Inclusão de estacionamento Carrefour Iguatemi" at bounding box center [898, 254] width 774 height 19
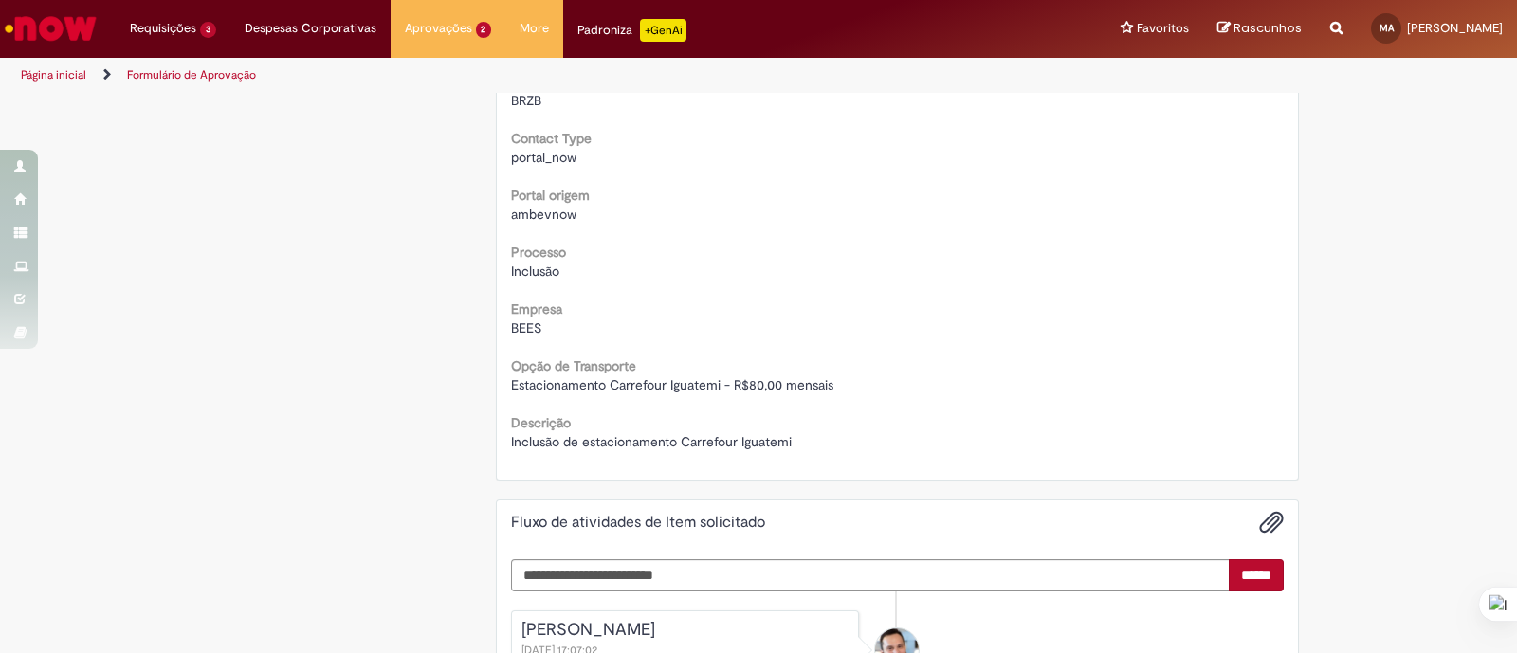
scroll to position [164, 0]
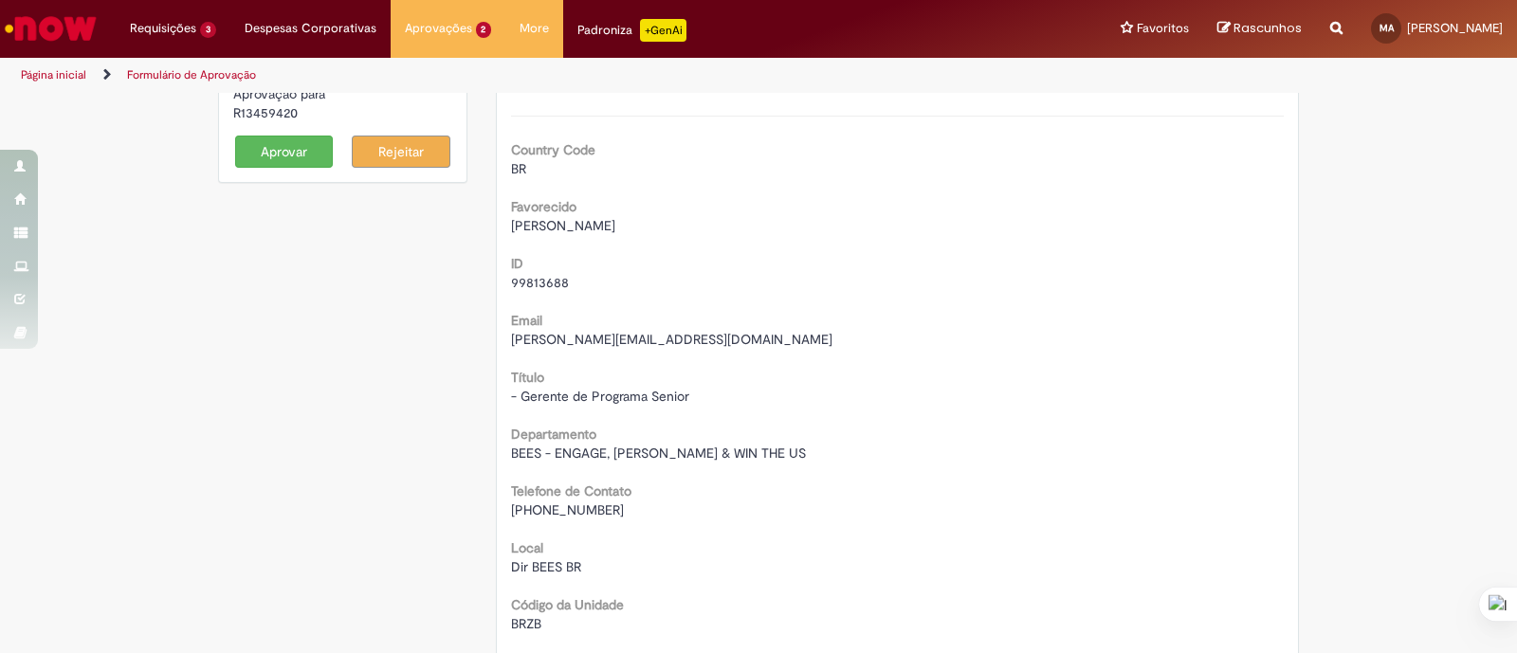
click at [274, 154] on button "Aprovar" at bounding box center [284, 152] width 99 height 32
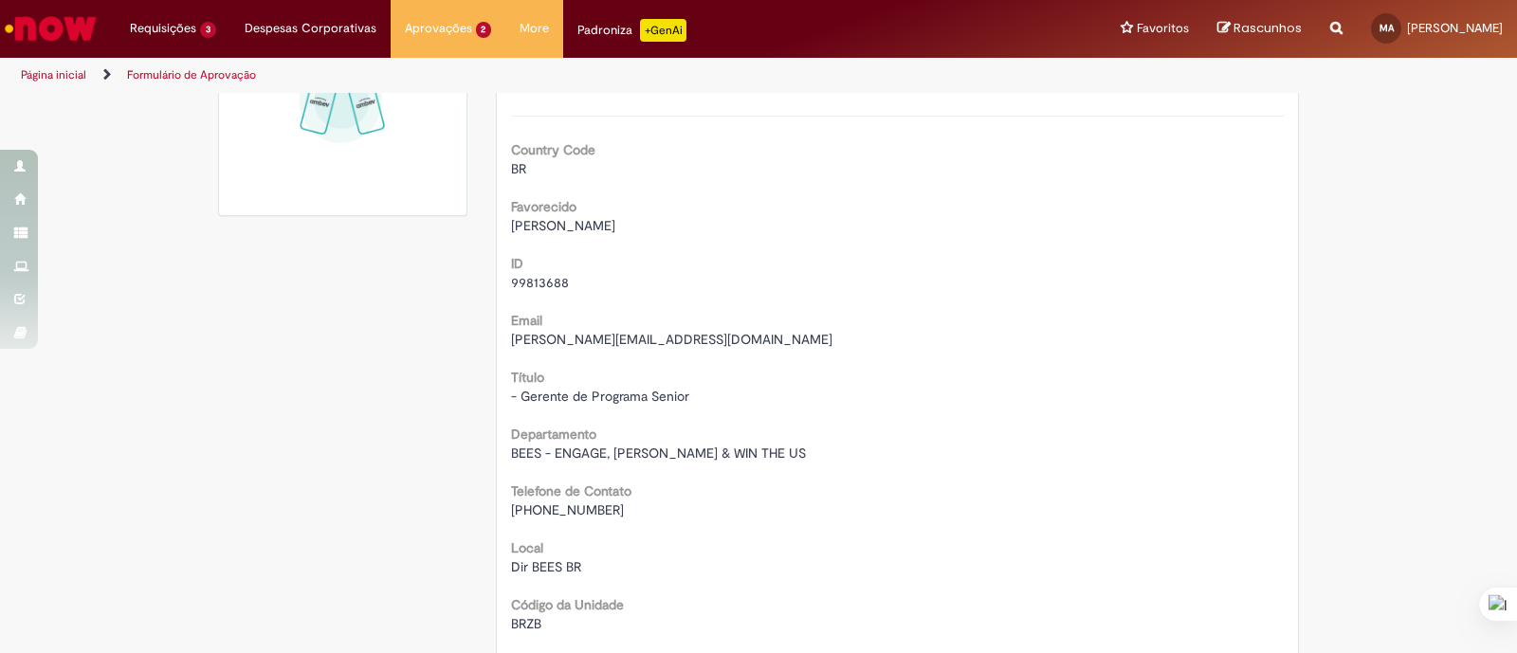
scroll to position [0, 0]
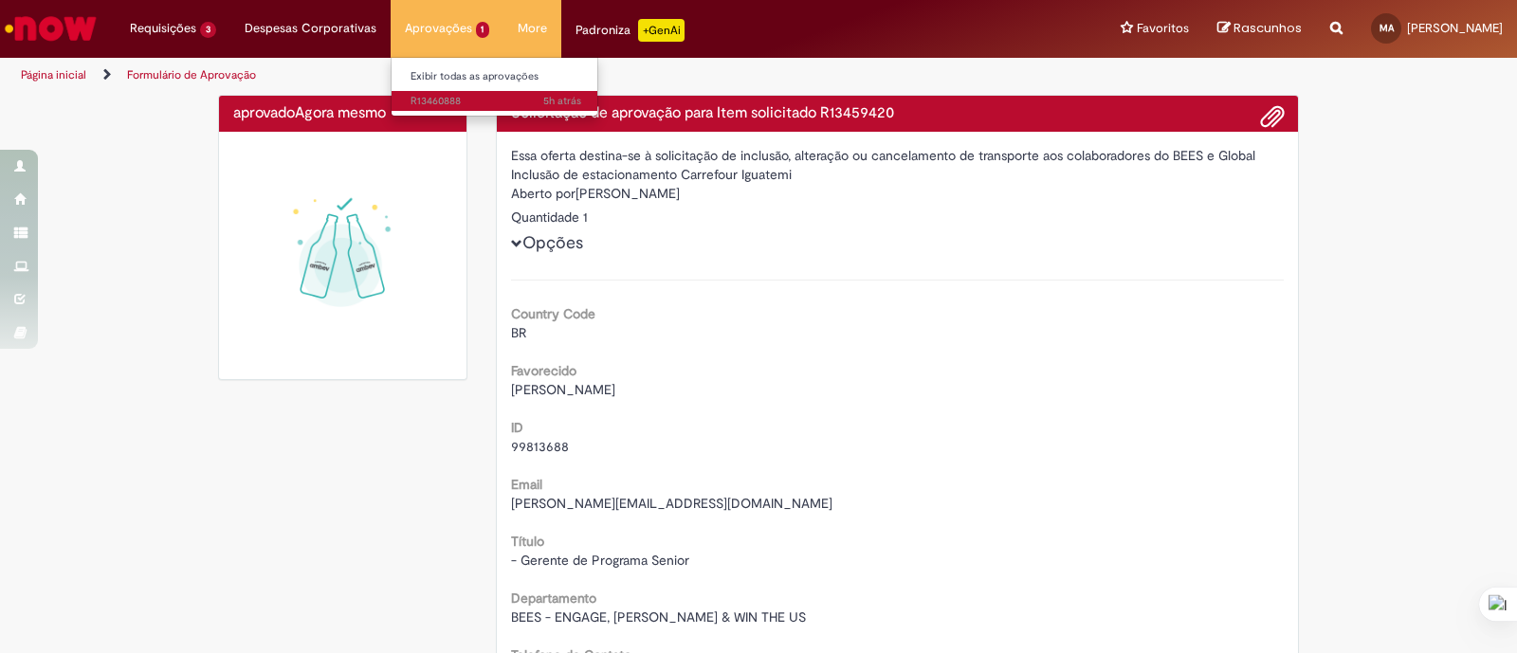
click at [441, 107] on link "5h atrás 5 horas atrás R13460888" at bounding box center [496, 101] width 209 height 21
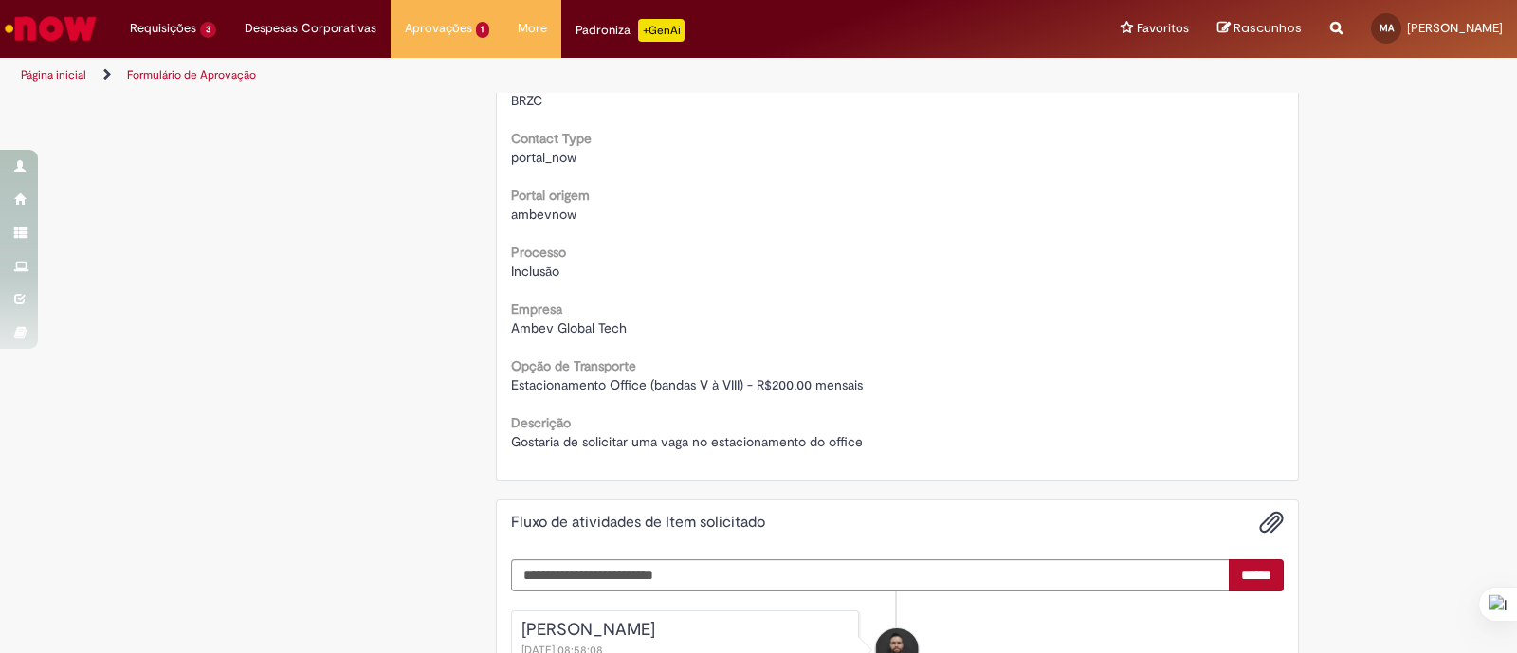
scroll to position [711, 0]
